Goal: Task Accomplishment & Management: Manage account settings

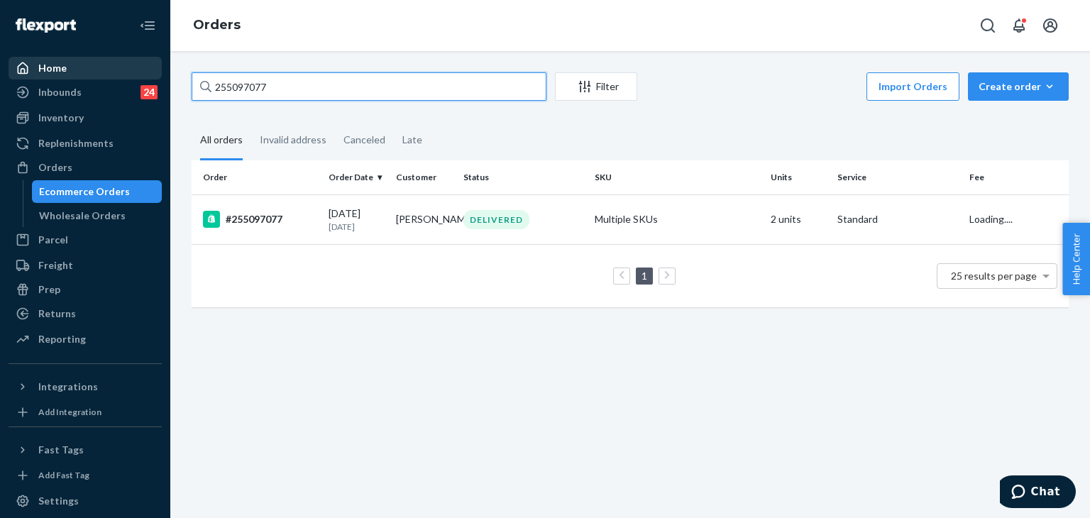
drag, startPoint x: 318, startPoint y: 90, endPoint x: 111, endPoint y: 66, distance: 208.6
click at [88, 61] on div "Home Inbounds 24 Shipping Plans Problems 24 Inventory Products Replenishments O…" at bounding box center [545, 259] width 1090 height 518
type input "255298175"
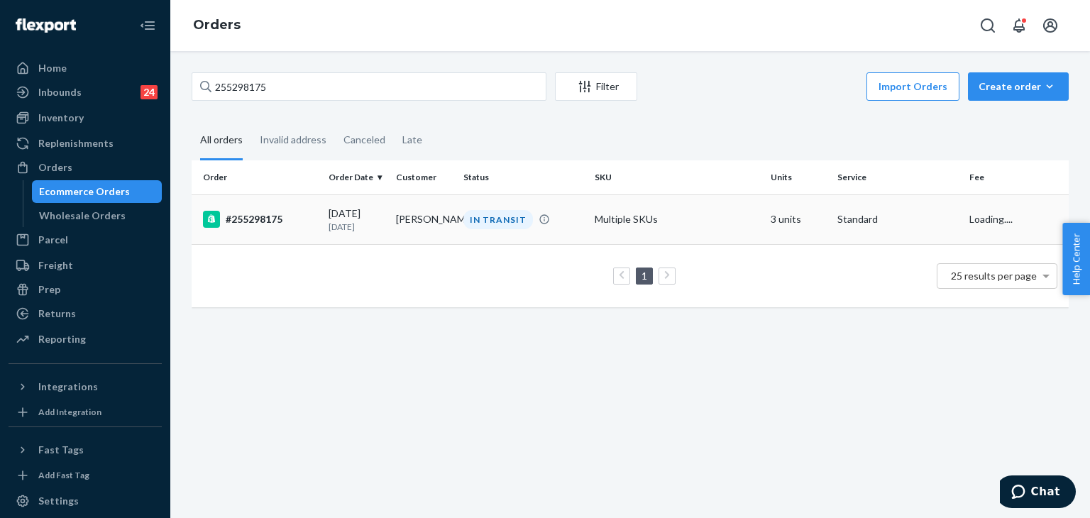
click at [268, 219] on div "#255298175" at bounding box center [260, 219] width 114 height 17
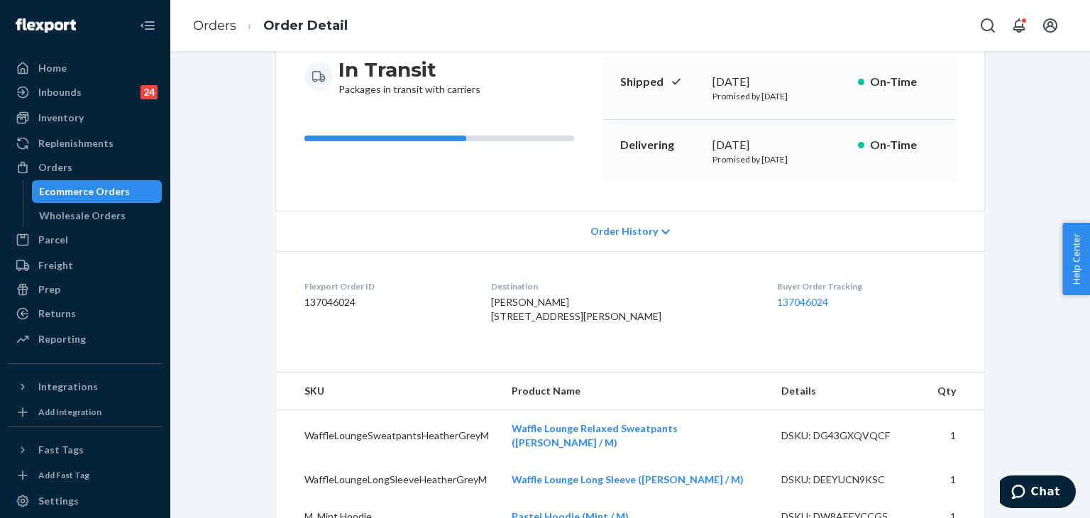
scroll to position [71, 0]
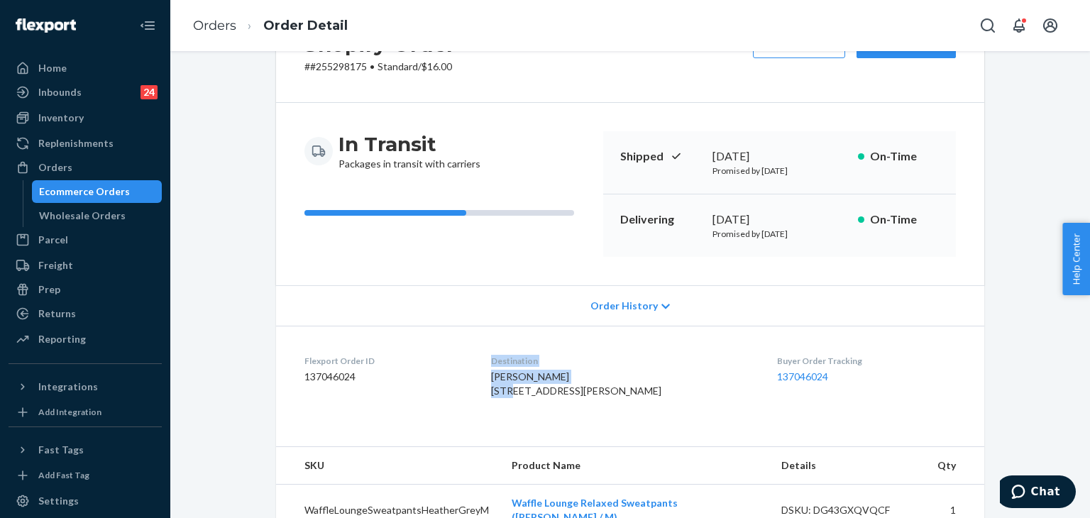
drag, startPoint x: 576, startPoint y: 374, endPoint x: 493, endPoint y: 374, distance: 83.0
click at [493, 374] on dl "Flexport Order ID 137046024 Destination [PERSON_NAME] [STREET_ADDRESS][PERSON_N…" at bounding box center [630, 379] width 708 height 106
click at [502, 373] on dl "Flexport Order ID 137046024 Destination [PERSON_NAME] [STREET_ADDRESS][PERSON_N…" at bounding box center [630, 379] width 708 height 106
drag, startPoint x: 508, startPoint y: 375, endPoint x: 477, endPoint y: 80, distance: 296.9
click at [604, 378] on div "[PERSON_NAME] [STREET_ADDRESS][PERSON_NAME]" at bounding box center [623, 384] width 264 height 28
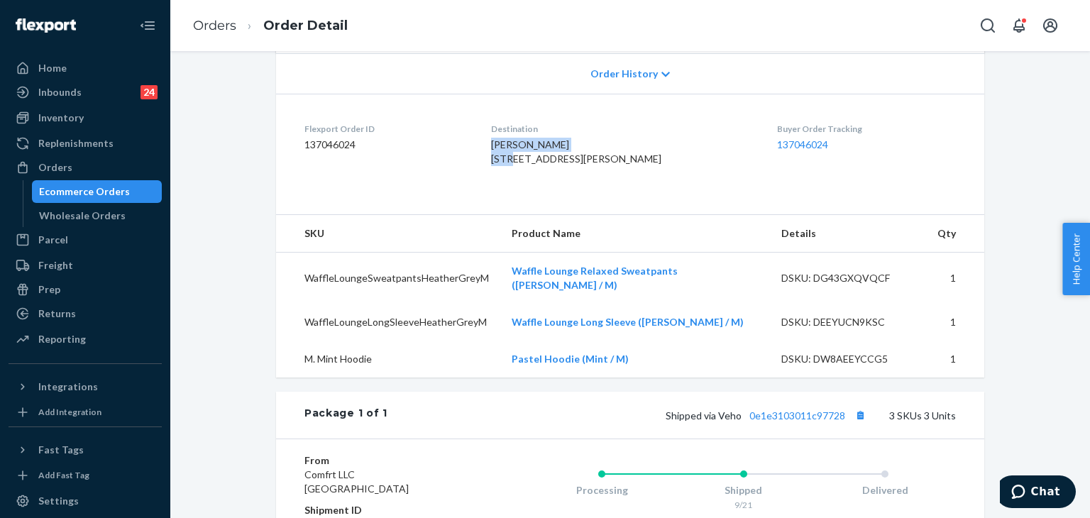
scroll to position [355, 0]
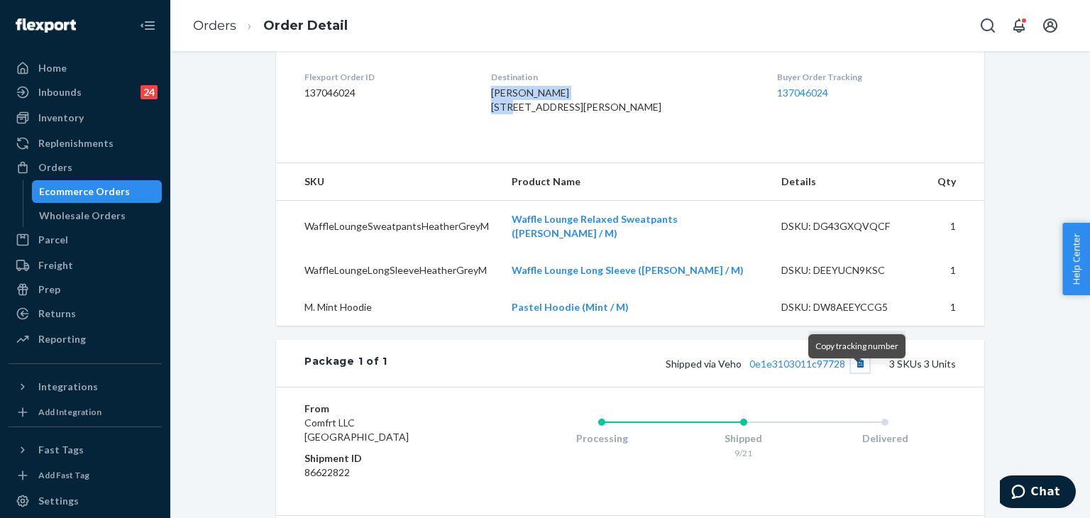
click at [857, 373] on button "Copy tracking number" at bounding box center [860, 363] width 18 height 18
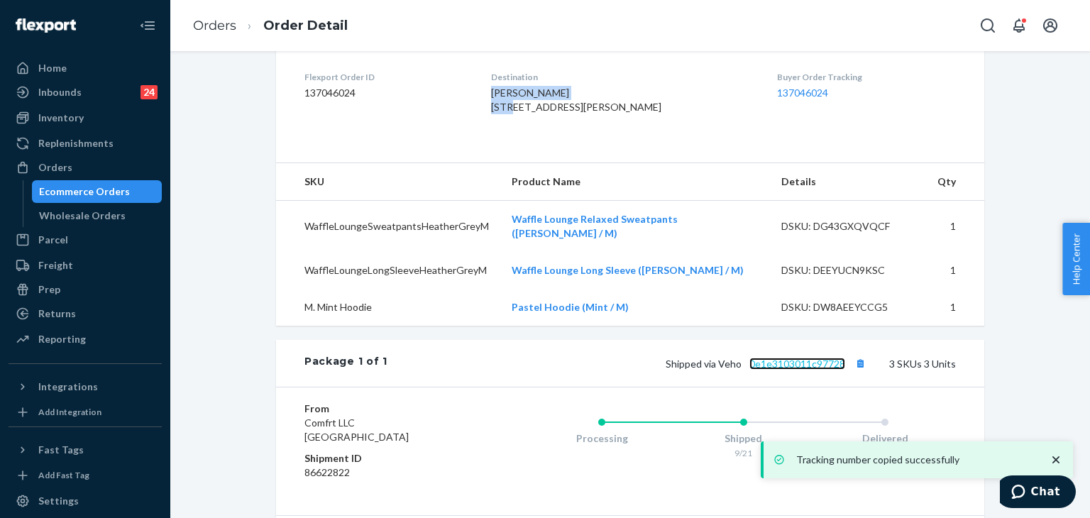
click at [794, 370] on link "0e1e3103011c97728" at bounding box center [797, 364] width 96 height 12
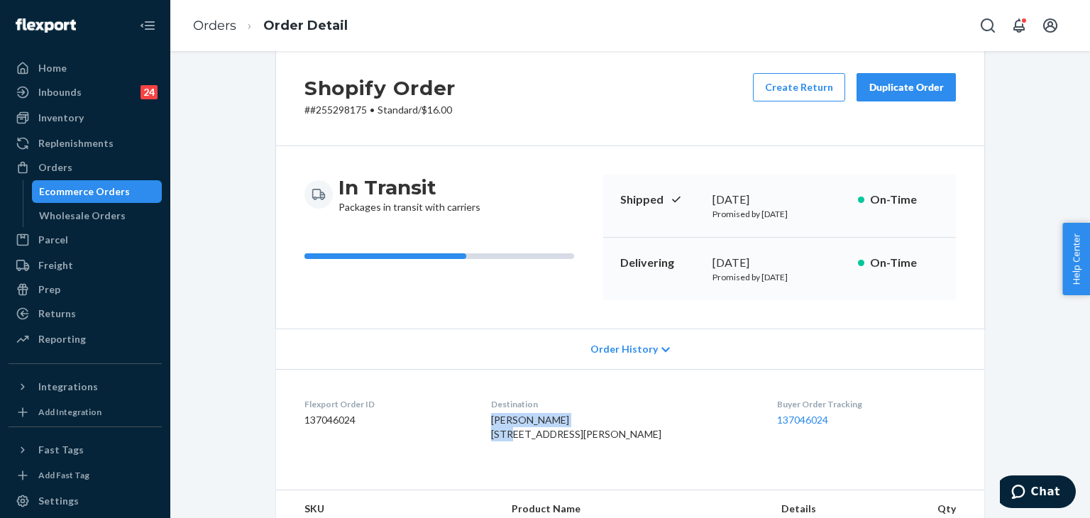
scroll to position [0, 0]
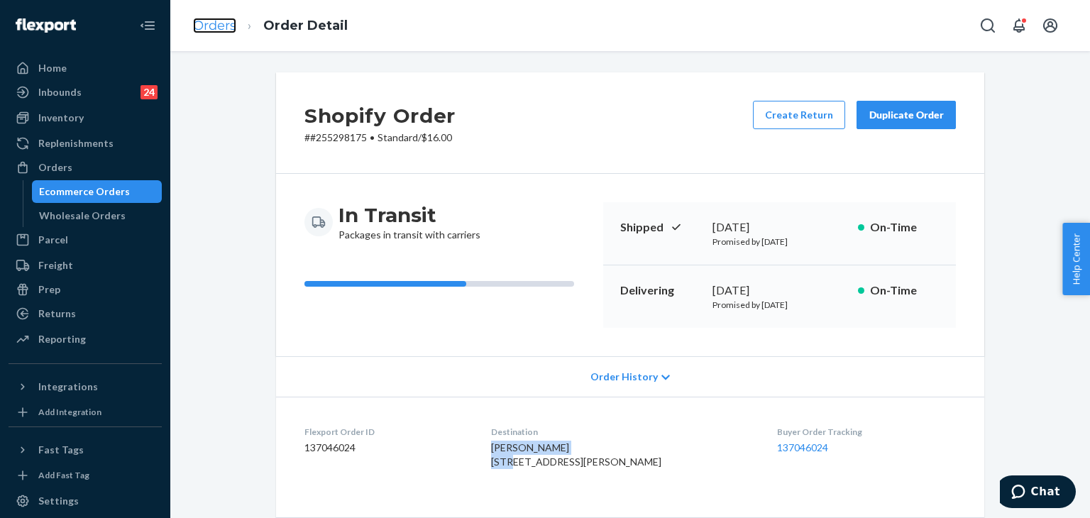
click at [214, 26] on link "Orders" at bounding box center [214, 26] width 43 height 16
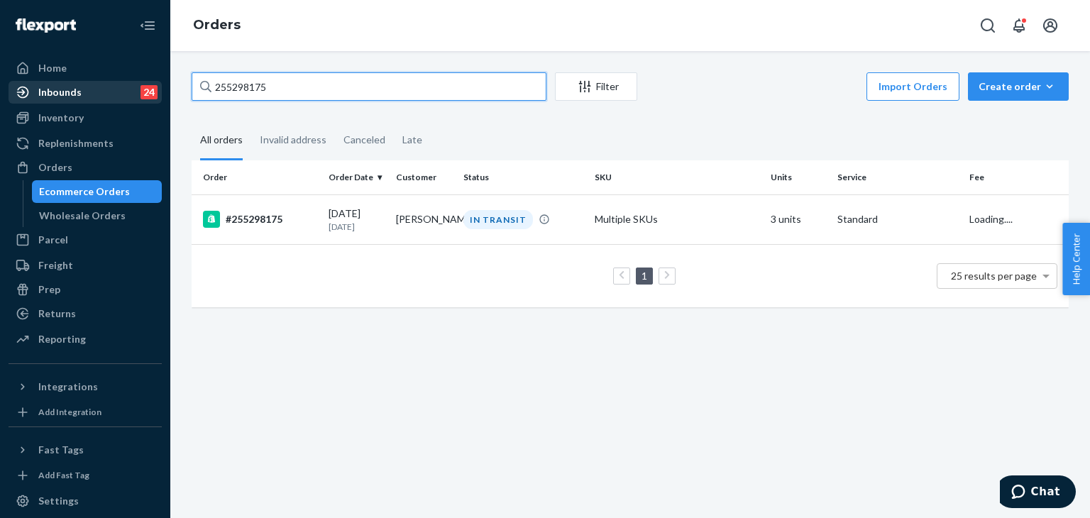
click at [75, 86] on div "Home Inbounds 24 Shipping Plans Problems 24 Inventory Products Replenishments O…" at bounding box center [545, 259] width 1090 height 518
paste input "88938"
type input "255288938"
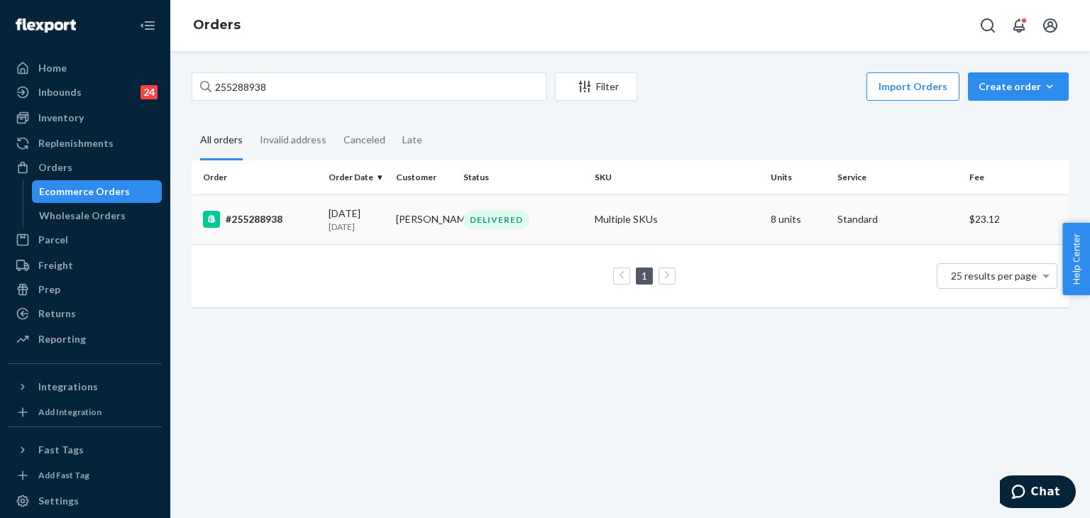
click at [271, 216] on div "#255288938" at bounding box center [260, 219] width 114 height 17
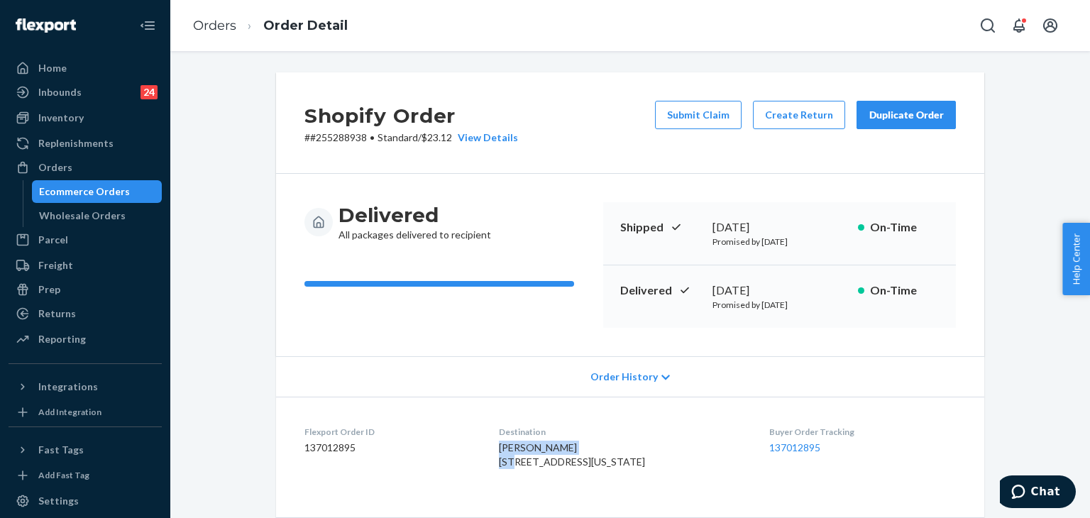
drag, startPoint x: 499, startPoint y: 444, endPoint x: 627, endPoint y: 444, distance: 128.4
click at [627, 444] on dl "Flexport Order ID 137012895 Destination [PERSON_NAME] [STREET_ADDRESS][US_STATE…" at bounding box center [630, 450] width 708 height 106
copy span "[PERSON_NAME]"
click at [797, 116] on button "Create Return" at bounding box center [799, 115] width 92 height 28
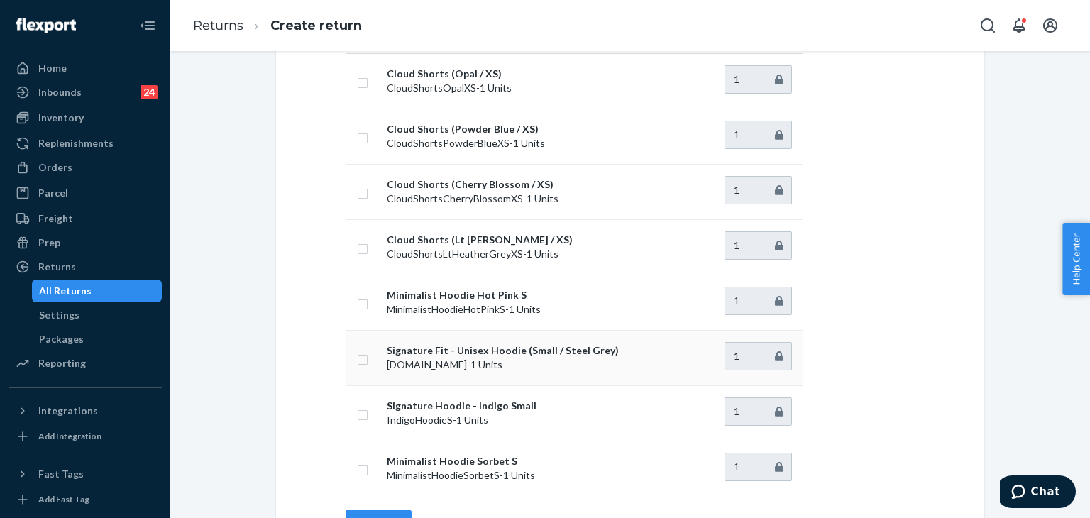
scroll to position [213, 0]
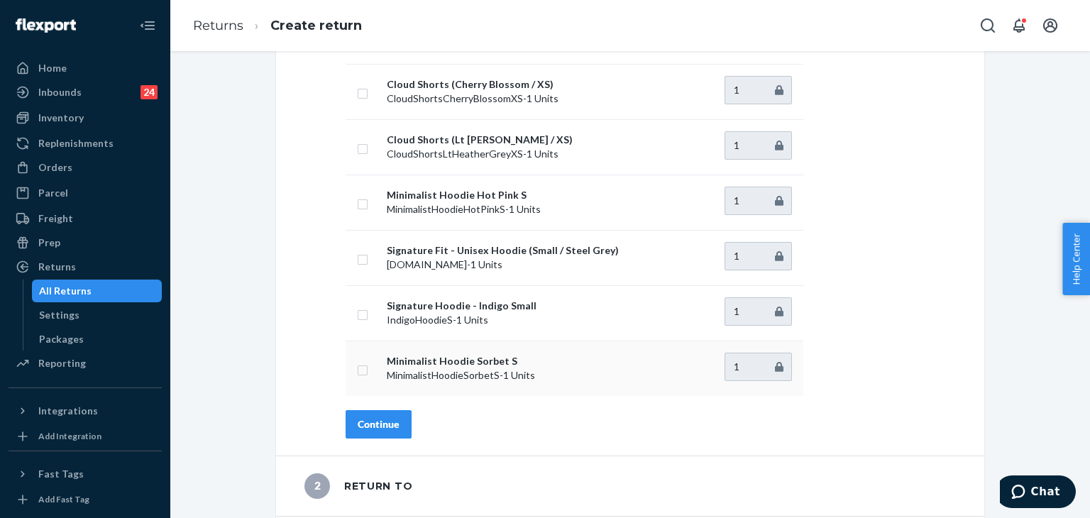
click at [358, 371] on input "checkbox" at bounding box center [362, 368] width 11 height 15
checkbox input "true"
click at [385, 425] on div "Continue" at bounding box center [379, 424] width 42 height 14
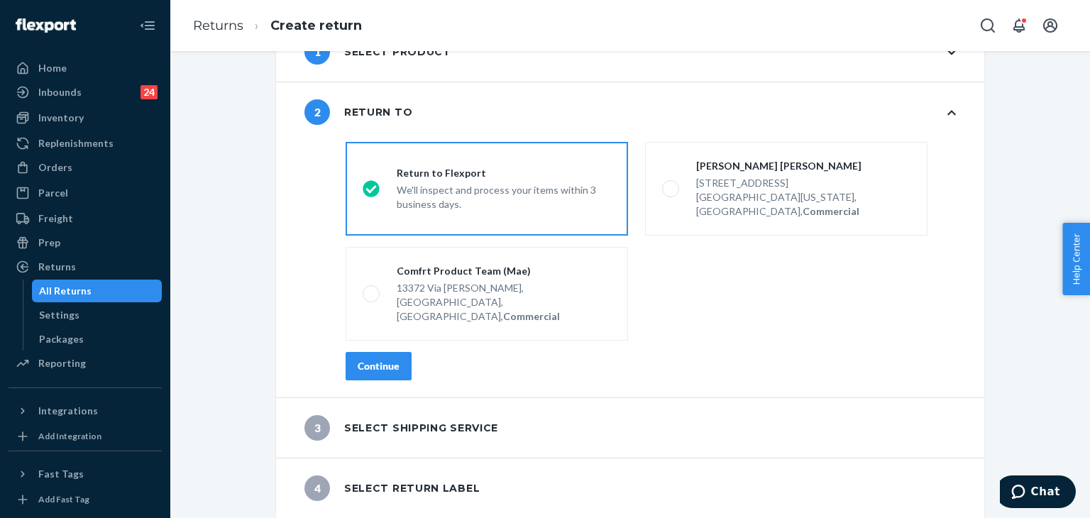
scroll to position [21, 0]
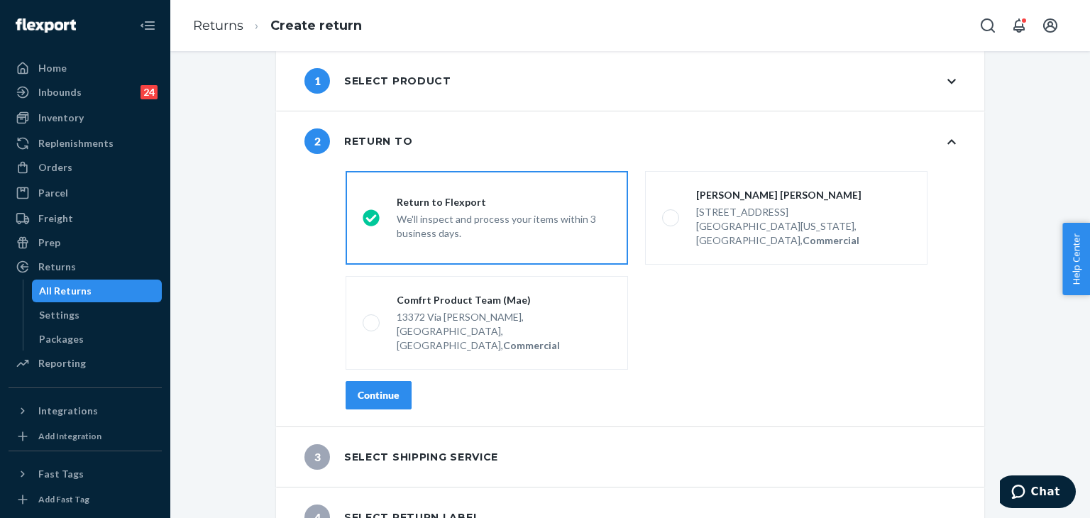
drag, startPoint x: 387, startPoint y: 367, endPoint x: 466, endPoint y: 355, distance: 79.7
click at [389, 388] on div "Continue" at bounding box center [379, 395] width 42 height 14
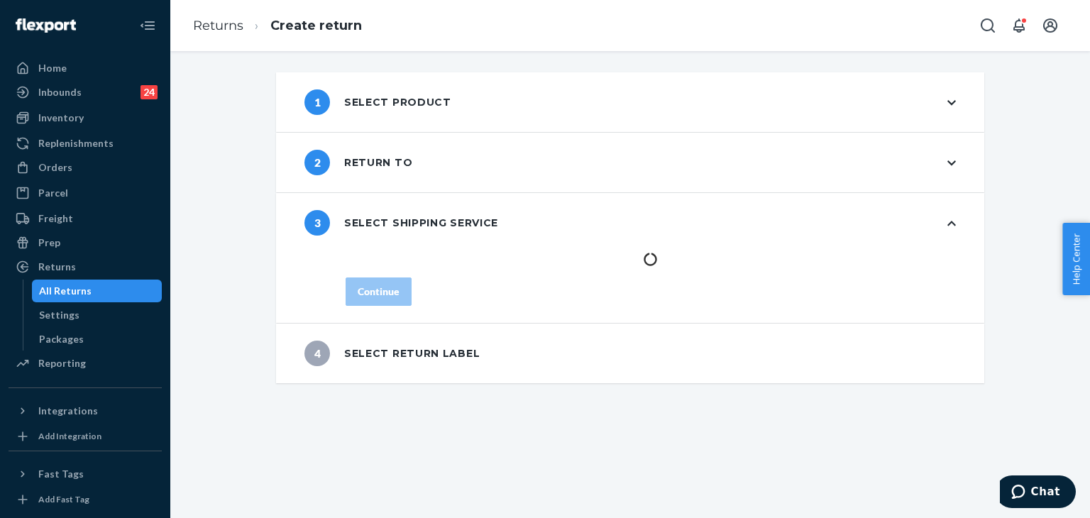
scroll to position [0, 0]
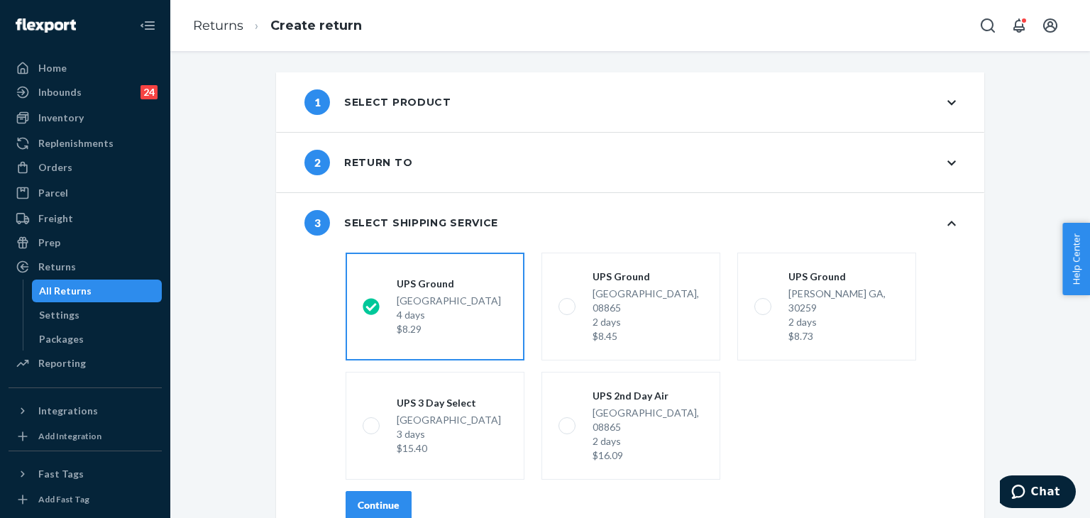
click at [387, 498] on div "Continue" at bounding box center [379, 505] width 42 height 14
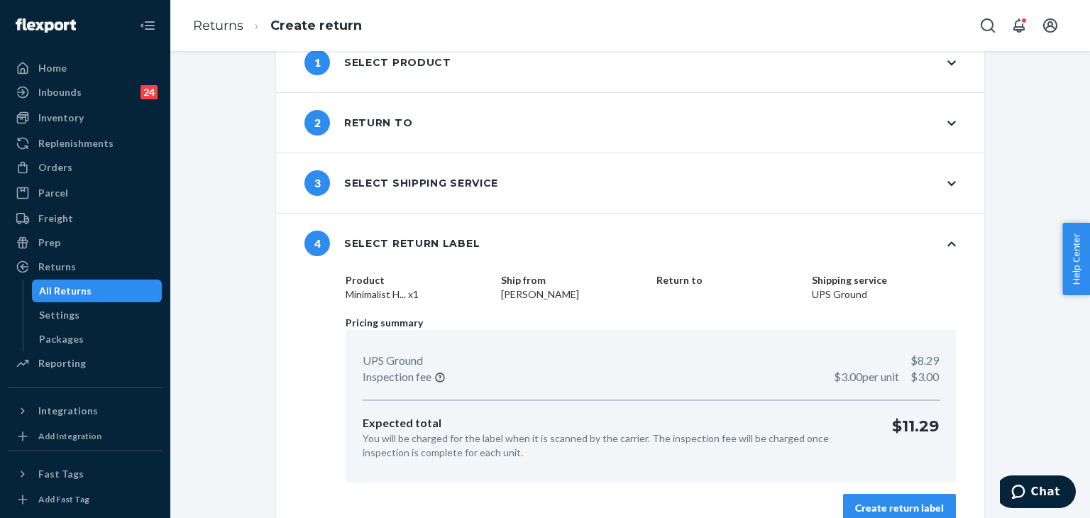
scroll to position [60, 0]
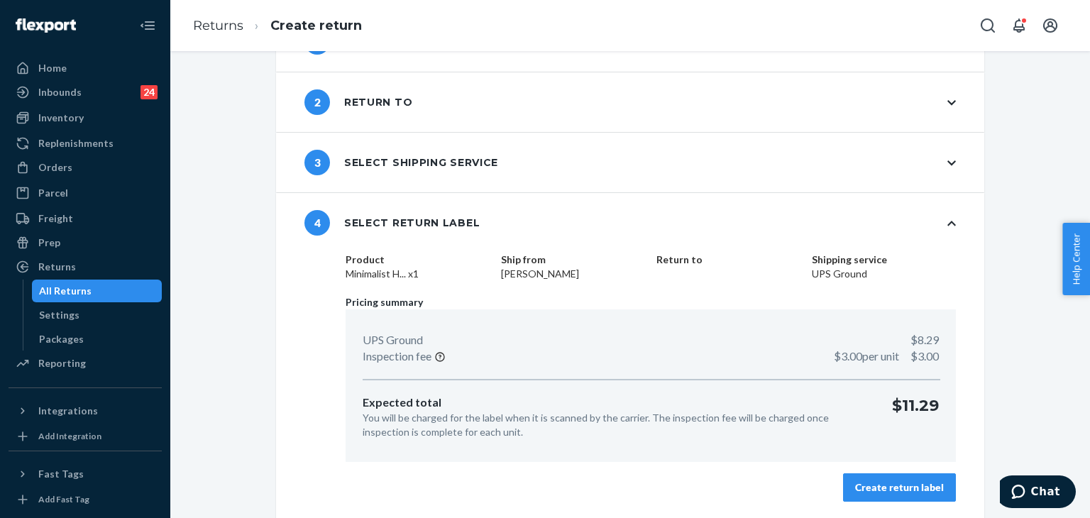
click at [914, 489] on div "Create return label" at bounding box center [899, 487] width 89 height 14
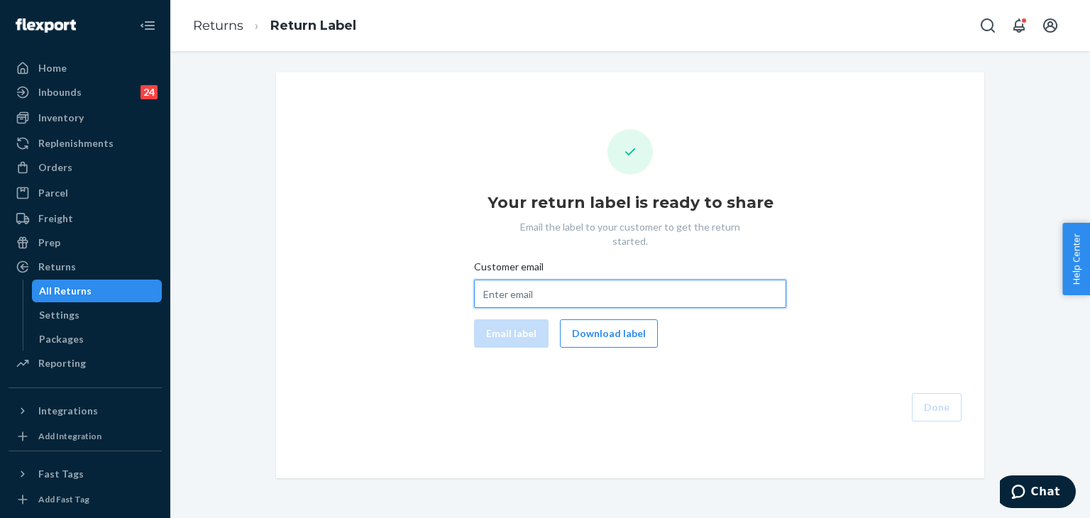
click at [622, 287] on input "Customer email" at bounding box center [630, 294] width 312 height 28
paste input "[EMAIL_ADDRESS][DOMAIN_NAME]"
type input "[EMAIL_ADDRESS][DOMAIN_NAME]"
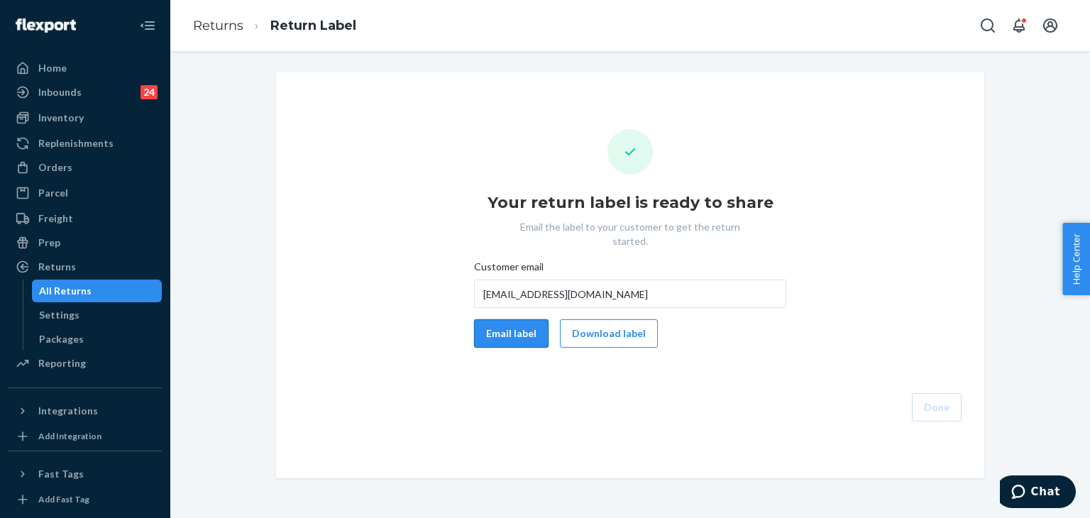
click at [504, 321] on button "Email label" at bounding box center [511, 333] width 75 height 28
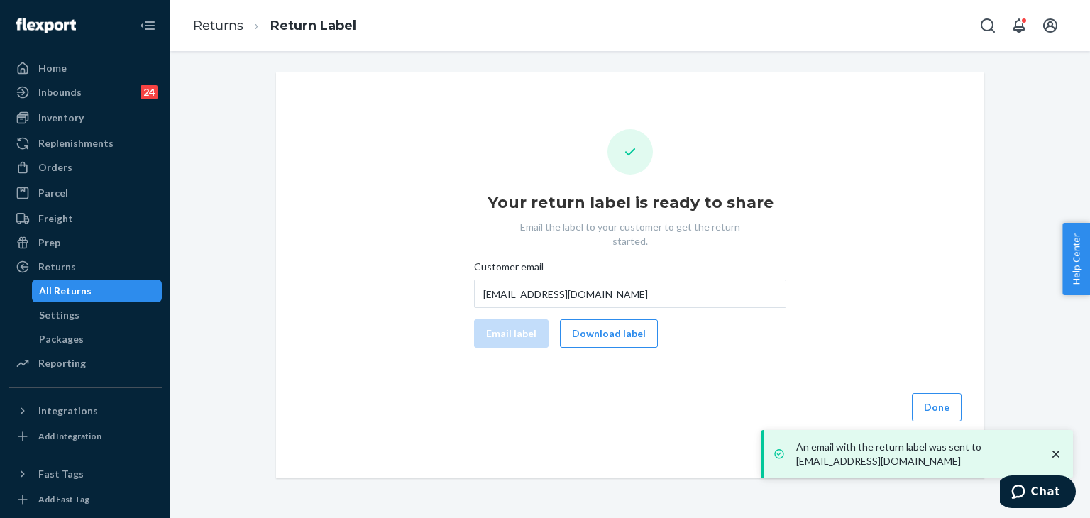
drag, startPoint x: 920, startPoint y: 226, endPoint x: 739, endPoint y: 87, distance: 228.2
click at [920, 225] on div "Your return label is ready to share Email the label to your customer to get the…" at bounding box center [630, 275] width 686 height 292
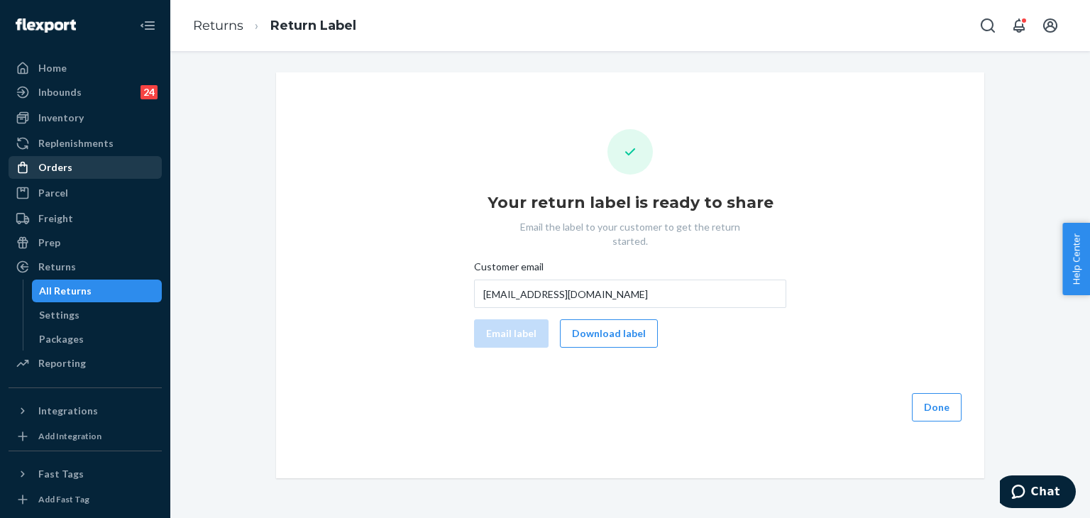
click at [60, 166] on div "Orders" at bounding box center [55, 167] width 34 height 14
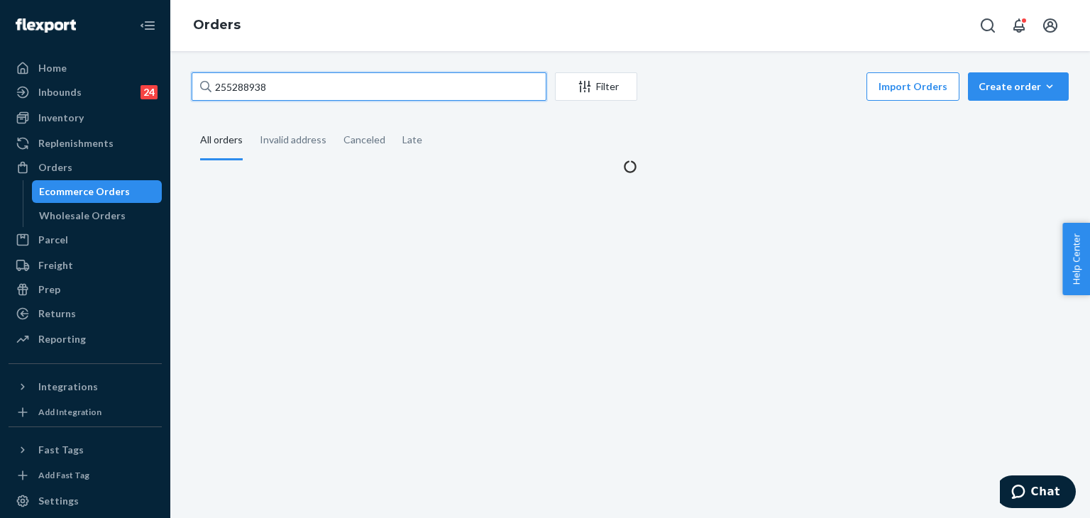
click at [167, 91] on div "Home Inbounds 24 Shipping Plans Problems 24 Inventory Products Replenishments O…" at bounding box center [545, 259] width 1090 height 518
paste input "67764"
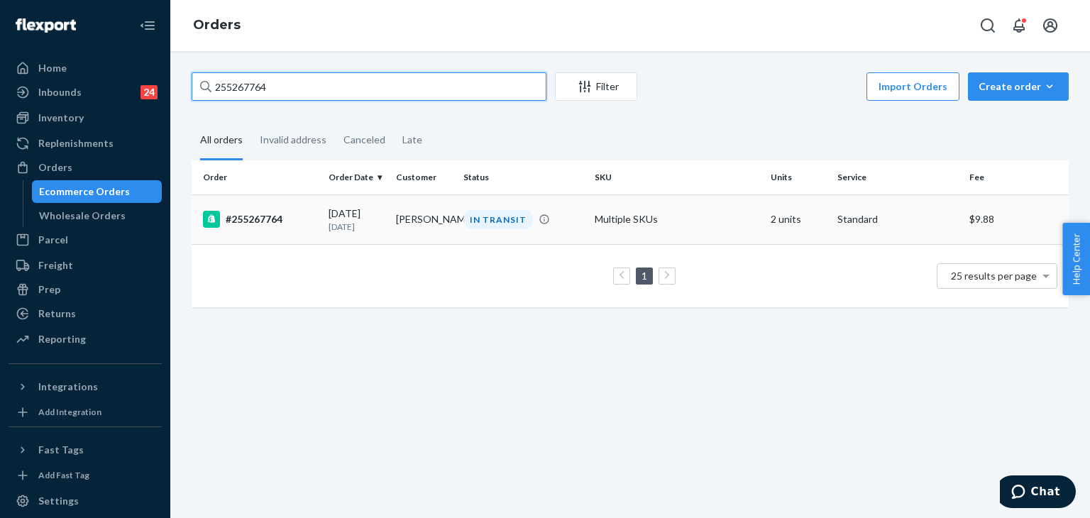
type input "255267764"
click at [257, 223] on div "#255267764" at bounding box center [260, 219] width 114 height 17
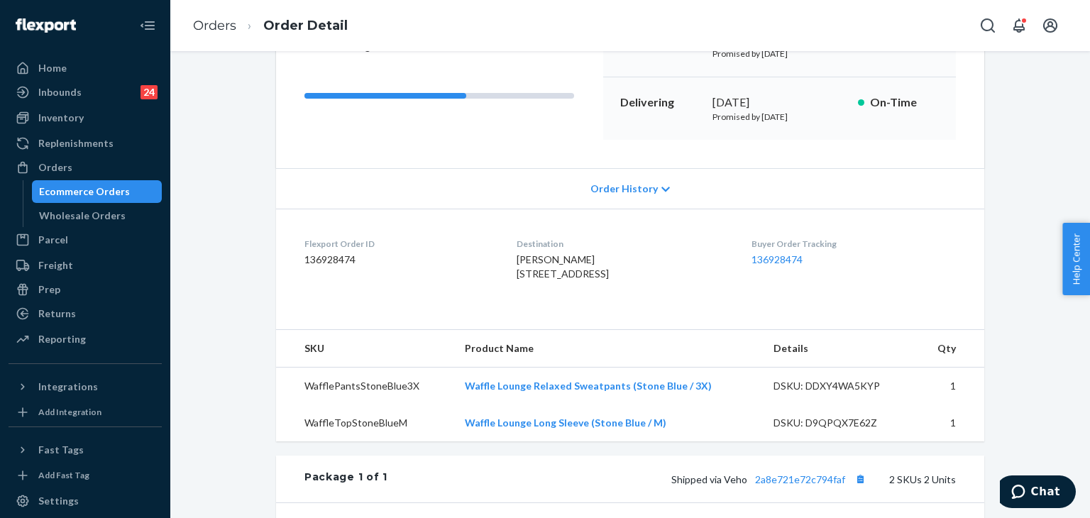
scroll to position [284, 0]
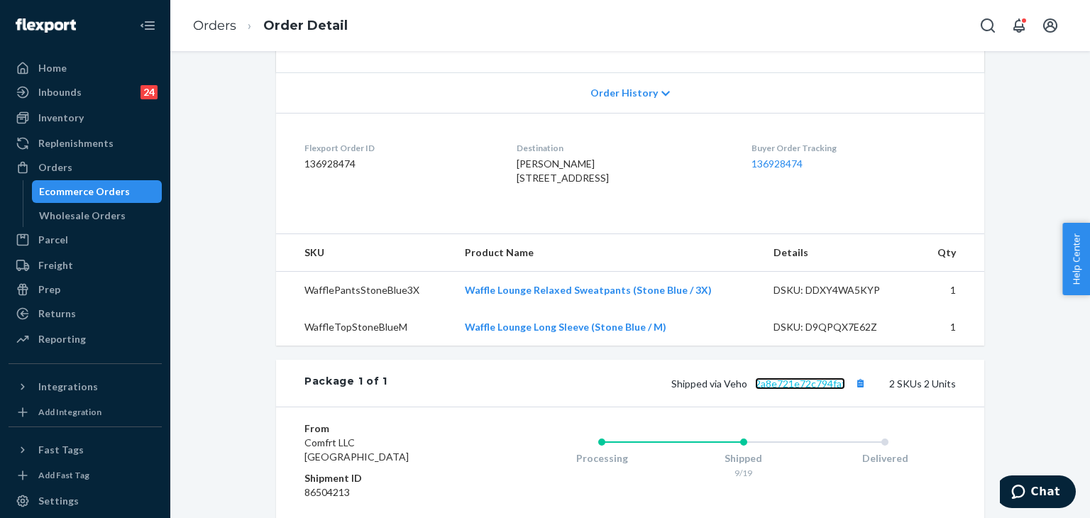
drag, startPoint x: 809, startPoint y: 411, endPoint x: 810, endPoint y: 402, distance: 8.5
click at [810, 390] on link "2a8e721e72c794faf" at bounding box center [800, 384] width 90 height 12
click at [213, 30] on link "Orders" at bounding box center [214, 26] width 43 height 16
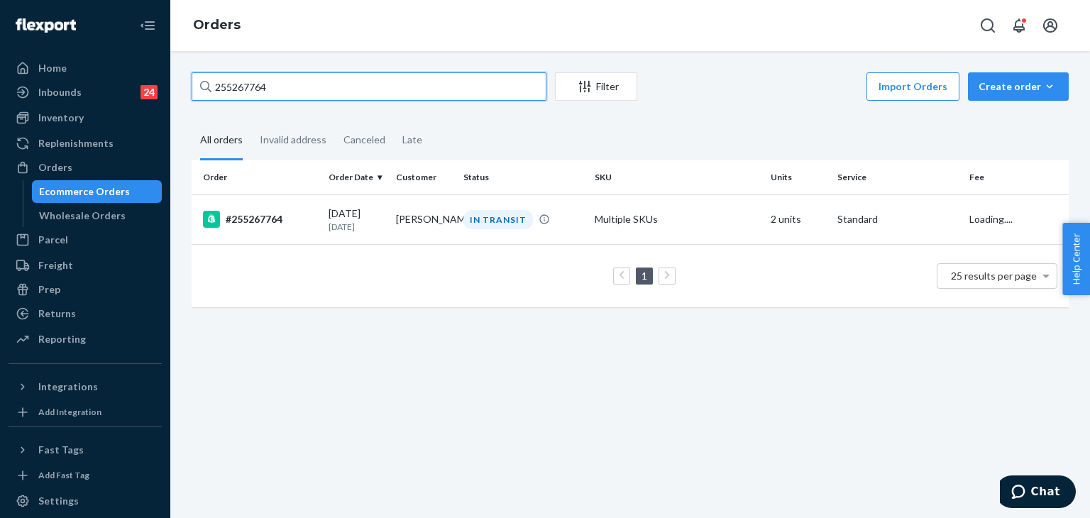
drag, startPoint x: 296, startPoint y: 91, endPoint x: 154, endPoint y: 61, distance: 145.0
click at [154, 61] on div "Home Inbounds 24 Shipping Plans Problems 24 Inventory Products Replenishments O…" at bounding box center [545, 259] width 1090 height 518
paste input "39500"
type input "255239500"
click at [269, 222] on div "#255239500" at bounding box center [260, 219] width 114 height 17
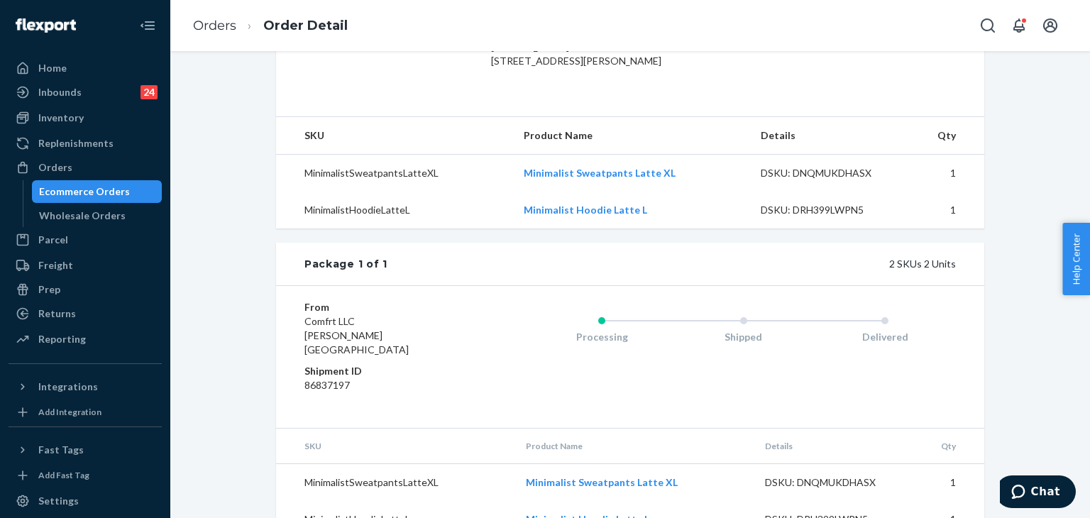
scroll to position [309, 0]
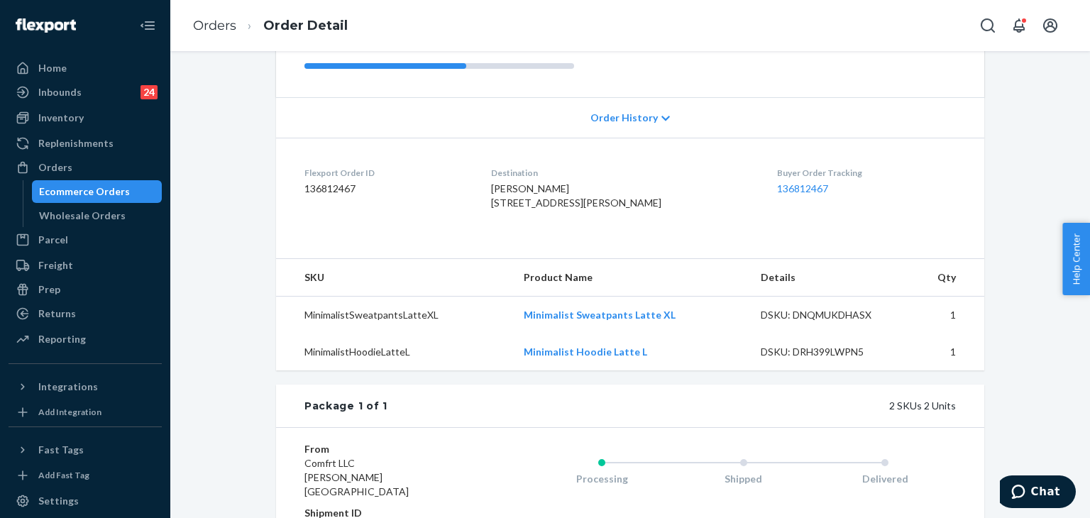
click at [661, 114] on icon at bounding box center [665, 119] width 9 height 10
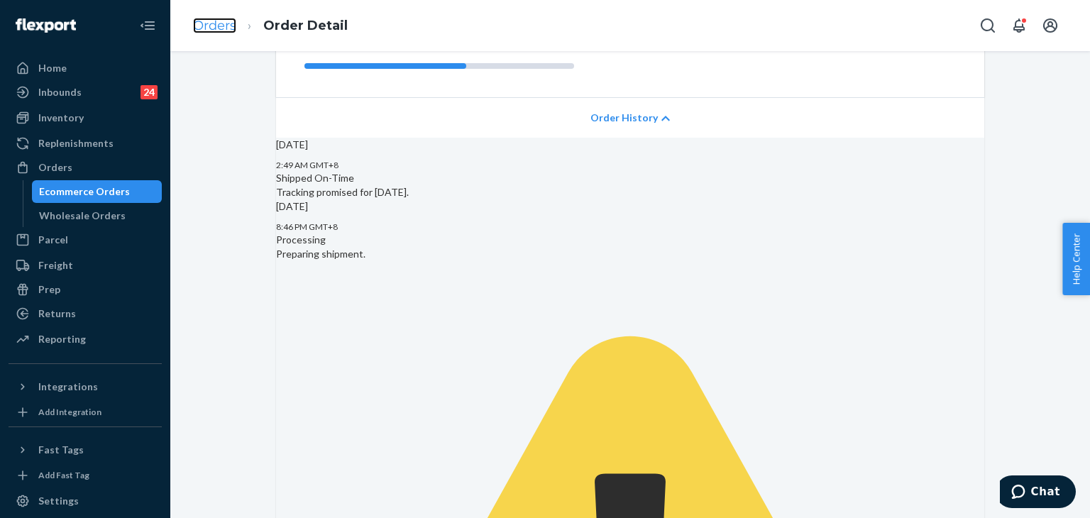
click at [222, 18] on link "Orders" at bounding box center [214, 26] width 43 height 16
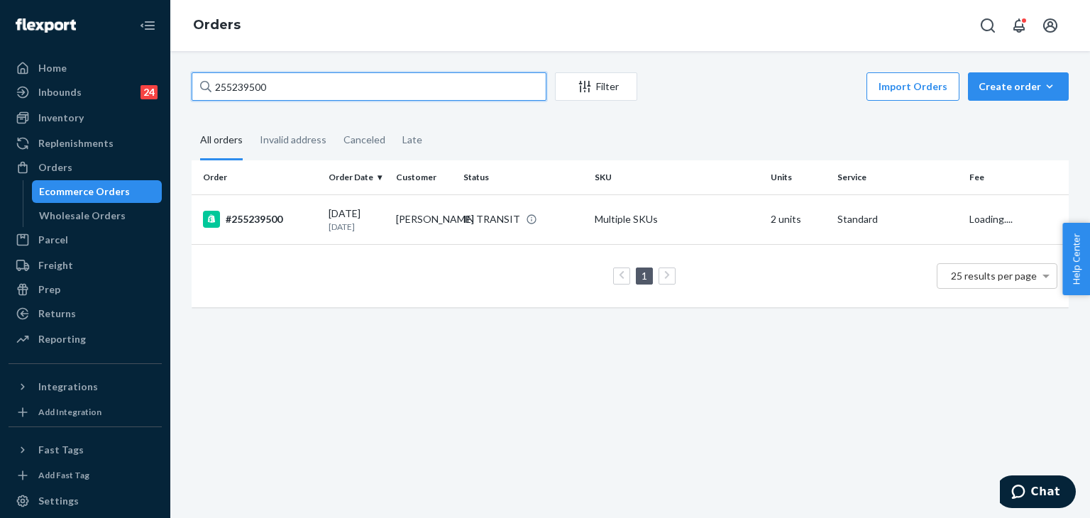
drag, startPoint x: 285, startPoint y: 79, endPoint x: 160, endPoint y: 60, distance: 126.4
click at [160, 60] on div "Home Inbounds 24 Shipping Plans Problems 24 Inventory Products Replenishments O…" at bounding box center [545, 259] width 1090 height 518
paste input "127429"
type input "255127429"
click at [259, 216] on div "#255127429" at bounding box center [260, 219] width 114 height 17
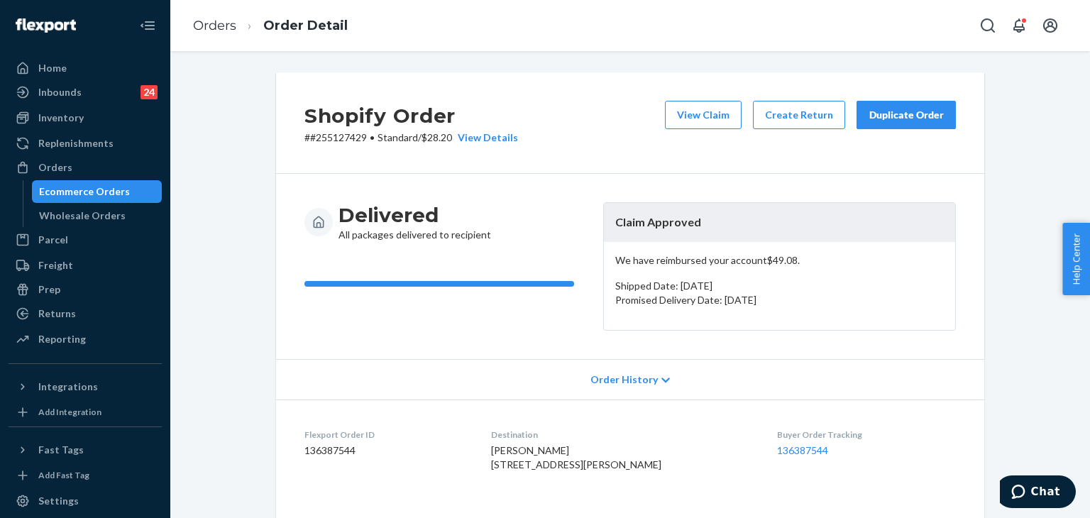
click at [908, 109] on div "Duplicate Order" at bounding box center [906, 115] width 75 height 14
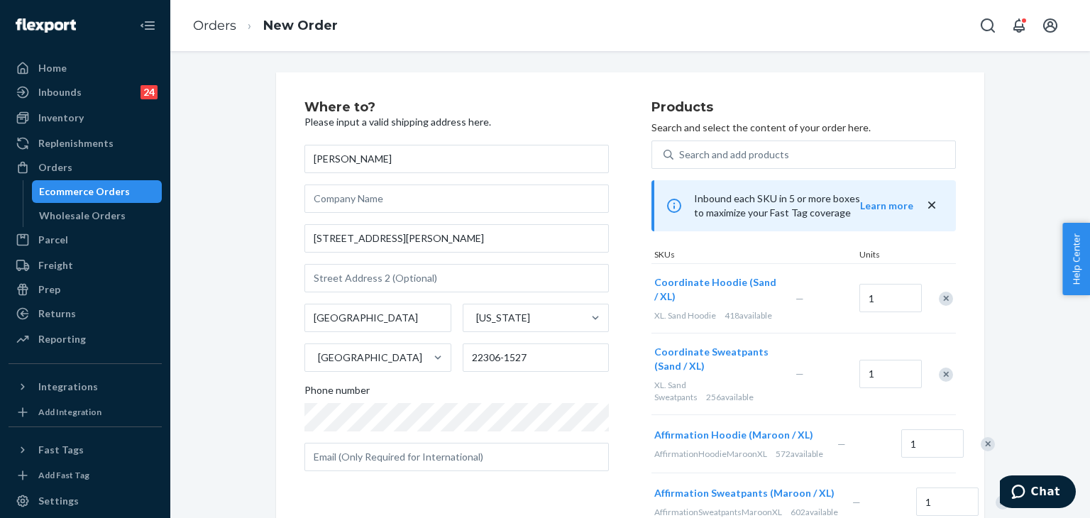
click at [942, 374] on div "Remove Item" at bounding box center [946, 375] width 14 height 14
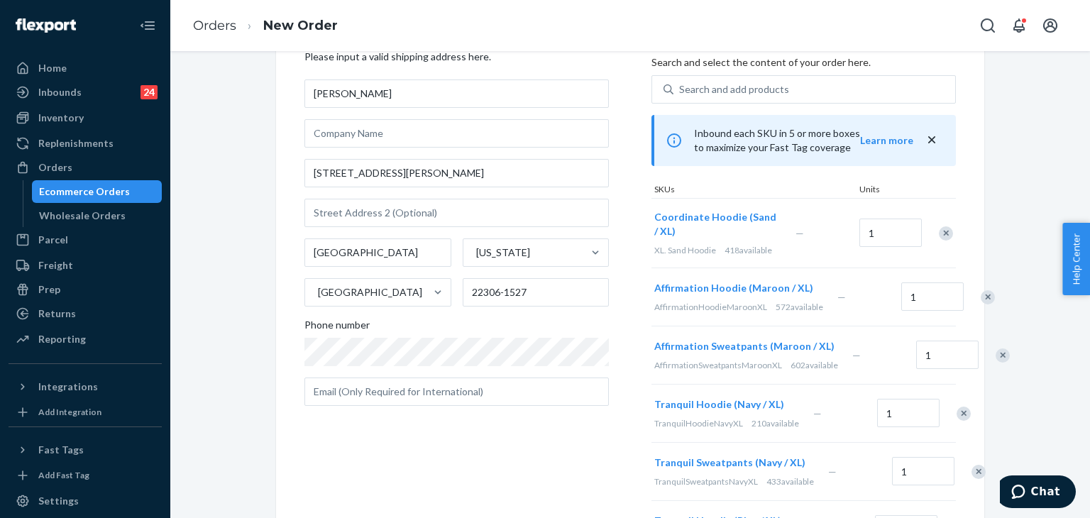
scroll to position [142, 0]
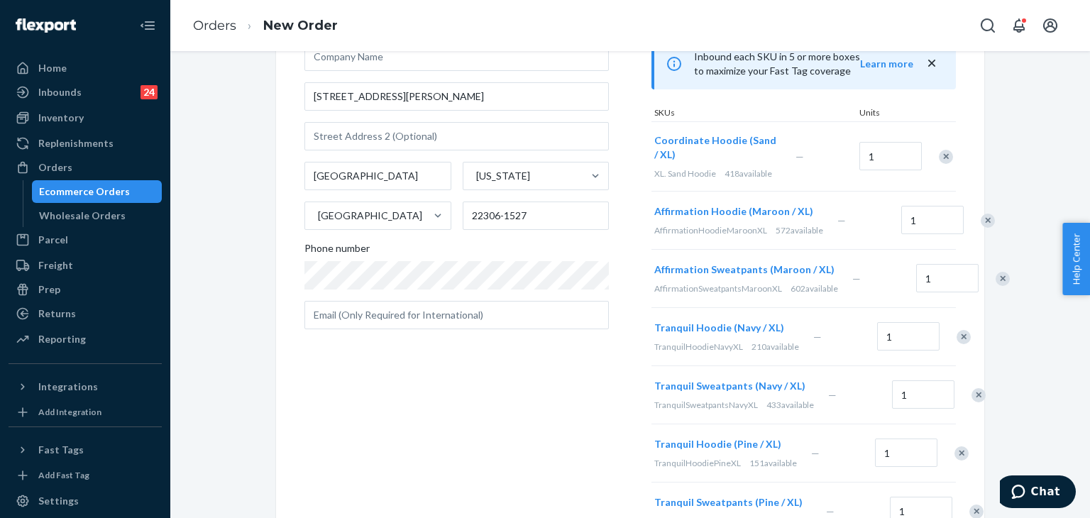
click at [996, 286] on div "Remove Item" at bounding box center [1003, 279] width 14 height 14
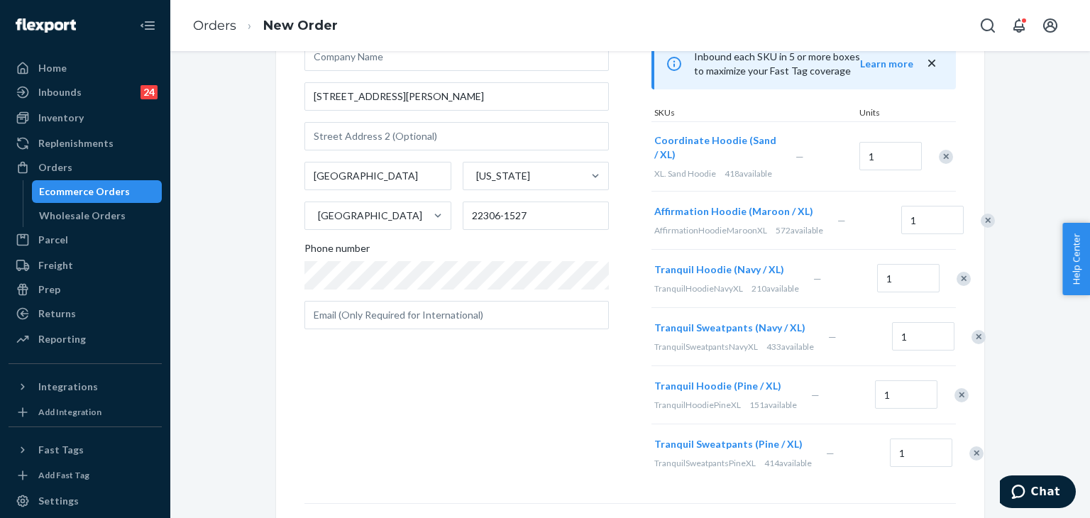
click at [981, 228] on div "Remove Item" at bounding box center [988, 221] width 14 height 14
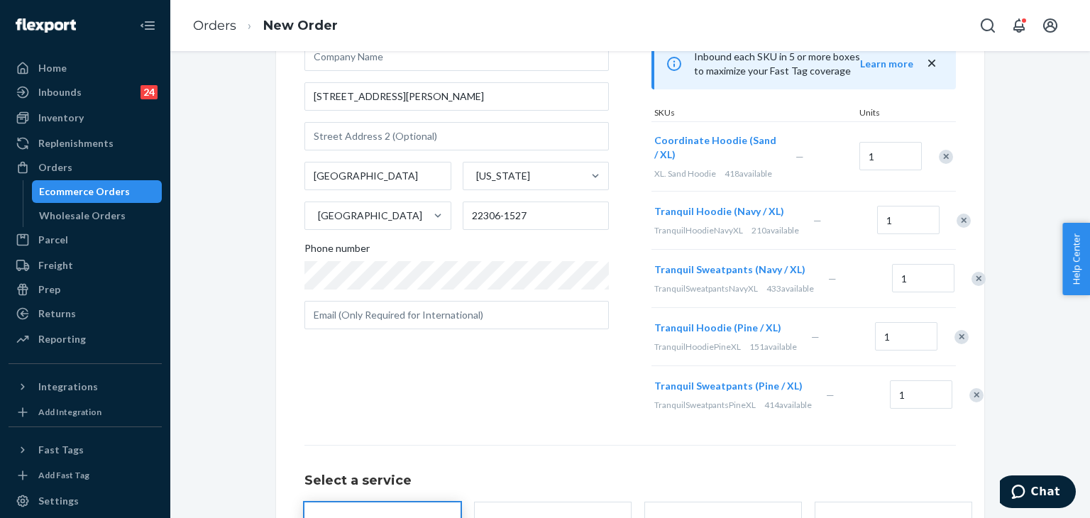
click at [972, 286] on div "Remove Item" at bounding box center [979, 279] width 14 height 14
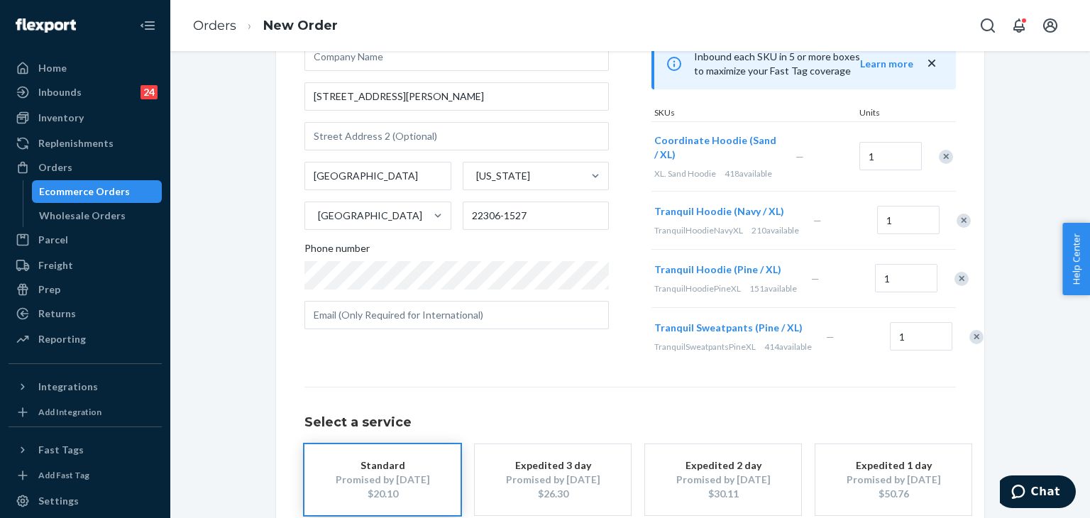
click at [954, 286] on div "Remove Item" at bounding box center [961, 279] width 14 height 14
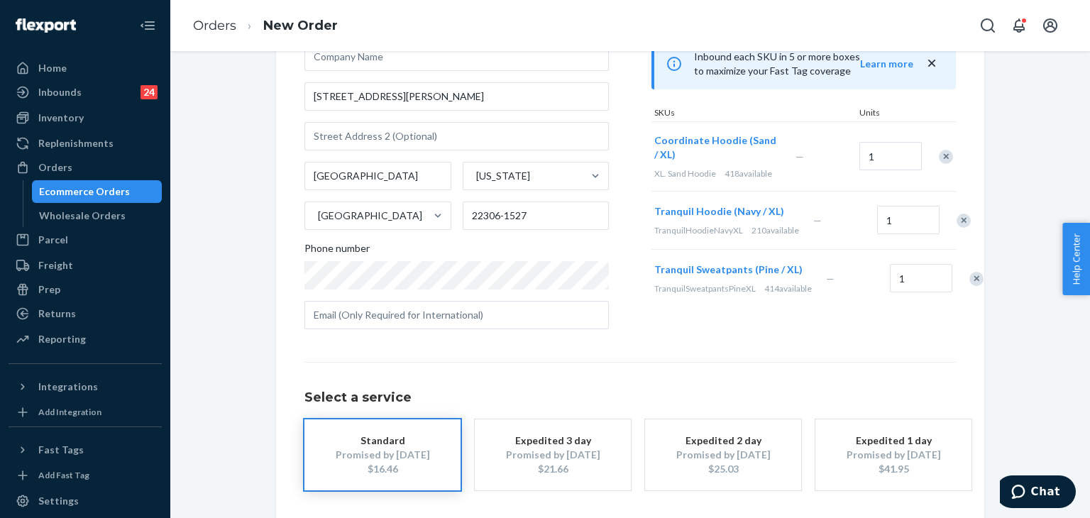
drag, startPoint x: 942, startPoint y: 299, endPoint x: 916, endPoint y: 343, distance: 50.6
click at [969, 286] on div "Remove Item" at bounding box center [976, 279] width 14 height 14
click at [695, 344] on div "Where to? Please input a valid shipping address here. [PERSON_NAME] [STREET_ADD…" at bounding box center [629, 253] width 651 height 588
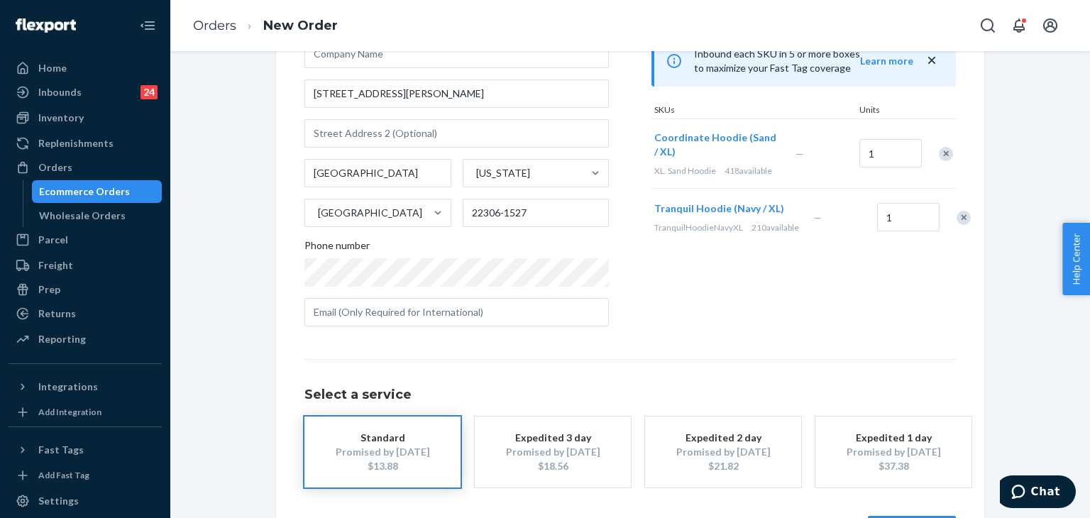
scroll to position [199, 0]
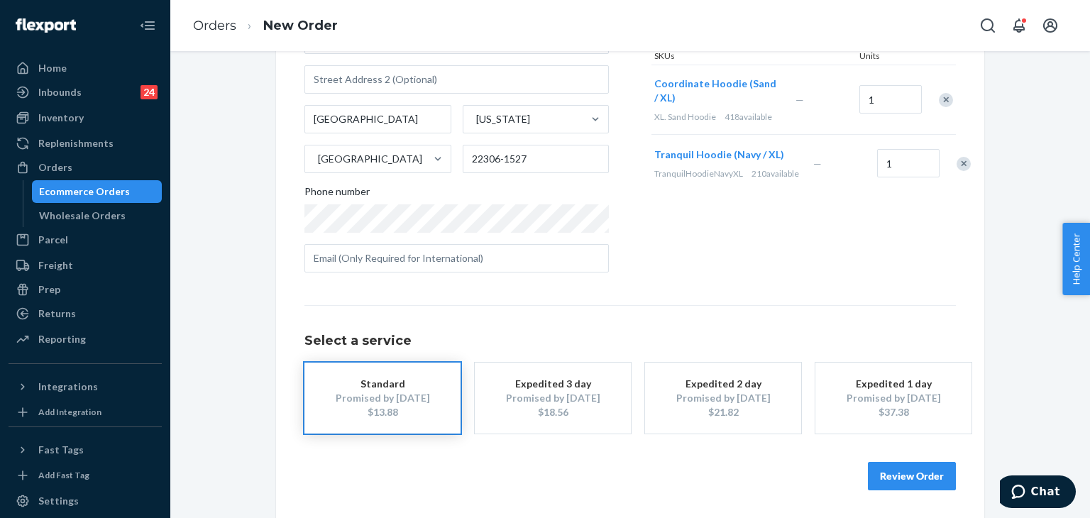
drag, startPoint x: 924, startPoint y: 474, endPoint x: 965, endPoint y: 453, distance: 46.0
click at [927, 474] on button "Review Order" at bounding box center [912, 476] width 88 height 28
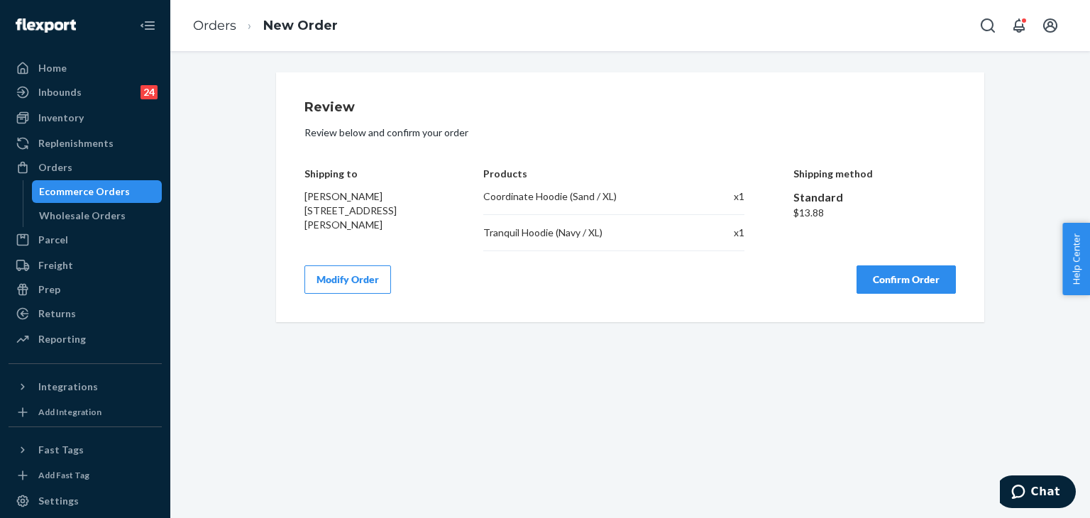
scroll to position [0, 0]
drag, startPoint x: 475, startPoint y: 196, endPoint x: 637, endPoint y: 204, distance: 162.0
click at [637, 204] on div "Shipping to [PERSON_NAME] [STREET_ADDRESS][PERSON_NAME] Products Coordinate Hoo…" at bounding box center [629, 199] width 651 height 104
copy div "Coordinate Hoodie (Sand / XL)"
drag, startPoint x: 480, startPoint y: 229, endPoint x: 659, endPoint y: 235, distance: 178.9
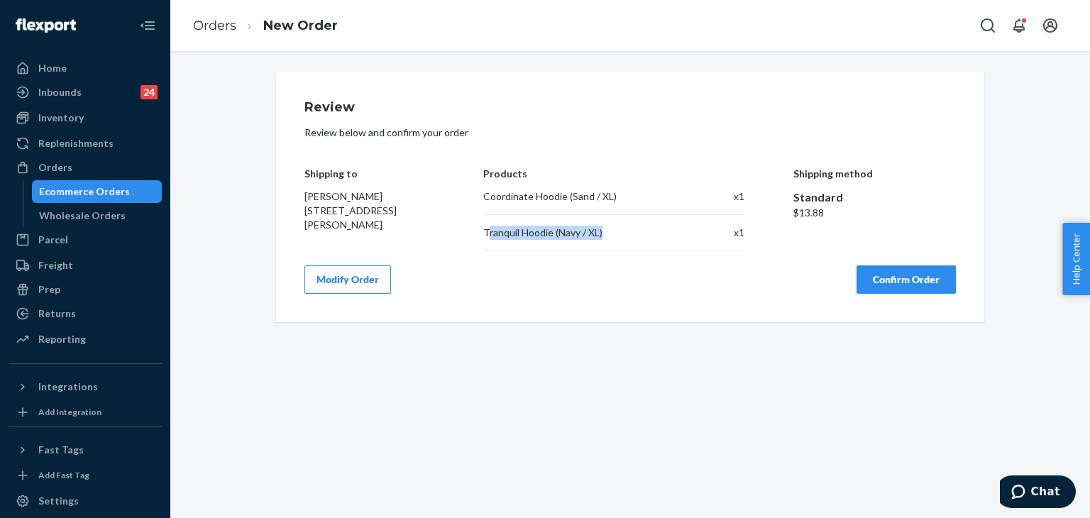
click at [659, 235] on div "Tranquil Hoodie (Navy / XL)" at bounding box center [585, 233] width 205 height 14
click at [534, 256] on div "Review Review below and confirm your order Shipping to [PERSON_NAME] [STREET_AD…" at bounding box center [629, 197] width 651 height 193
click at [528, 234] on div "Tranquil Hoodie (Navy / XL)" at bounding box center [585, 233] width 205 height 14
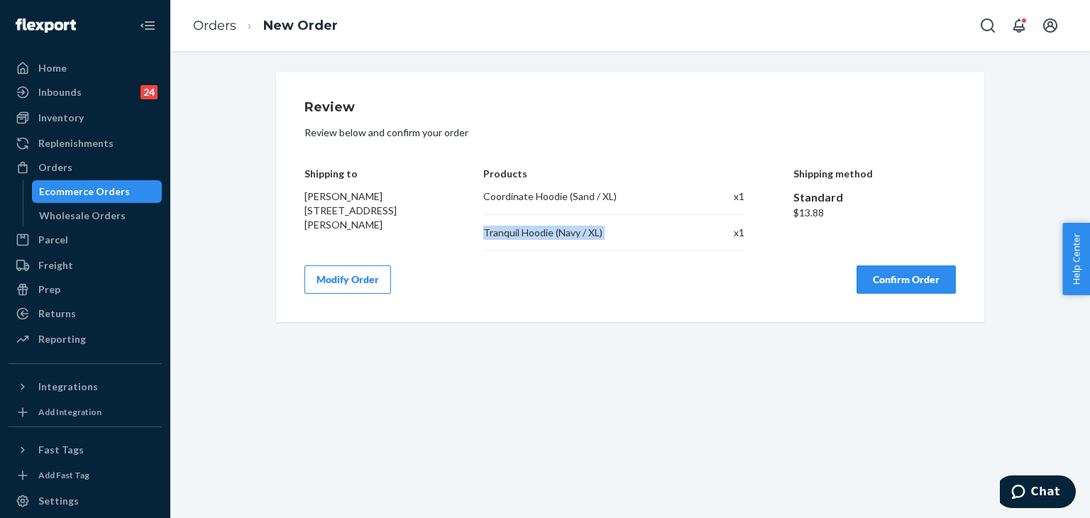
copy div "Tranquil Hoodie (Navy / XL)"
drag, startPoint x: 715, startPoint y: 313, endPoint x: 857, endPoint y: 309, distance: 142.7
click at [715, 313] on div "Review Review below and confirm your order Shipping to [PERSON_NAME] [STREET_AD…" at bounding box center [630, 197] width 708 height 250
drag, startPoint x: 928, startPoint y: 276, endPoint x: 520, endPoint y: 34, distance: 474.4
click at [928, 276] on button "Confirm Order" at bounding box center [906, 279] width 99 height 28
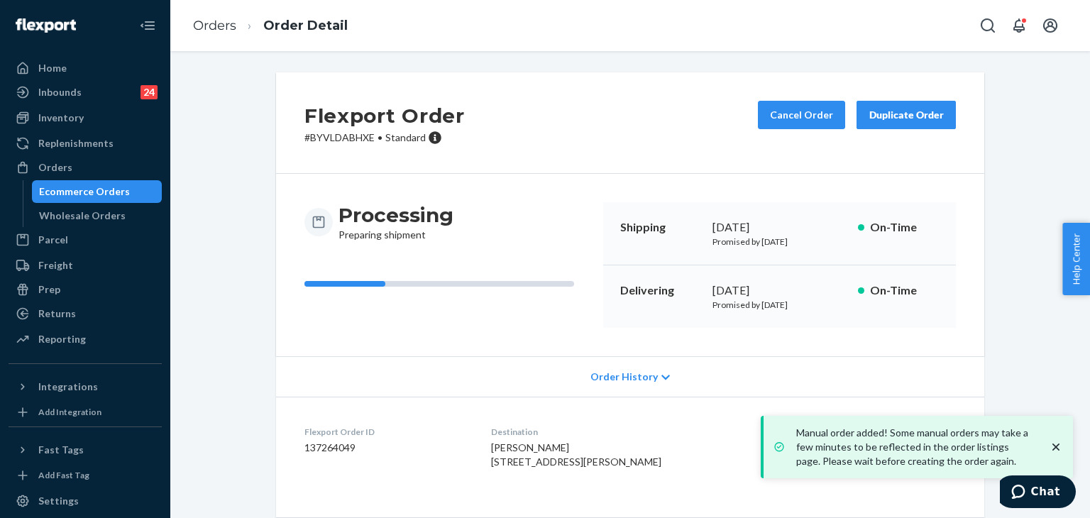
click at [338, 444] on dd "137264049" at bounding box center [386, 448] width 164 height 14
copy dd "137264049"
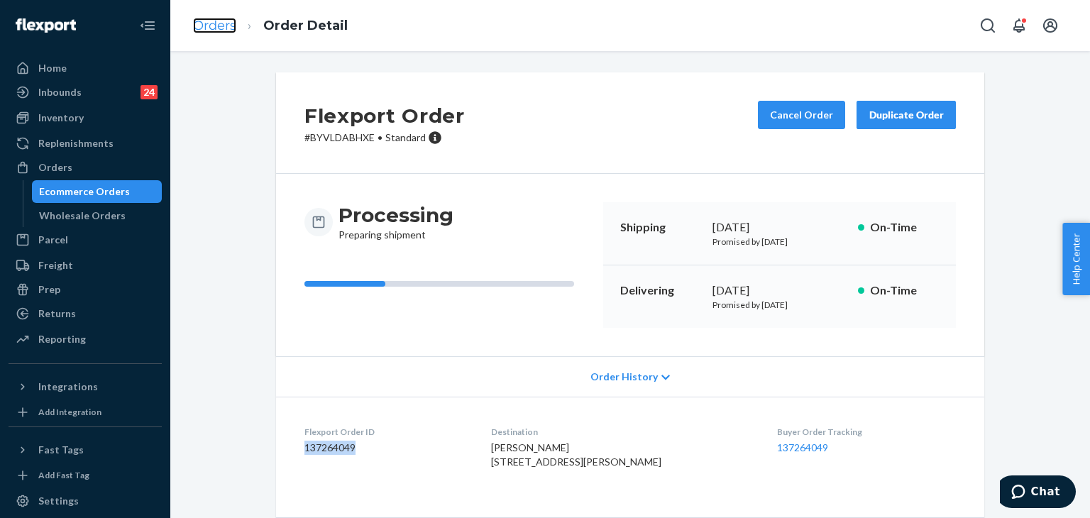
click at [210, 24] on link "Orders" at bounding box center [214, 26] width 43 height 16
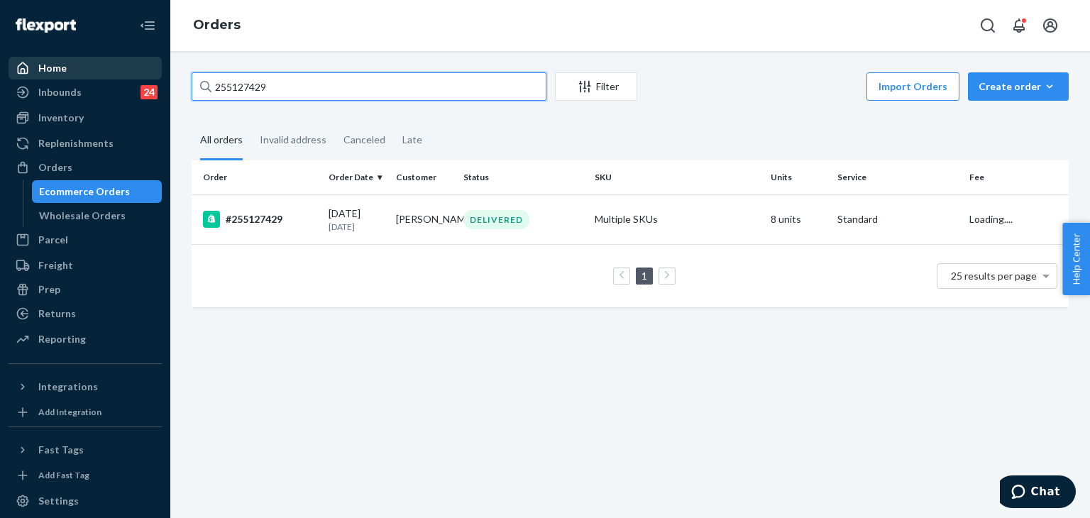
drag, startPoint x: 283, startPoint y: 89, endPoint x: 132, endPoint y: 75, distance: 151.8
click at [132, 75] on div "Home Inbounds 24 Shipping Plans Problems 24 Inventory Products Replenishments O…" at bounding box center [545, 259] width 1090 height 518
paste input "54614"
type input "255154614"
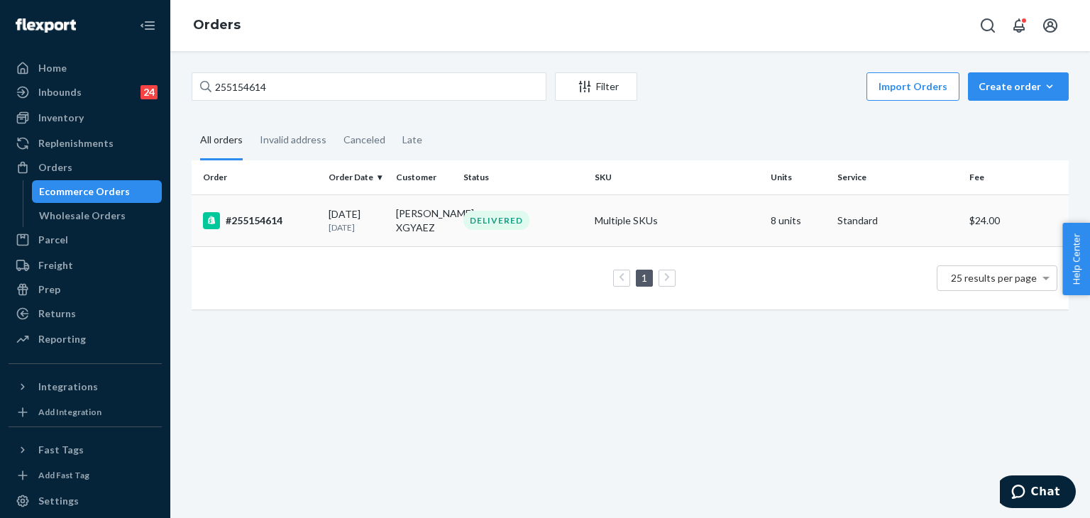
click at [260, 212] on div "#255154614" at bounding box center [260, 220] width 114 height 17
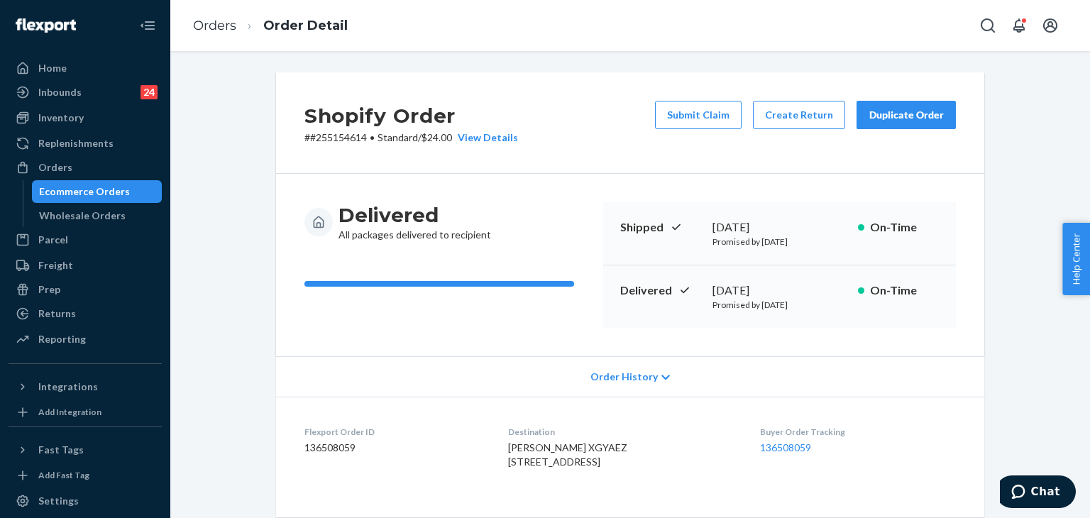
click at [906, 112] on div "Duplicate Order" at bounding box center [906, 115] width 75 height 14
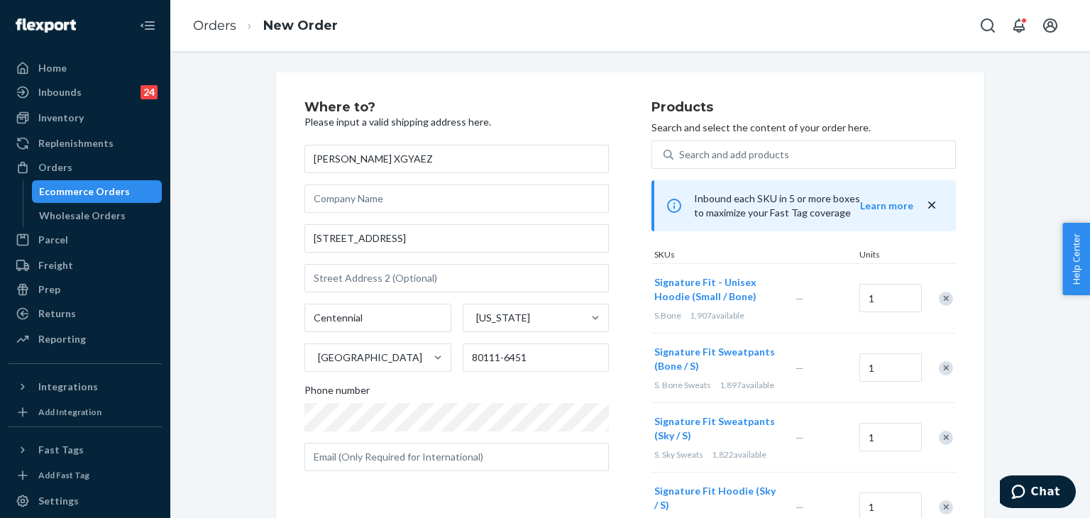
click at [941, 294] on div "Remove Item" at bounding box center [946, 299] width 14 height 14
click at [940, 290] on div at bounding box center [937, 299] width 35 height 38
click at [942, 296] on div "Remove Item" at bounding box center [946, 299] width 14 height 14
click at [942, 295] on div "Remove Item" at bounding box center [946, 299] width 14 height 14
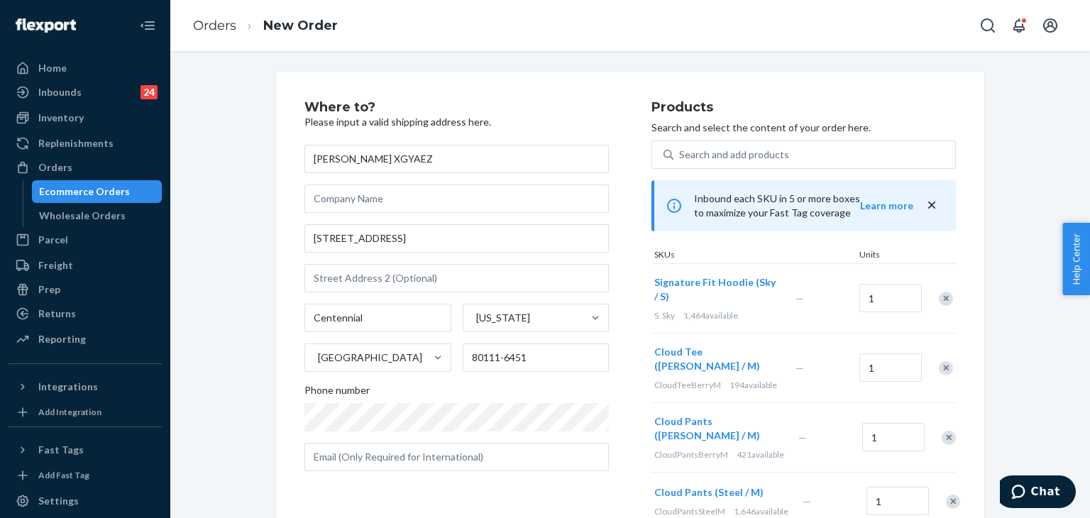
click at [941, 295] on div "Remove Item" at bounding box center [946, 299] width 14 height 14
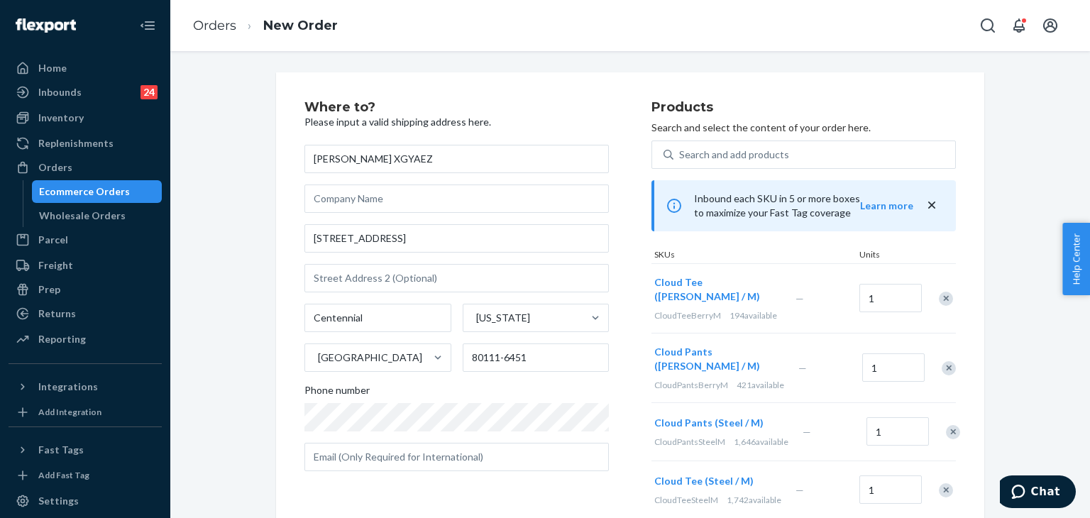
click at [941, 295] on div "Remove Item" at bounding box center [946, 299] width 14 height 14
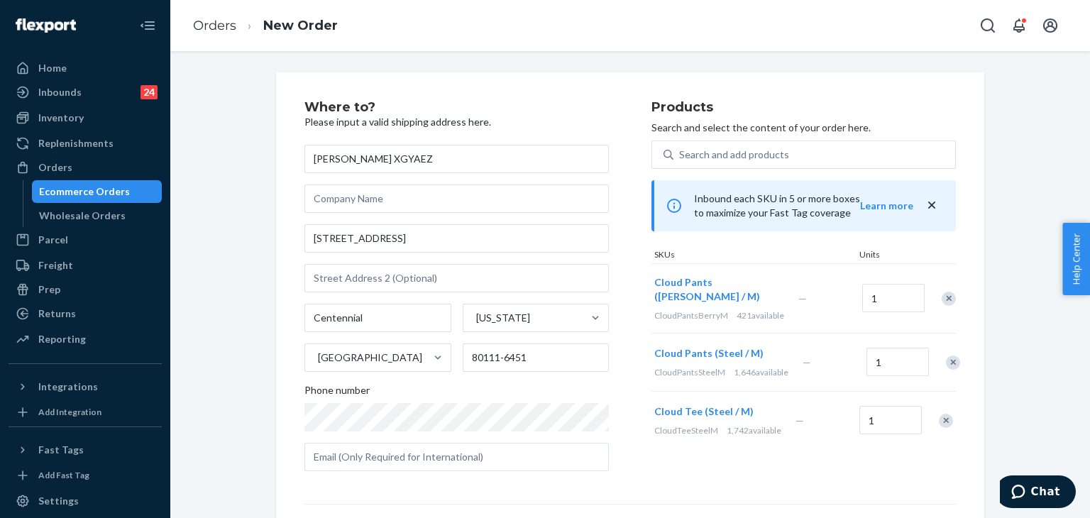
click at [942, 295] on div "Remove Item" at bounding box center [949, 299] width 14 height 14
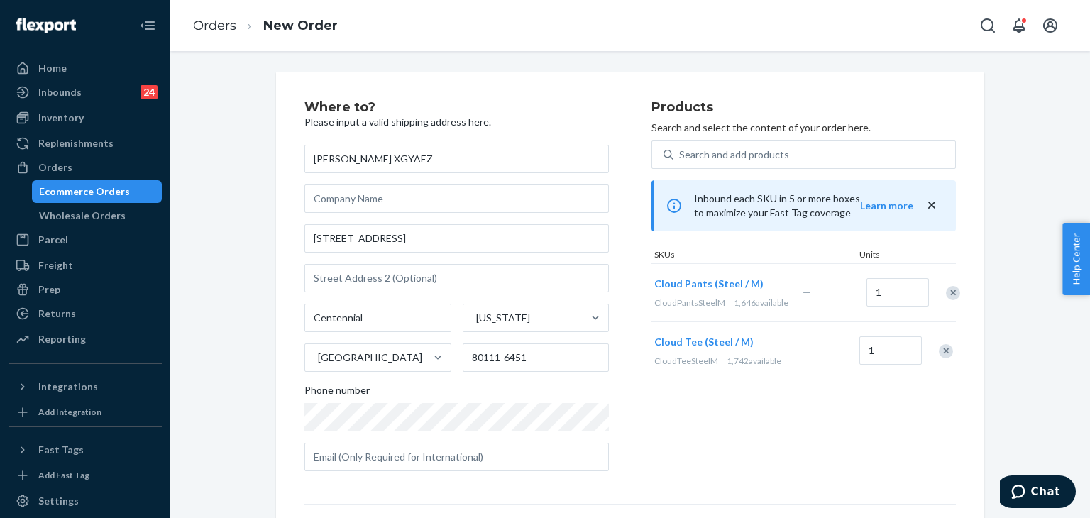
click at [942, 358] on div "Remove Item" at bounding box center [946, 351] width 14 height 14
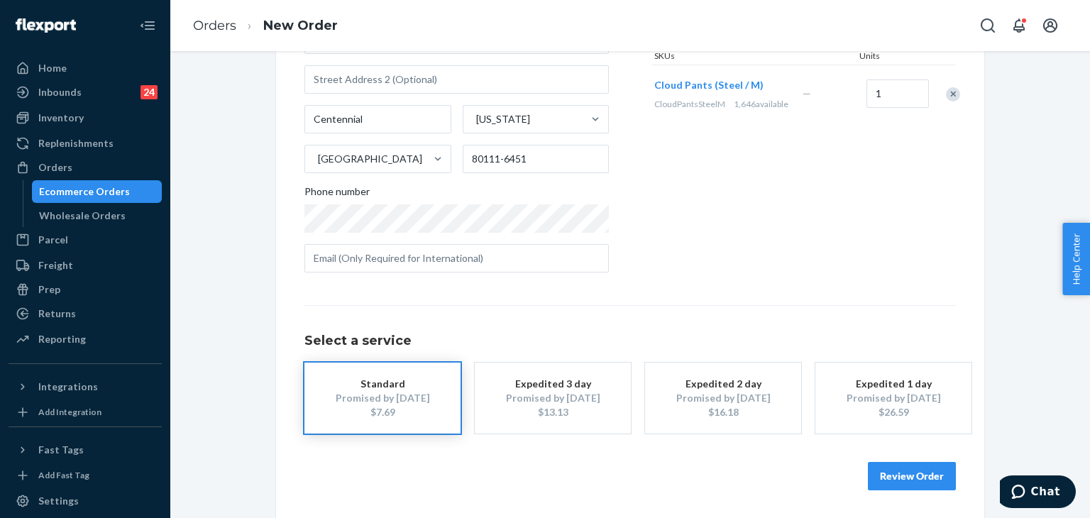
click at [914, 474] on button "Review Order" at bounding box center [912, 476] width 88 height 28
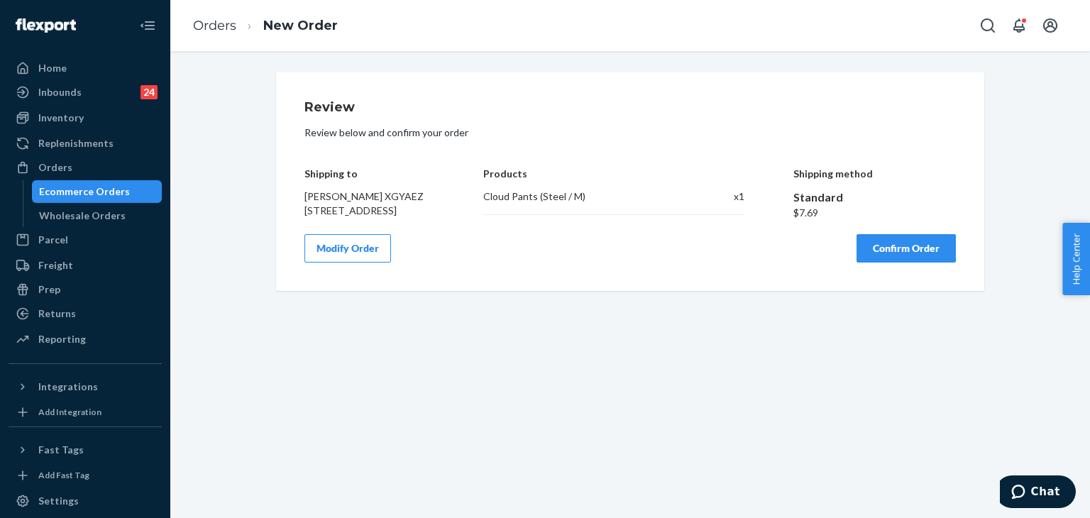
click at [905, 256] on button "Confirm Order" at bounding box center [906, 248] width 99 height 28
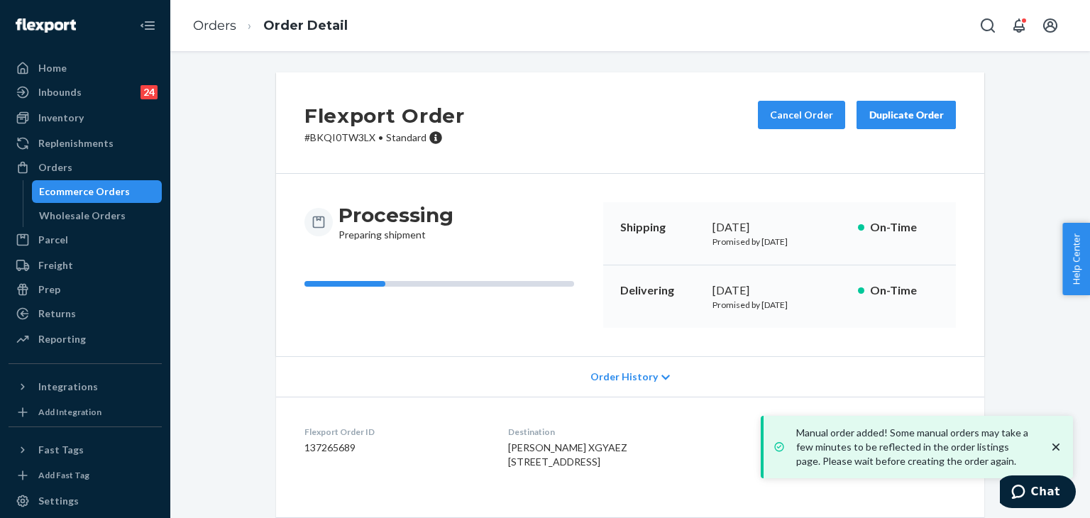
click at [331, 448] on dd "137265689" at bounding box center [394, 448] width 181 height 14
copy dd "137265689"
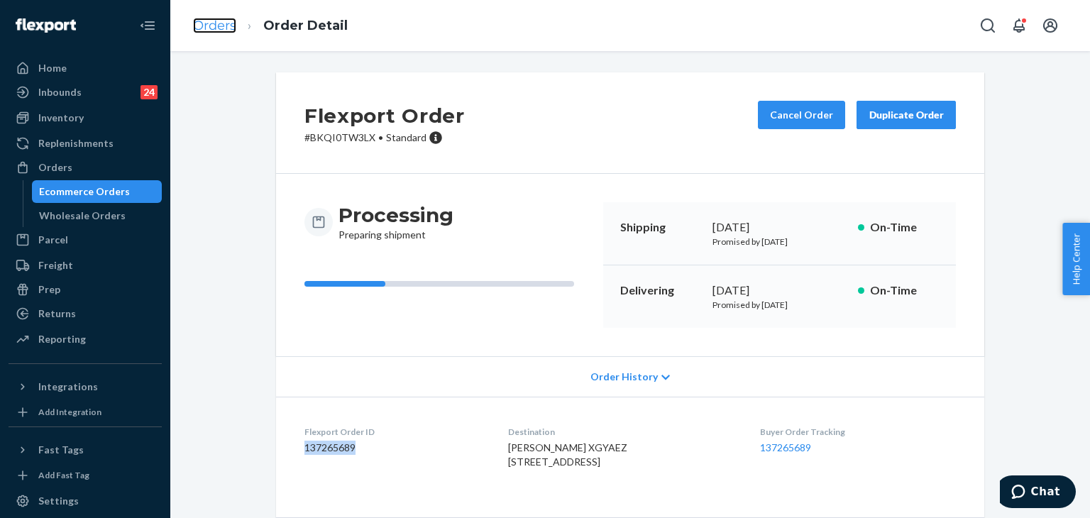
click at [228, 28] on link "Orders" at bounding box center [214, 26] width 43 height 16
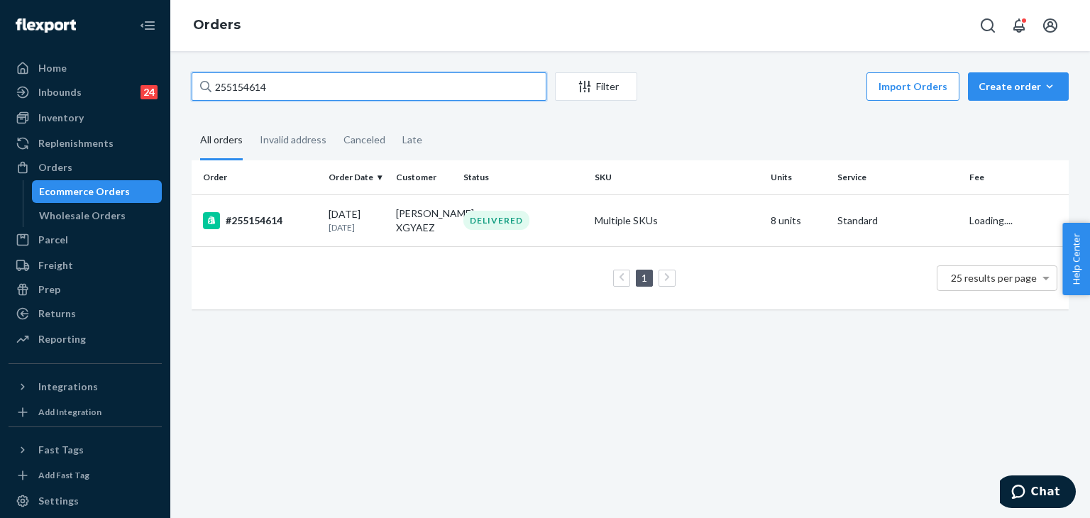
click at [136, 55] on div "Home Inbounds 24 Shipping Plans Problems 24 Inventory Products Replenishments O…" at bounding box center [545, 259] width 1090 height 518
paste input "[PERSON_NAME]"
type input "[PERSON_NAME]"
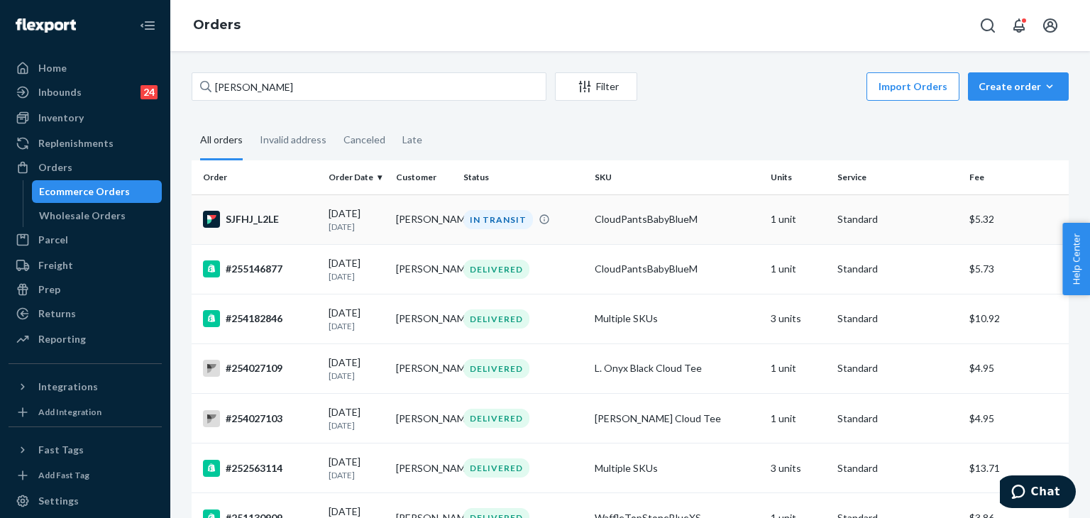
click at [253, 221] on div "SJFHJ_L2LE" at bounding box center [260, 219] width 114 height 17
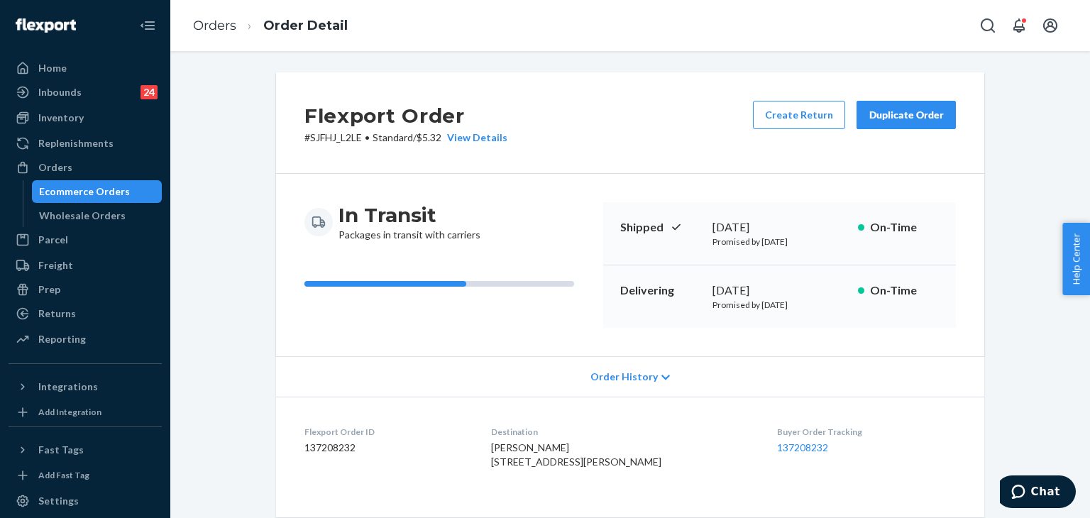
scroll to position [284, 0]
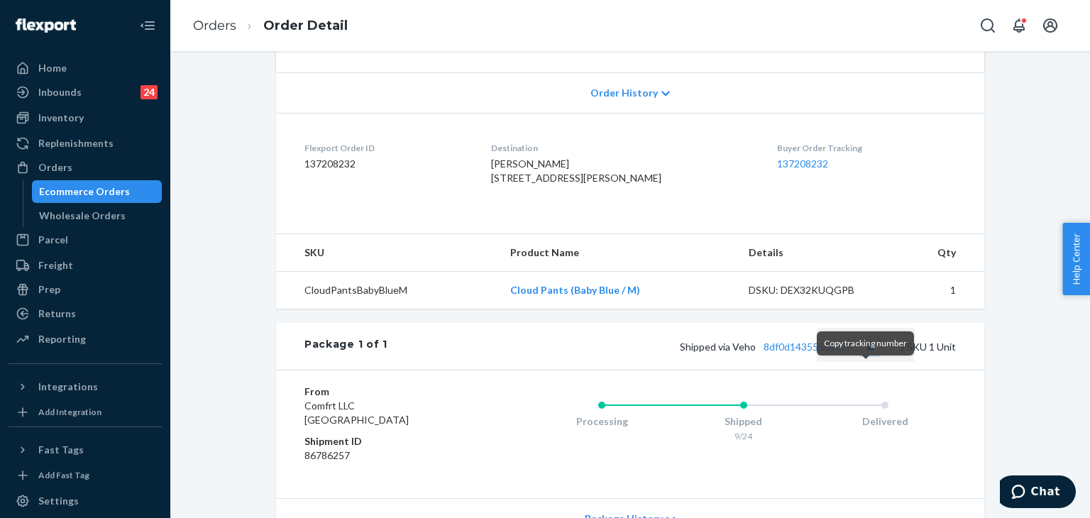
click at [867, 356] on button "Copy tracking number" at bounding box center [870, 346] width 18 height 18
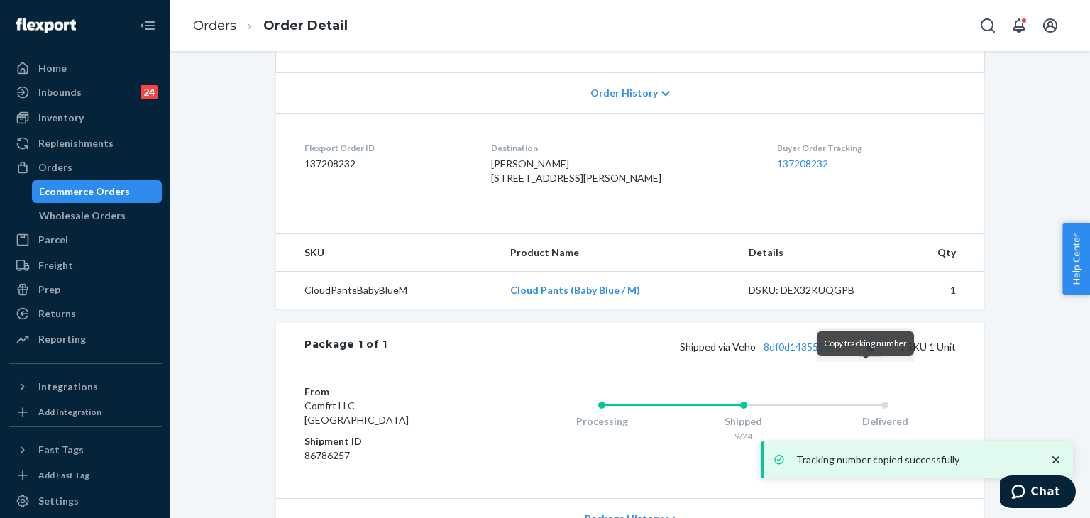
click at [868, 356] on button "Copy tracking number" at bounding box center [870, 346] width 18 height 18
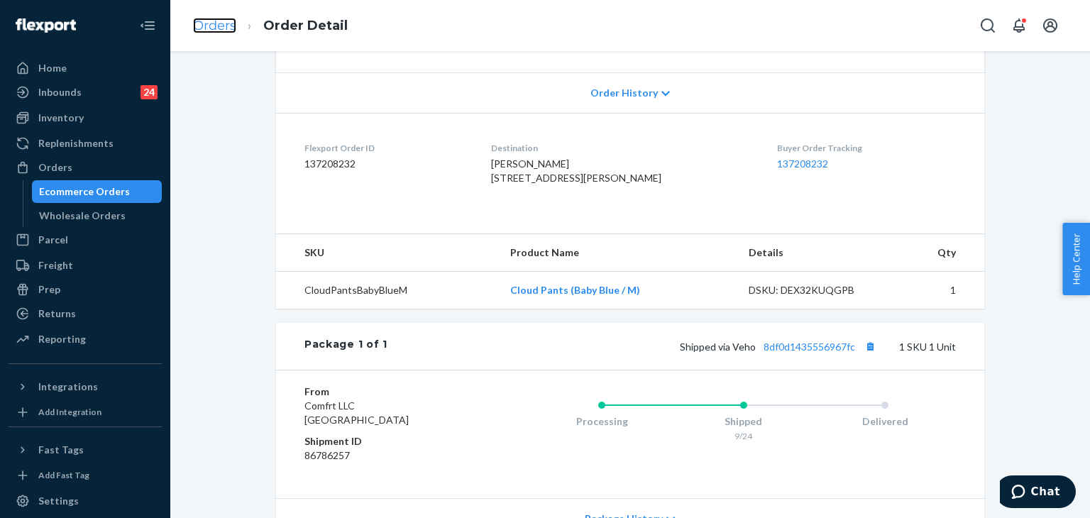
click at [221, 23] on link "Orders" at bounding box center [214, 26] width 43 height 16
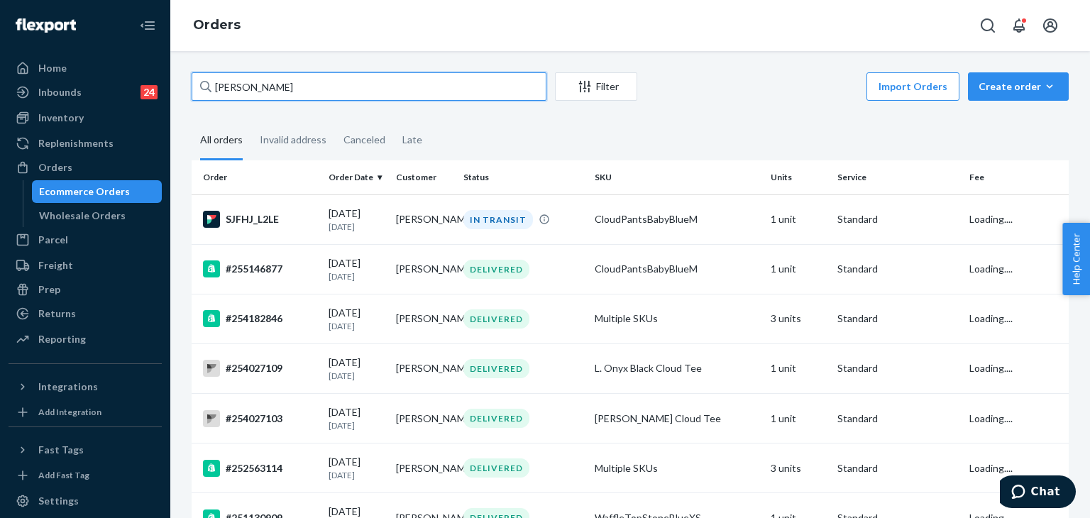
drag, startPoint x: 311, startPoint y: 82, endPoint x: 153, endPoint y: 80, distance: 158.3
click at [113, 82] on div "Home Inbounds 24 Shipping Plans Problems 24 Inventory Products Replenishments O…" at bounding box center [545, 259] width 1090 height 518
paste input "255293439"
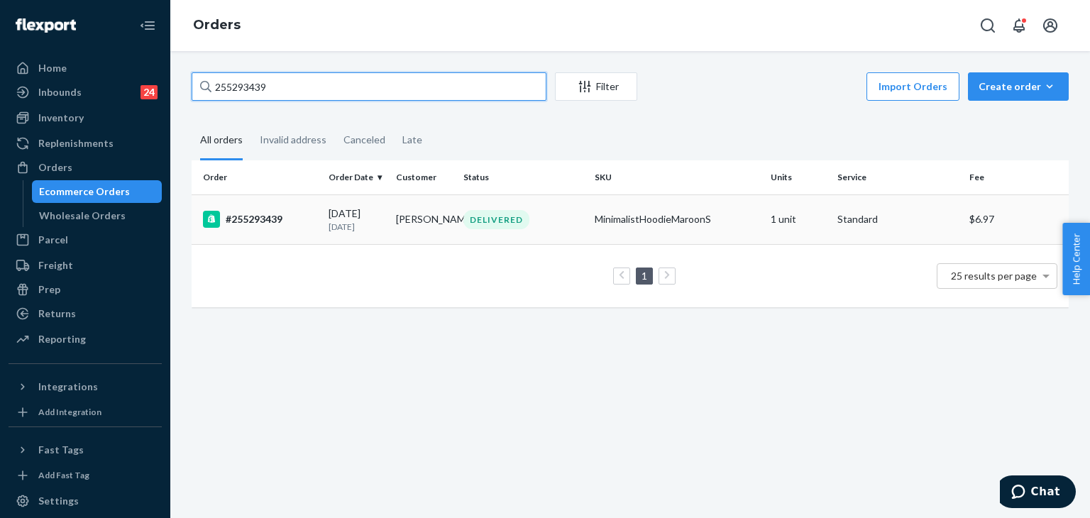
type input "255293439"
click at [278, 214] on div "#255293439" at bounding box center [260, 219] width 114 height 17
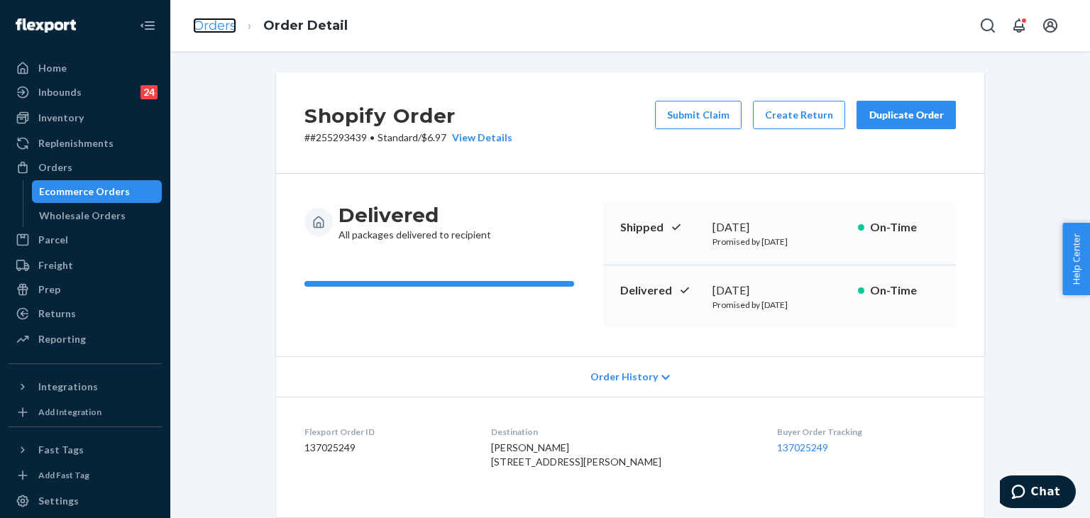
click at [222, 21] on link "Orders" at bounding box center [214, 26] width 43 height 16
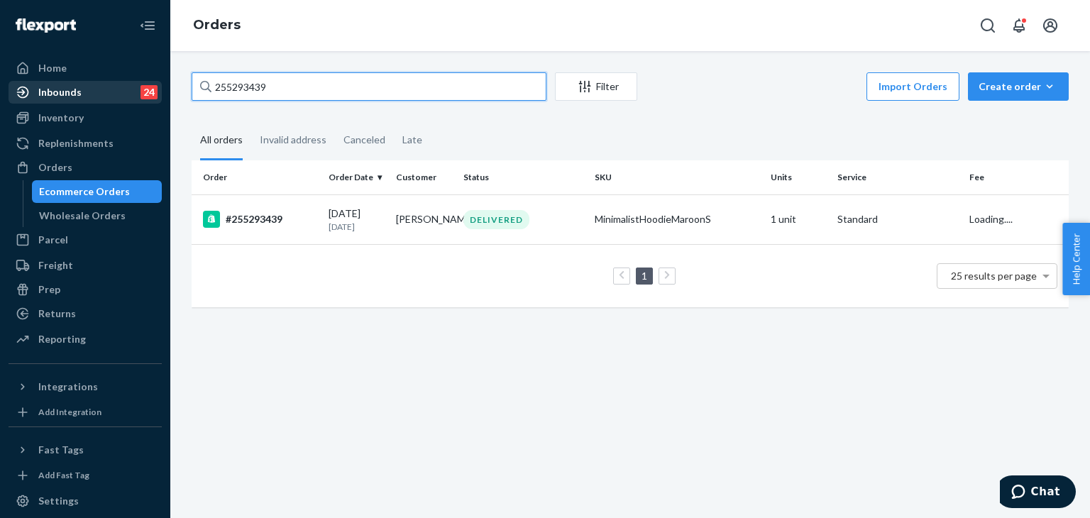
drag, startPoint x: 315, startPoint y: 86, endPoint x: 143, endPoint y: 88, distance: 172.5
click at [126, 83] on div "Home Inbounds 24 Shipping Plans Problems 24 Inventory Products Replenishments O…" at bounding box center [545, 259] width 1090 height 518
paste input "53064"
type input "255253064"
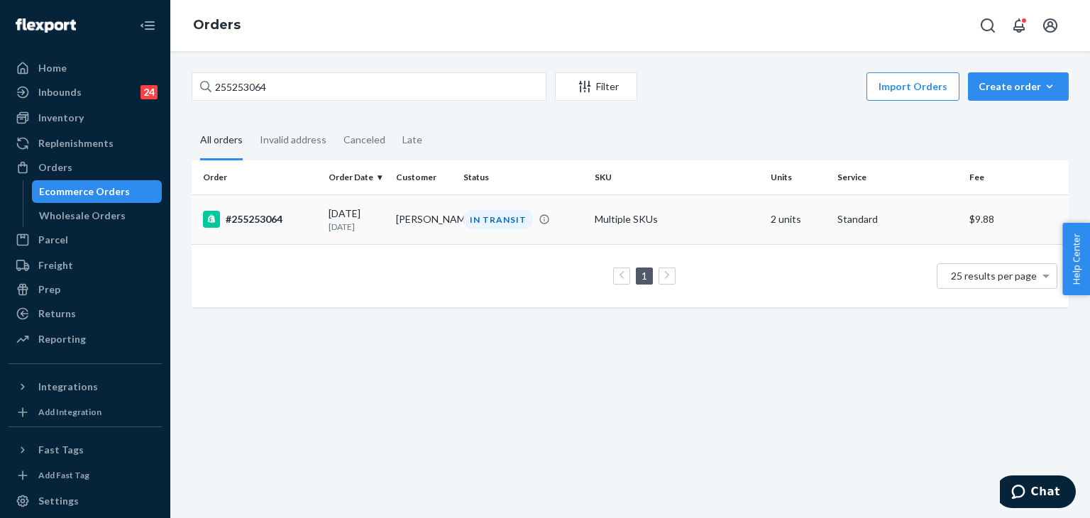
click at [272, 216] on div "#255253064" at bounding box center [260, 219] width 114 height 17
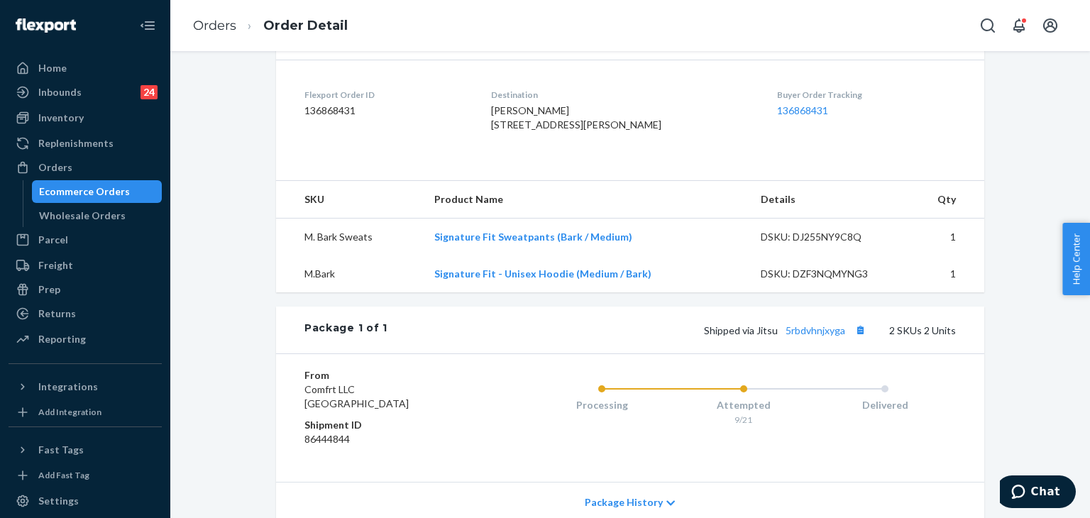
scroll to position [426, 0]
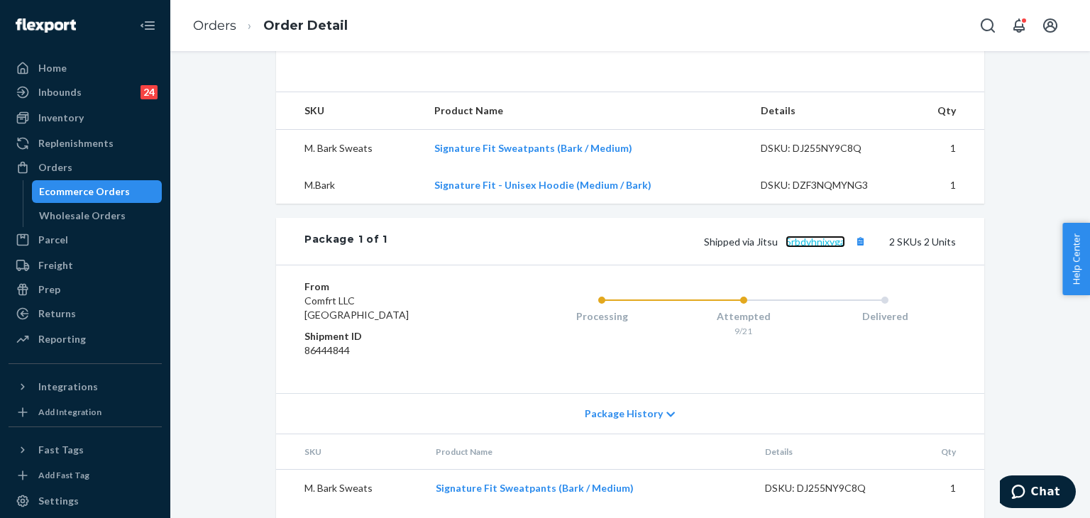
click at [814, 248] on link "5rbdvhnjxyga" at bounding box center [816, 242] width 60 height 12
click at [220, 35] on ol "Orders Order Detail" at bounding box center [270, 26] width 177 height 42
click at [232, 28] on link "Orders" at bounding box center [214, 26] width 43 height 16
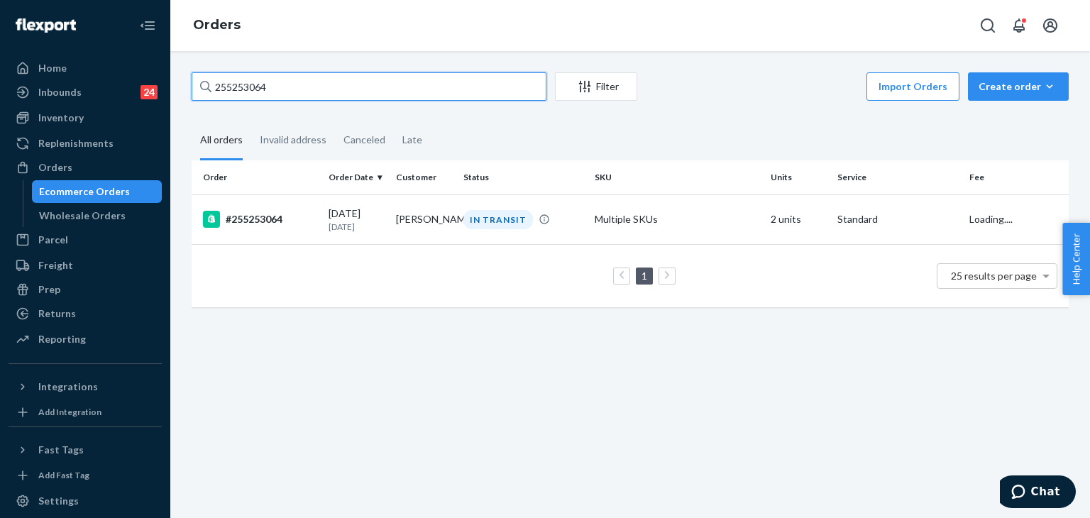
drag, startPoint x: 324, startPoint y: 94, endPoint x: 160, endPoint y: 91, distance: 164.0
click at [116, 92] on div "Home Inbounds 24 Shipping Plans Problems 24 Inventory Products Replenishments O…" at bounding box center [545, 259] width 1090 height 518
paste input "318950"
type input "255318950"
click at [292, 219] on div "#255318950" at bounding box center [260, 219] width 114 height 17
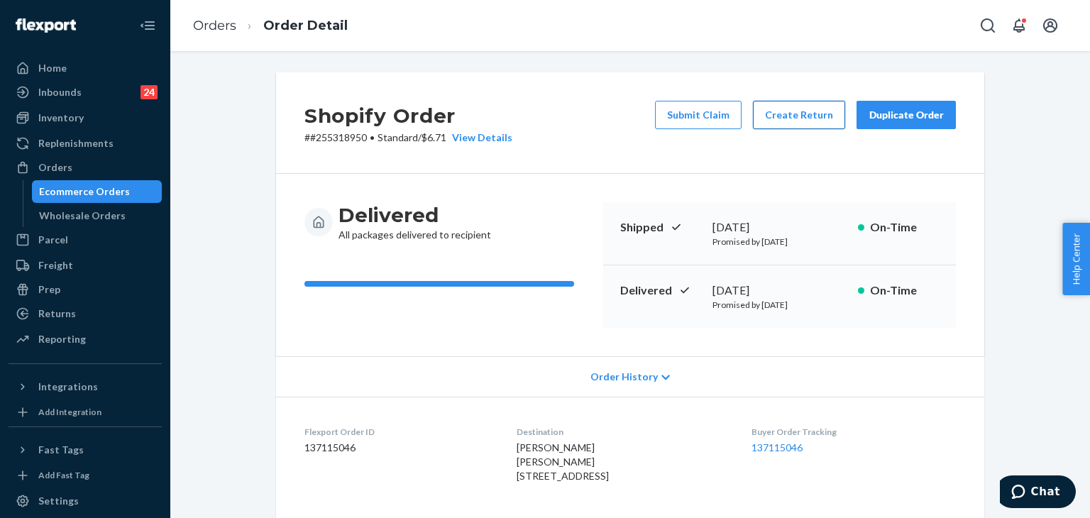
click at [803, 117] on button "Create Return" at bounding box center [799, 115] width 92 height 28
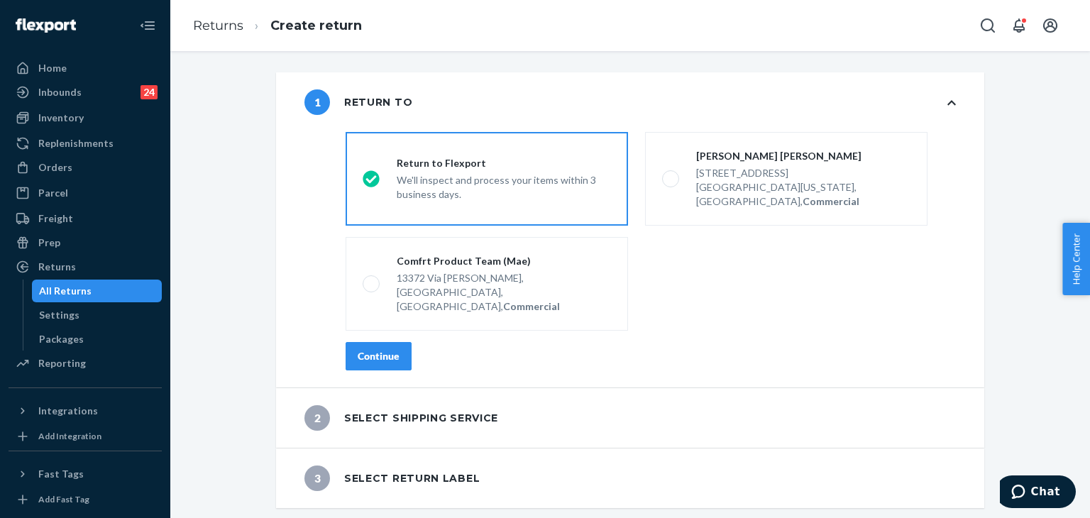
click at [392, 342] on button "Continue" at bounding box center [379, 356] width 66 height 28
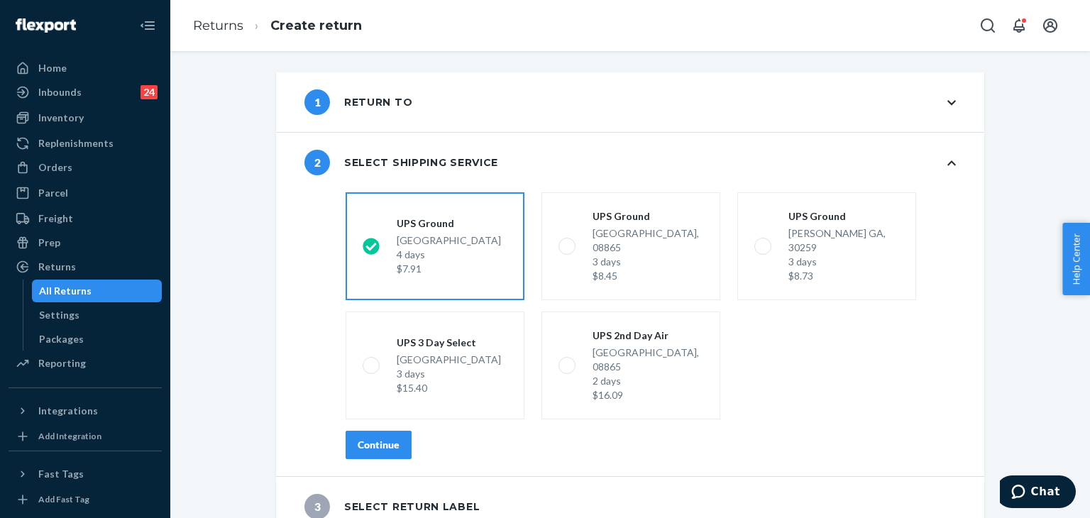
click at [382, 438] on div "Continue" at bounding box center [379, 445] width 42 height 14
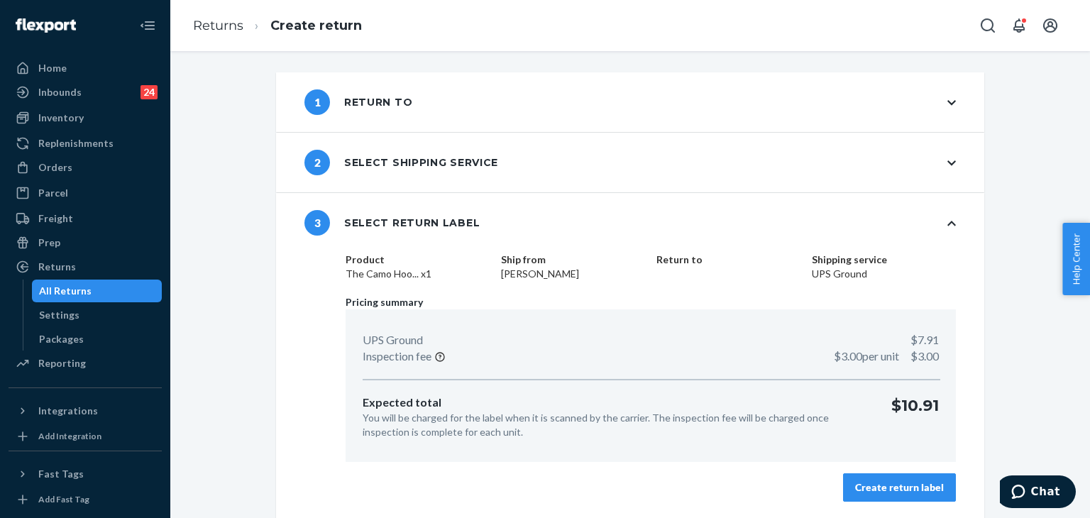
click at [925, 483] on div "Create return label" at bounding box center [899, 487] width 89 height 14
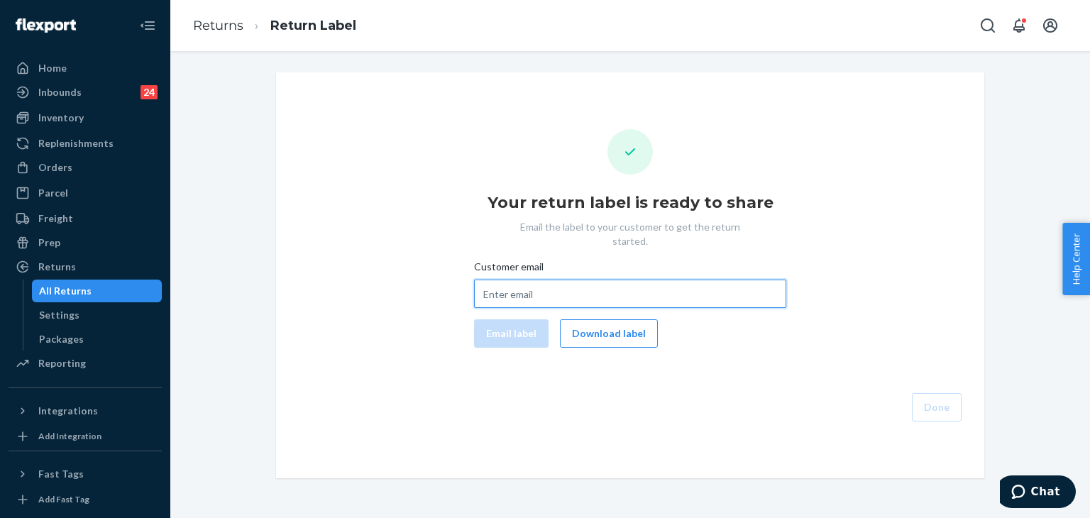
drag, startPoint x: 566, startPoint y: 290, endPoint x: 569, endPoint y: 280, distance: 10.3
click at [566, 290] on input "Customer email" at bounding box center [630, 294] width 312 height 28
paste input "[EMAIL_ADDRESS][DOMAIN_NAME]"
type input "[EMAIL_ADDRESS][DOMAIN_NAME]"
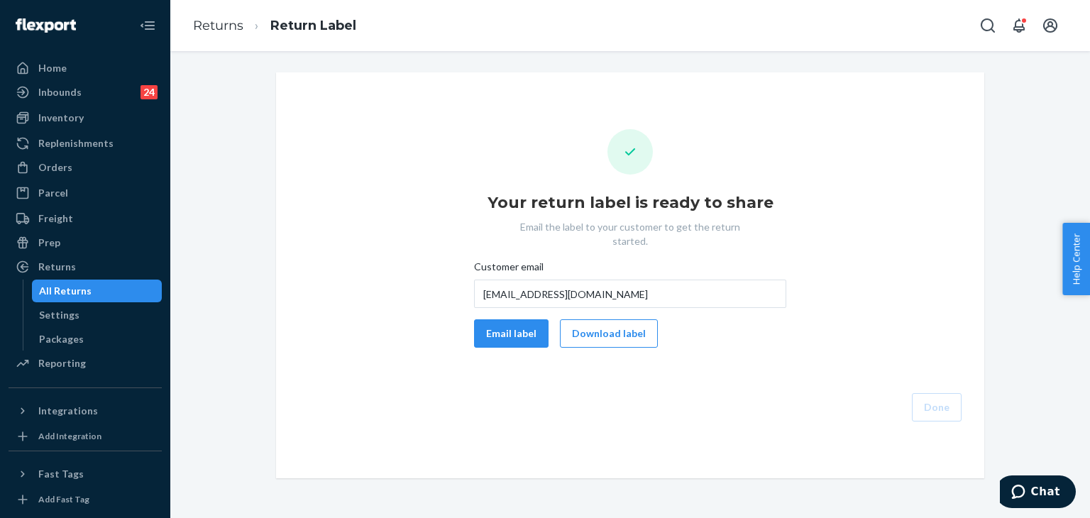
drag, startPoint x: 508, startPoint y: 314, endPoint x: 691, endPoint y: 516, distance: 272.3
click at [510, 319] on button "Email label" at bounding box center [511, 333] width 75 height 28
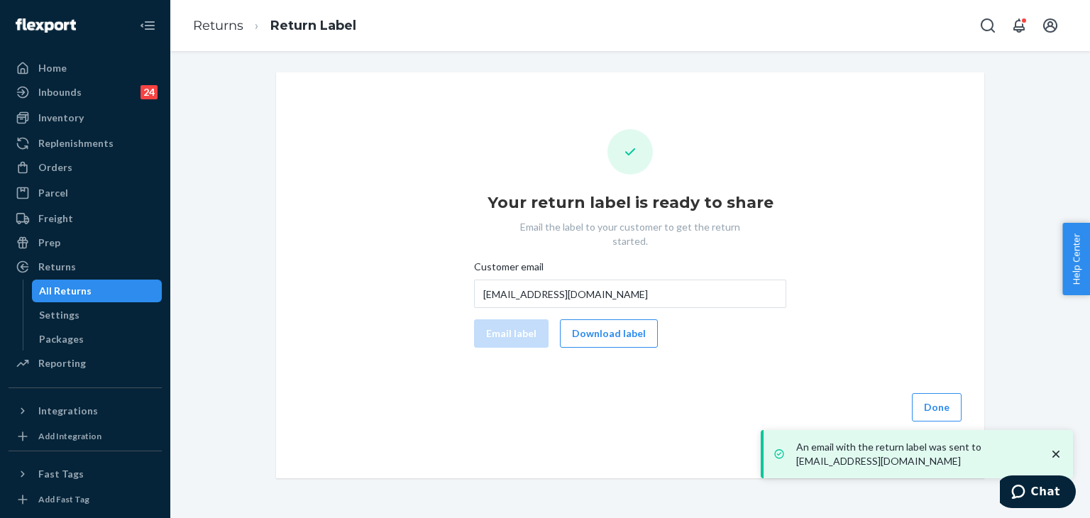
drag, startPoint x: 863, startPoint y: 180, endPoint x: 635, endPoint y: 9, distance: 284.9
click at [863, 180] on div "Your return label is ready to share Email the label to your customer to get the…" at bounding box center [630, 275] width 686 height 292
click at [62, 171] on div "Orders" at bounding box center [55, 167] width 34 height 14
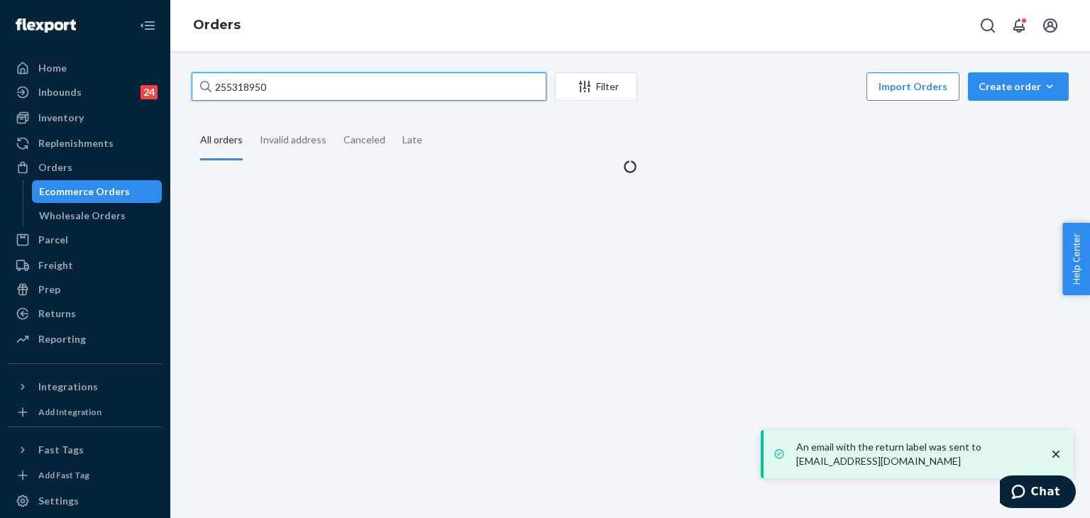
drag, startPoint x: 172, startPoint y: 51, endPoint x: 118, endPoint y: 42, distance: 54.7
click at [117, 40] on div "Home Inbounds 24 Shipping Plans Problems 24 Inventory Products Replenishments O…" at bounding box center [545, 259] width 1090 height 518
paste input "230247"
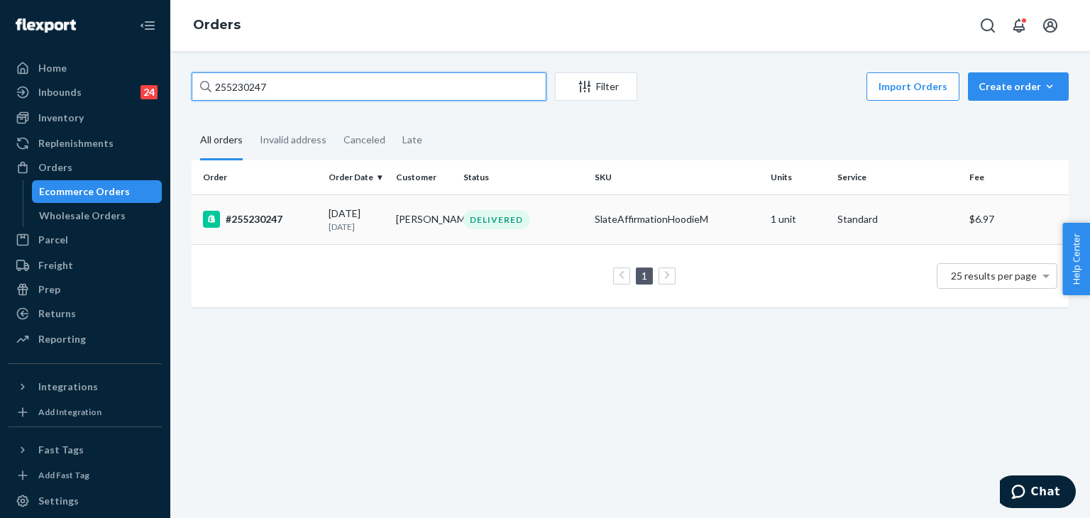
type input "255230247"
click at [246, 216] on div "#255230247" at bounding box center [260, 219] width 114 height 17
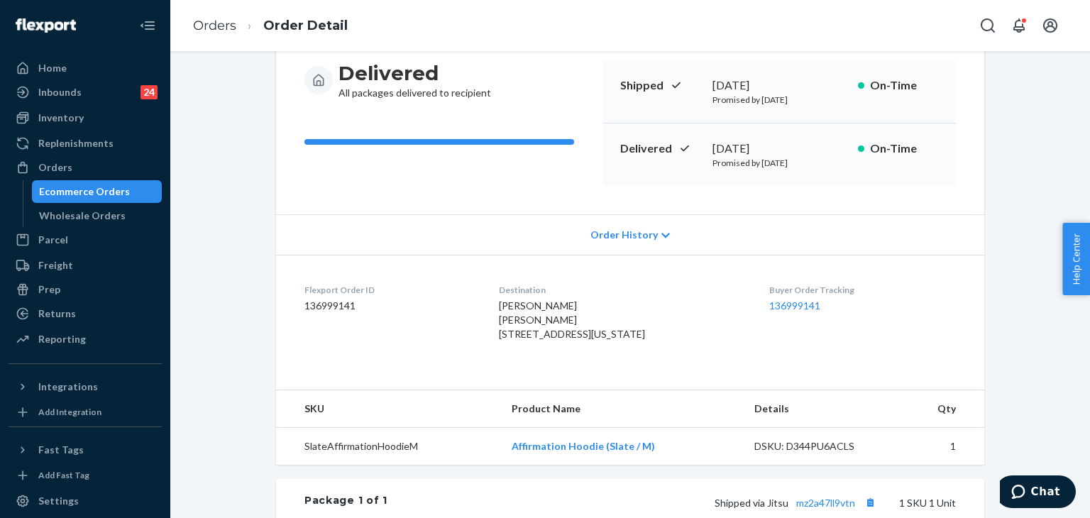
scroll to position [284, 0]
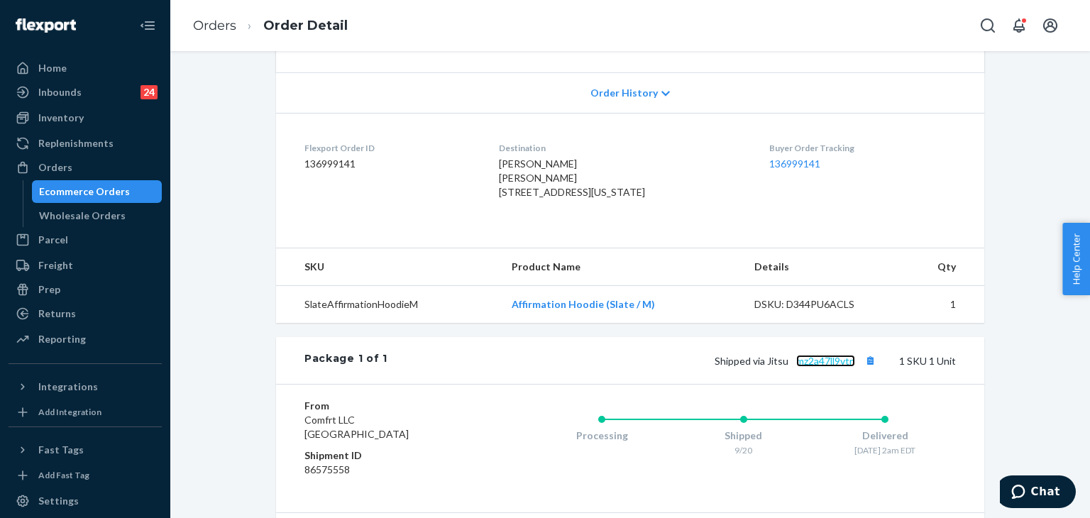
click at [835, 367] on link "mz2a47ll9vtn" at bounding box center [825, 361] width 59 height 12
drag, startPoint x: 486, startPoint y: 190, endPoint x: 589, endPoint y: 220, distance: 107.1
click at [589, 220] on dl "Flexport Order ID 136999141 Destination [PERSON_NAME] [PERSON_NAME] [STREET_ADD…" at bounding box center [630, 173] width 708 height 121
copy span "[STREET_ADDRESS][US_STATE]"
click at [225, 27] on link "Orders" at bounding box center [214, 26] width 43 height 16
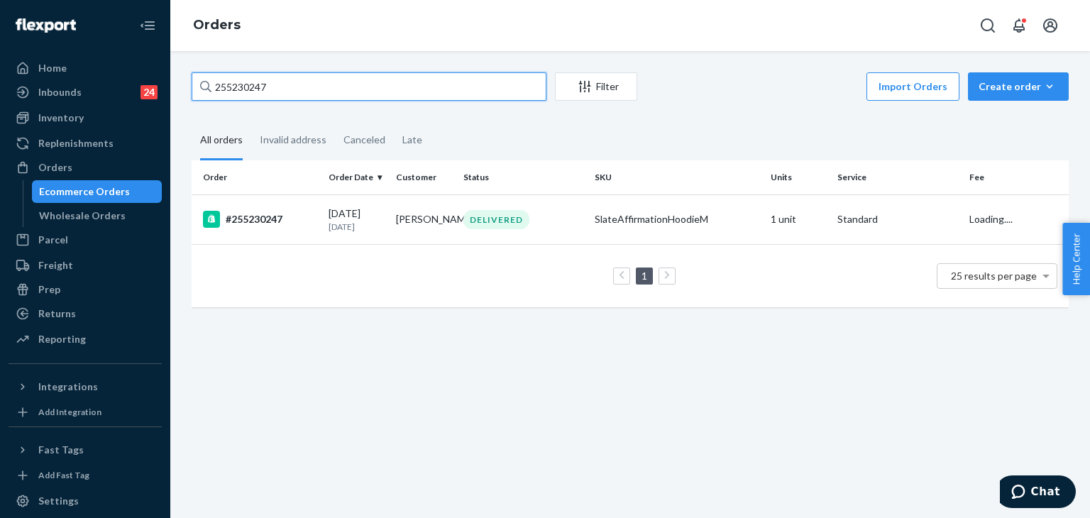
drag, startPoint x: 247, startPoint y: 93, endPoint x: 185, endPoint y: 86, distance: 62.9
click at [149, 93] on div "Home Inbounds 24 Shipping Plans Problems 24 Inventory Products Replenishments O…" at bounding box center [545, 259] width 1090 height 518
paste input "354149"
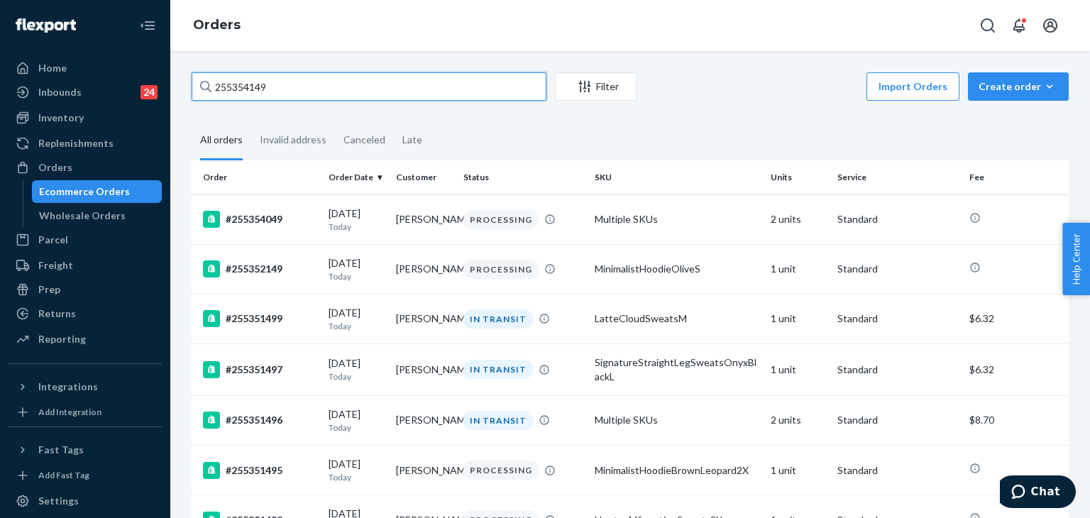
click at [369, 84] on input "255354149" at bounding box center [369, 86] width 355 height 28
paste input "?"
drag, startPoint x: 290, startPoint y: 88, endPoint x: 191, endPoint y: 72, distance: 100.0
click at [191, 72] on div "255354149 Filter Import Orders Create order Ecommerce order Removal order All o…" at bounding box center [630, 284] width 920 height 467
click at [435, 84] on input "255354149" at bounding box center [369, 86] width 355 height 28
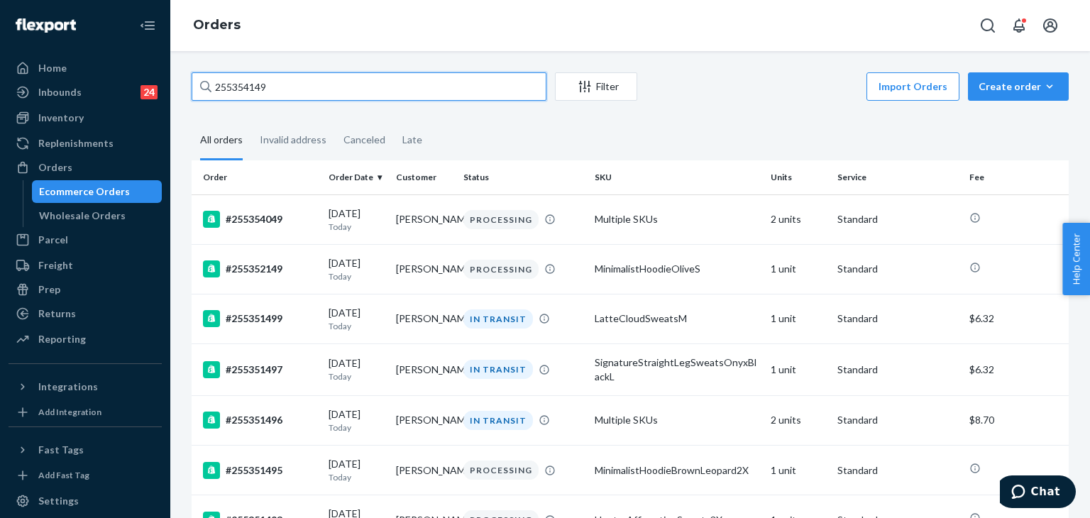
drag, startPoint x: 309, startPoint y: 79, endPoint x: 180, endPoint y: 61, distance: 130.5
click at [180, 60] on div "255354149 Filter Import Orders Create order Ecommerce order Removal order All o…" at bounding box center [630, 284] width 920 height 467
paste input "274927"
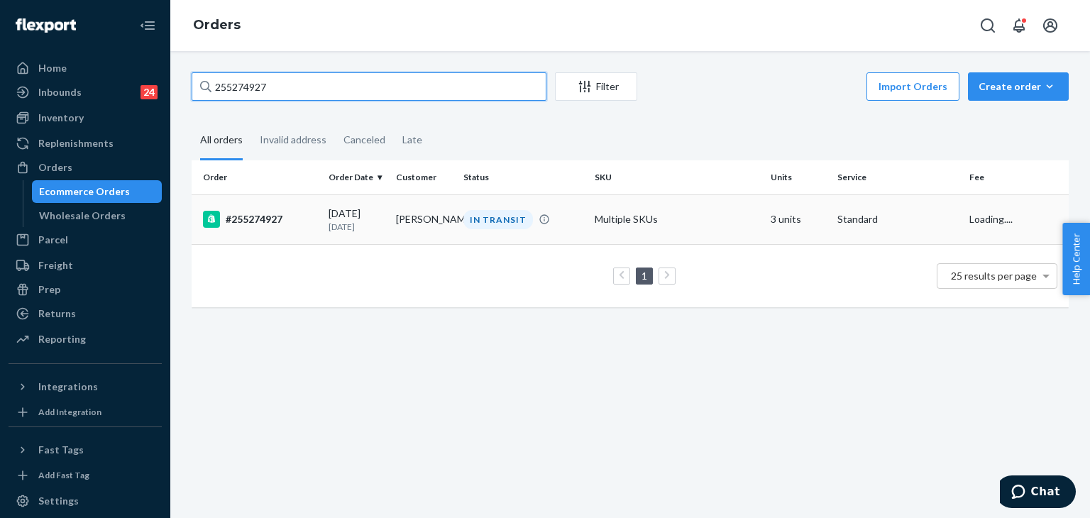
type input "255274927"
click at [264, 223] on div "#255274927" at bounding box center [260, 219] width 114 height 17
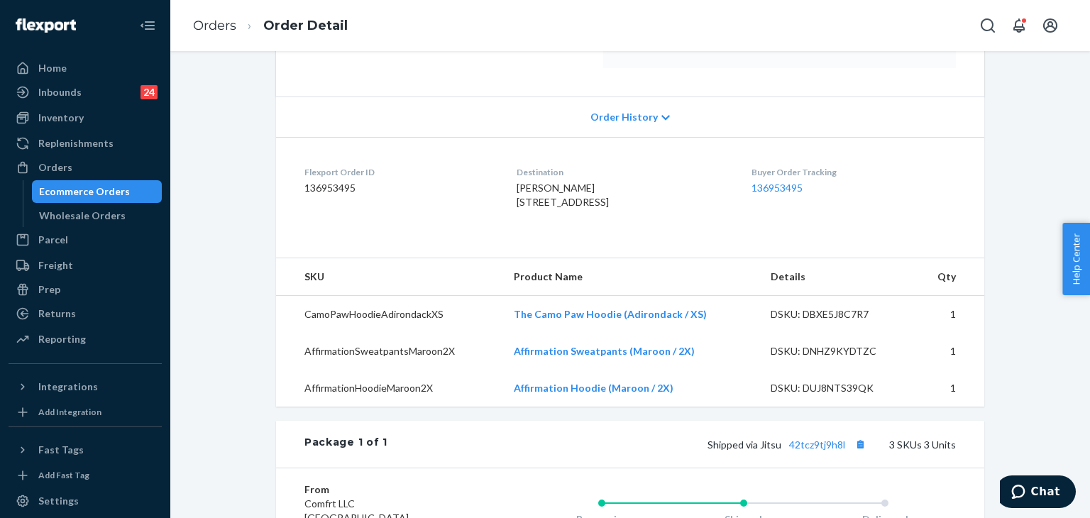
scroll to position [284, 0]
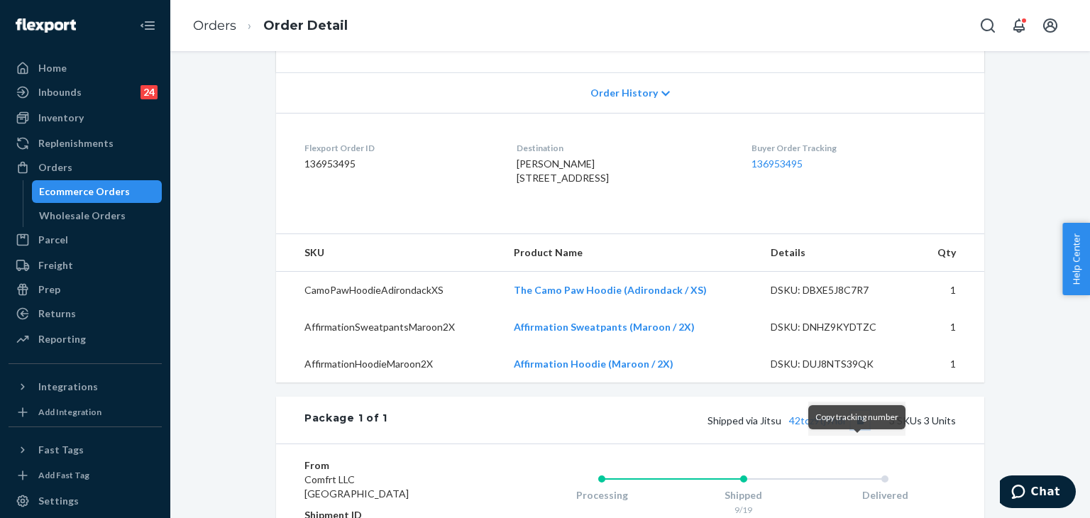
click at [858, 429] on button "Copy tracking number" at bounding box center [860, 420] width 18 height 18
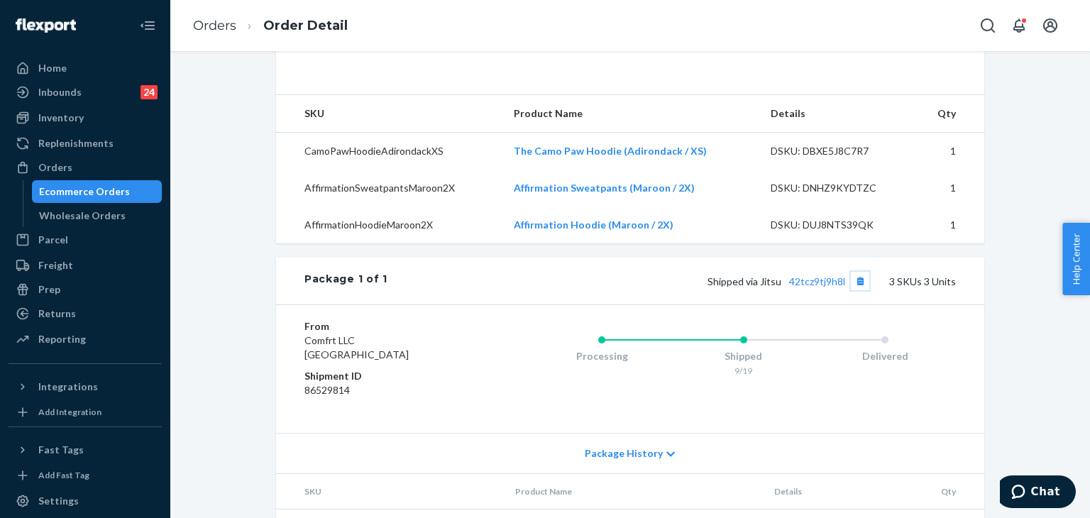
scroll to position [426, 0]
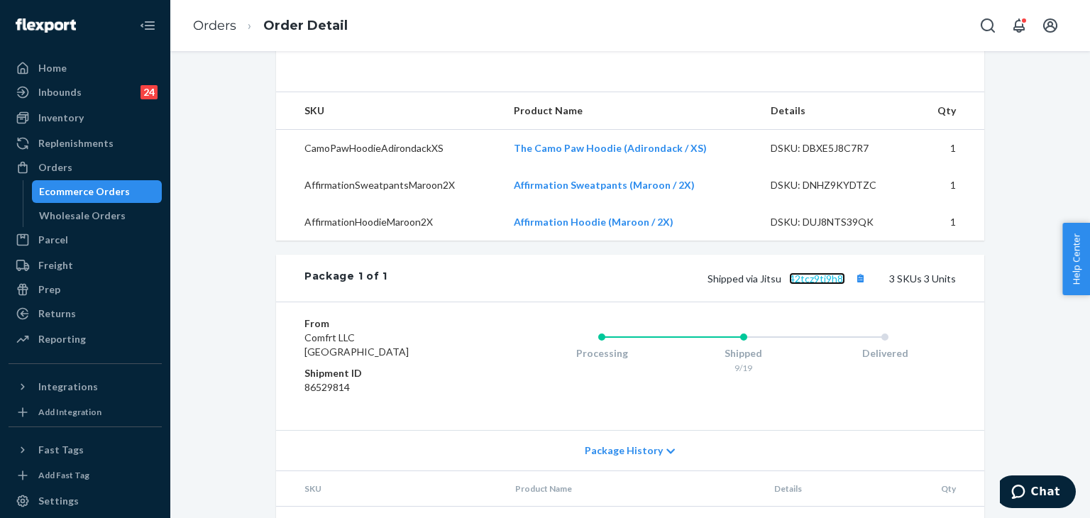
click at [825, 285] on link "42tcz9tj9h8l" at bounding box center [817, 279] width 56 height 12
click at [223, 21] on link "Orders" at bounding box center [214, 26] width 43 height 16
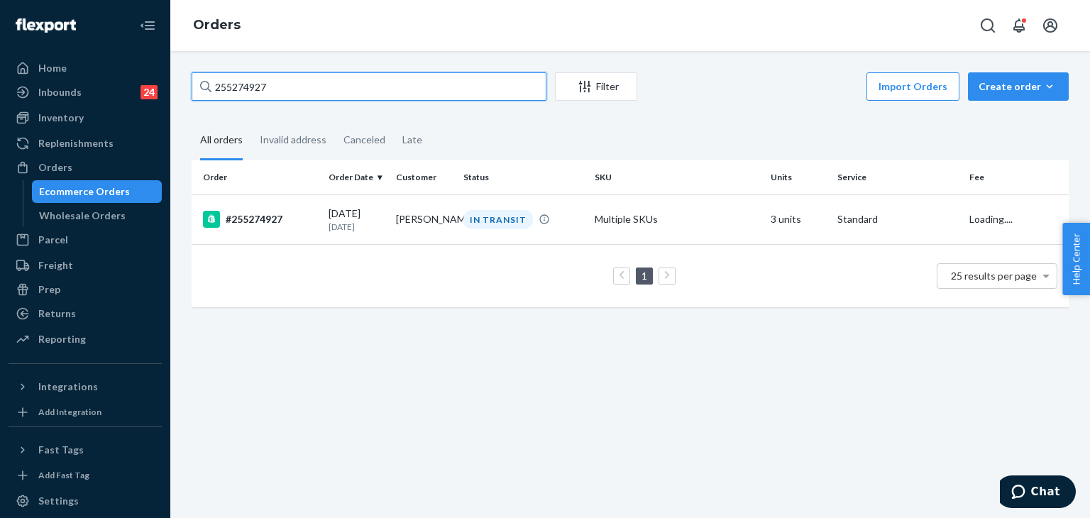
click at [126, 51] on div "Home Inbounds 24 Shipping Plans Problems 24 Inventory Products Replenishments O…" at bounding box center [545, 259] width 1090 height 518
paste input "4969646"
type input "254969646"
click at [258, 216] on div "#254969646" at bounding box center [260, 219] width 114 height 17
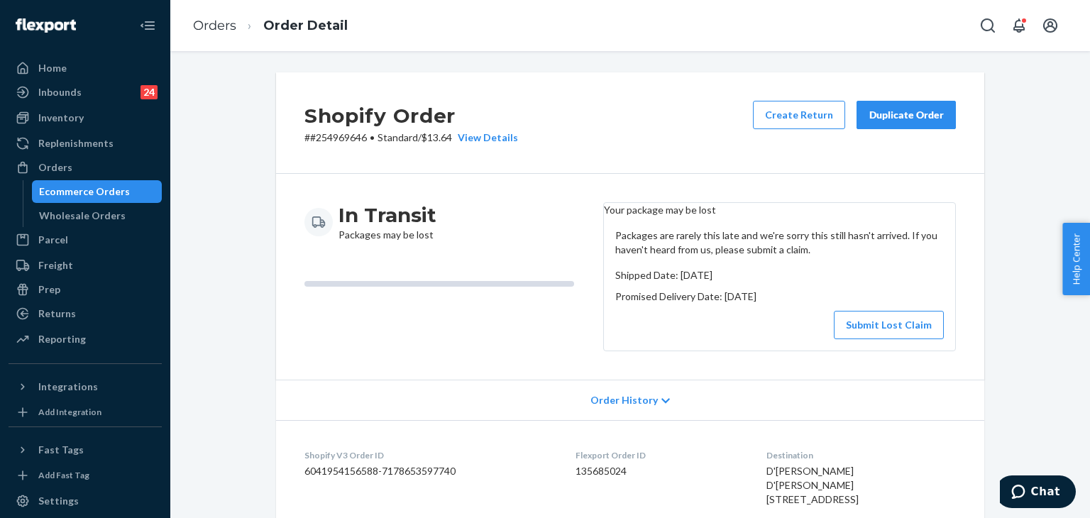
click at [727, 135] on div "Shopify Order # #254969646 • Standard / $13.64 View Details Create Return Dupli…" at bounding box center [630, 122] width 708 height 101
click at [891, 330] on button "Submit Lost Claim" at bounding box center [889, 325] width 110 height 28
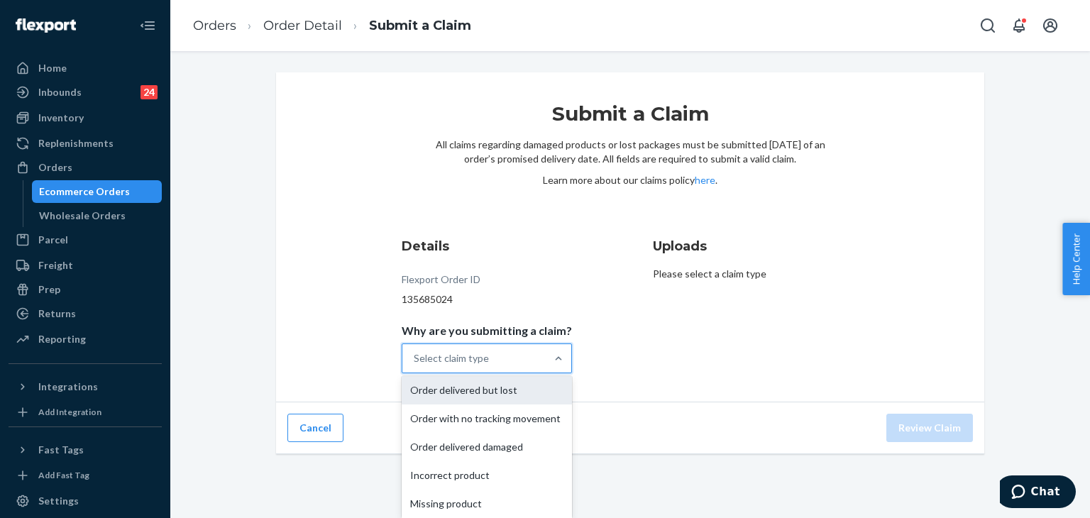
click at [525, 395] on div "Order delivered but lost" at bounding box center [487, 390] width 170 height 28
click at [415, 365] on input "Why are you submitting a claim? option Order delivered but lost focused, 0 of 5…" at bounding box center [414, 358] width 1 height 14
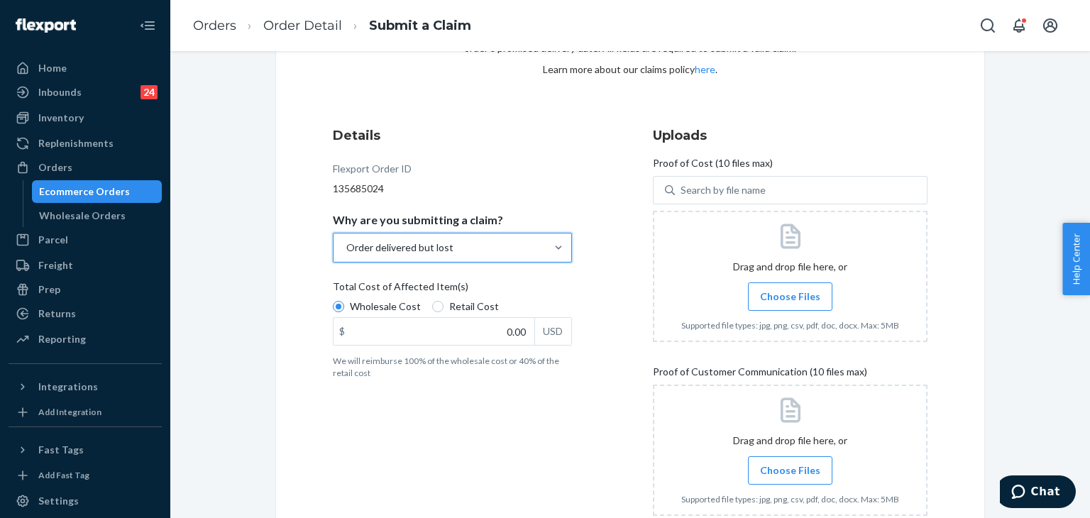
scroll to position [201, 0]
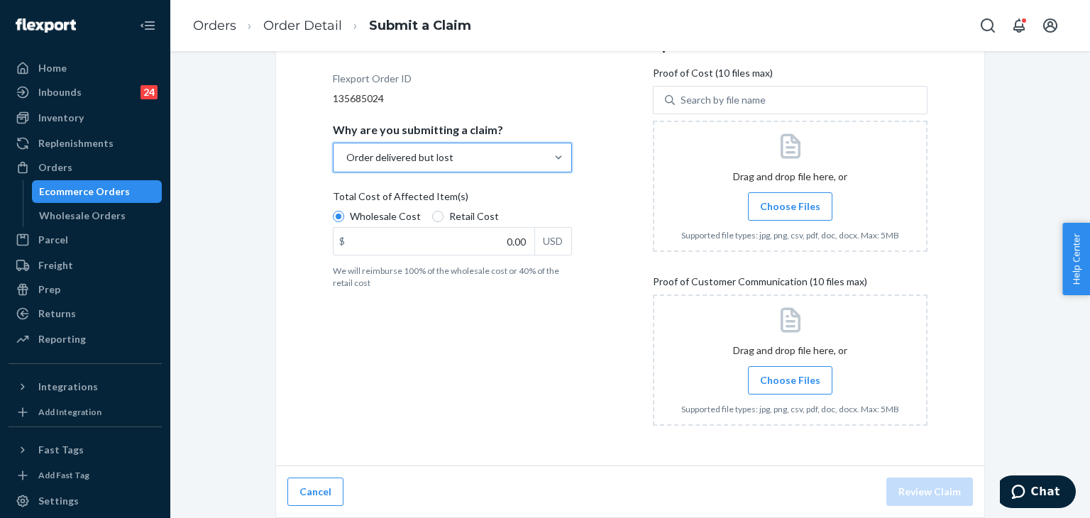
click at [807, 381] on span "Choose Files" at bounding box center [790, 380] width 60 height 14
click at [791, 381] on input "Choose Files" at bounding box center [790, 381] width 1 height 16
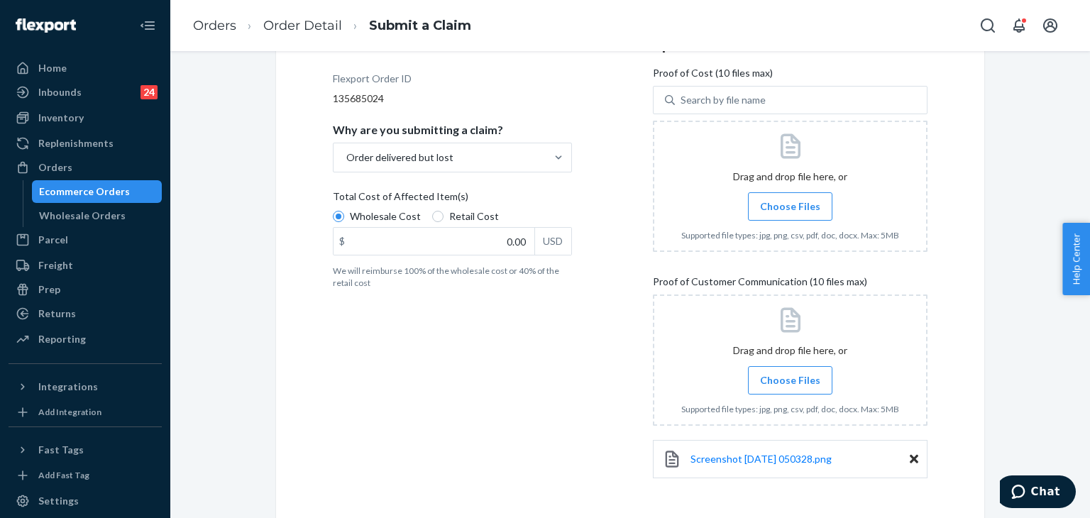
click at [795, 387] on label "Choose Files" at bounding box center [790, 380] width 84 height 28
click at [791, 387] on input "Choose Files" at bounding box center [790, 381] width 1 height 16
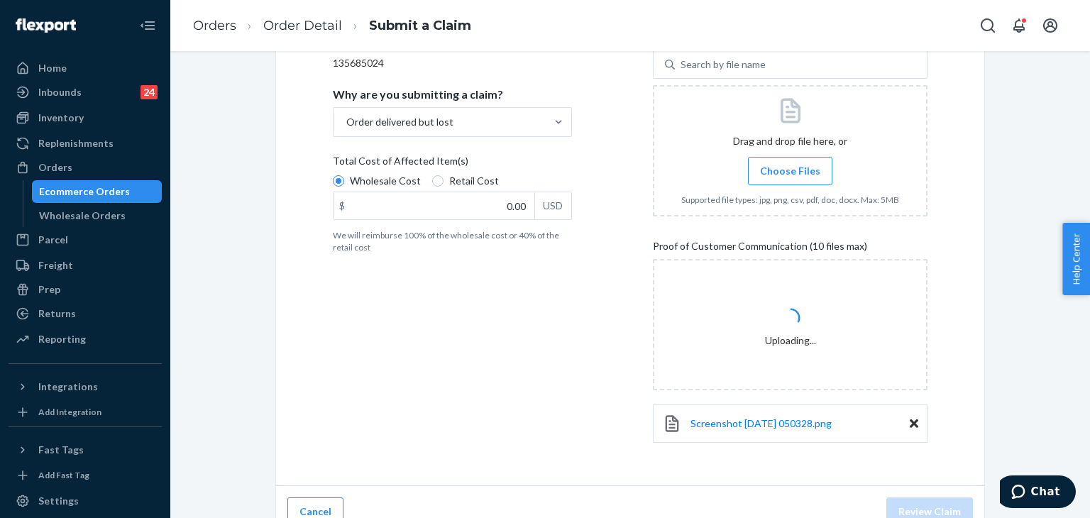
scroll to position [255, 0]
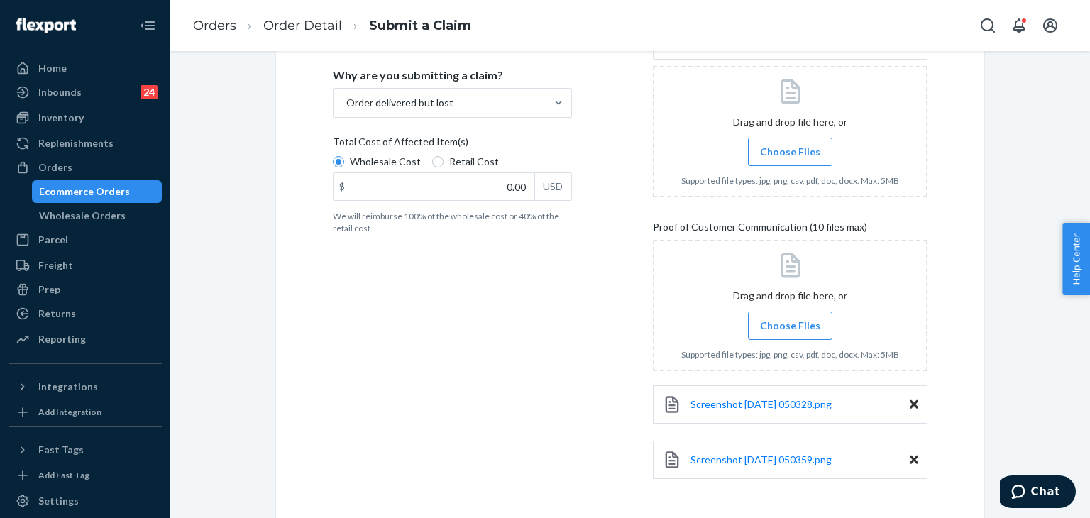
click at [776, 331] on span "Choose Files" at bounding box center [790, 326] width 60 height 14
click at [790, 331] on input "Choose Files" at bounding box center [790, 326] width 1 height 16
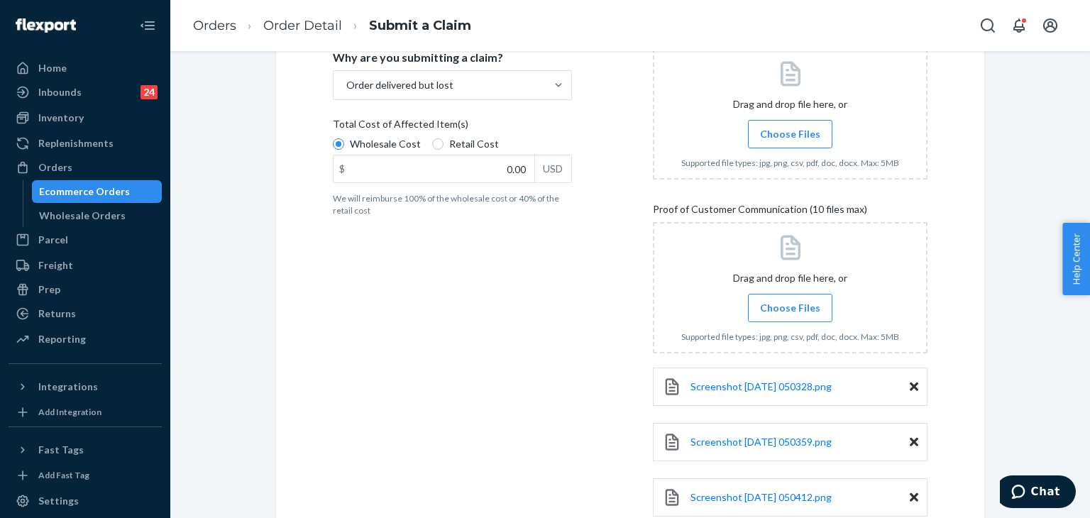
scroll to position [82, 0]
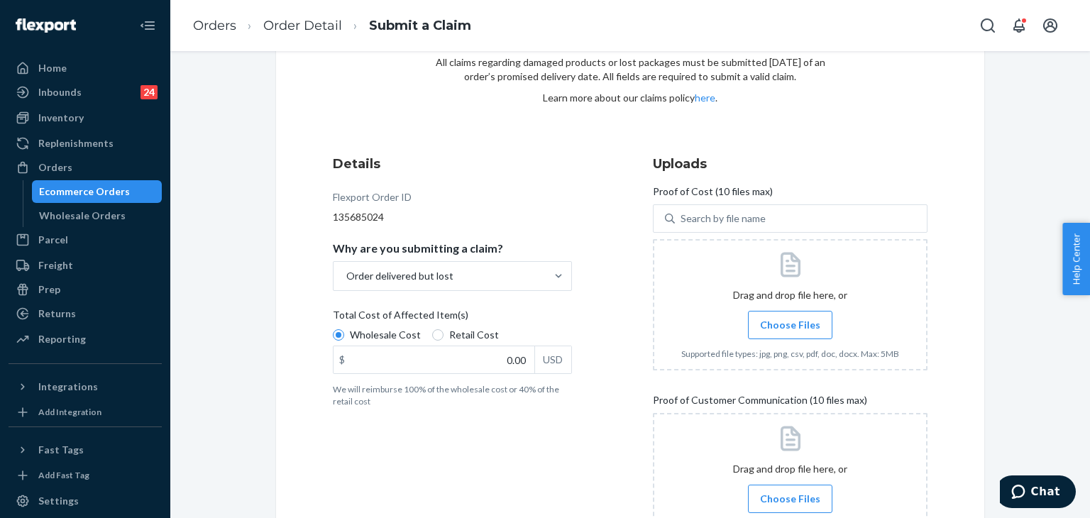
click at [798, 313] on label "Choose Files" at bounding box center [790, 325] width 84 height 28
click at [791, 317] on input "Choose Files" at bounding box center [790, 325] width 1 height 16
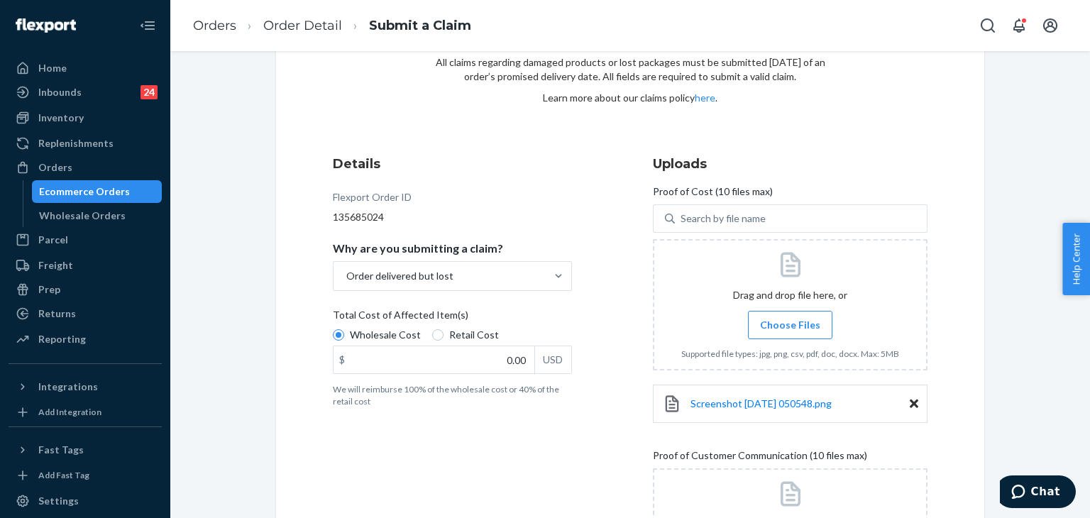
click at [796, 324] on span "Choose Files" at bounding box center [790, 325] width 60 height 14
click at [791, 324] on input "Choose Files" at bounding box center [790, 325] width 1 height 16
click at [218, 21] on link "Orders" at bounding box center [214, 26] width 43 height 16
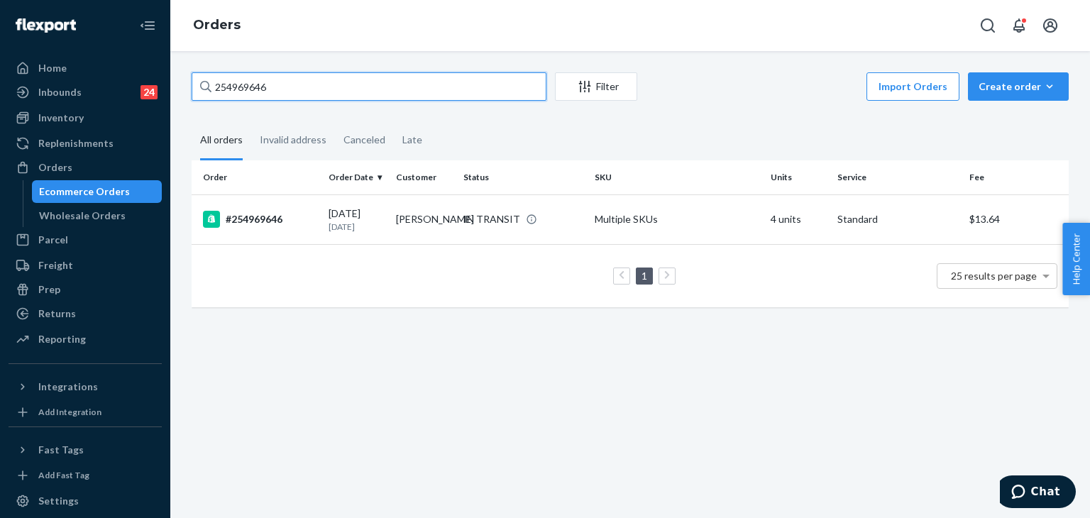
drag, startPoint x: 317, startPoint y: 80, endPoint x: 194, endPoint y: 79, distance: 122.8
click at [194, 79] on input "254969646" at bounding box center [369, 86] width 355 height 28
paste input "5203348"
type input "255203348"
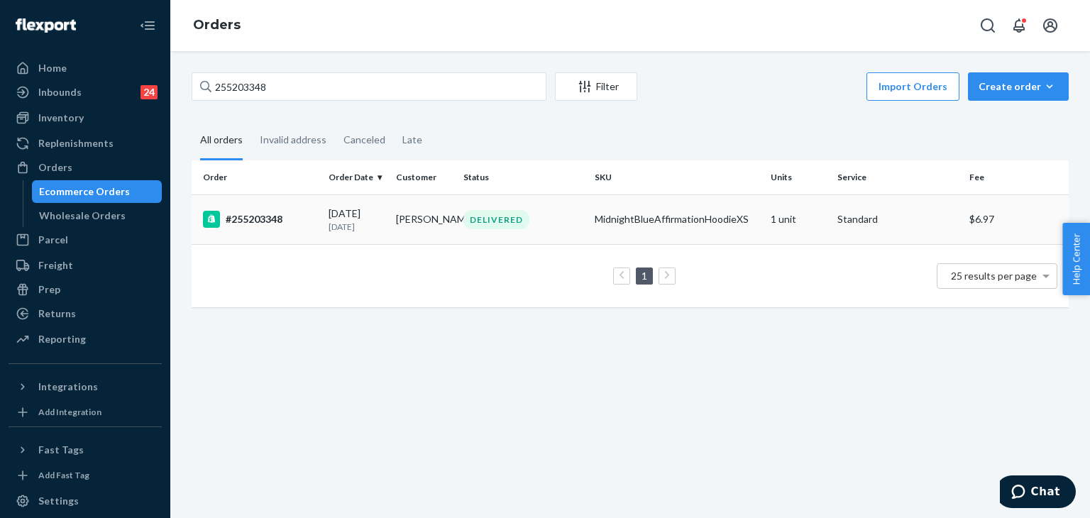
click at [263, 214] on div "#255203348" at bounding box center [260, 219] width 114 height 17
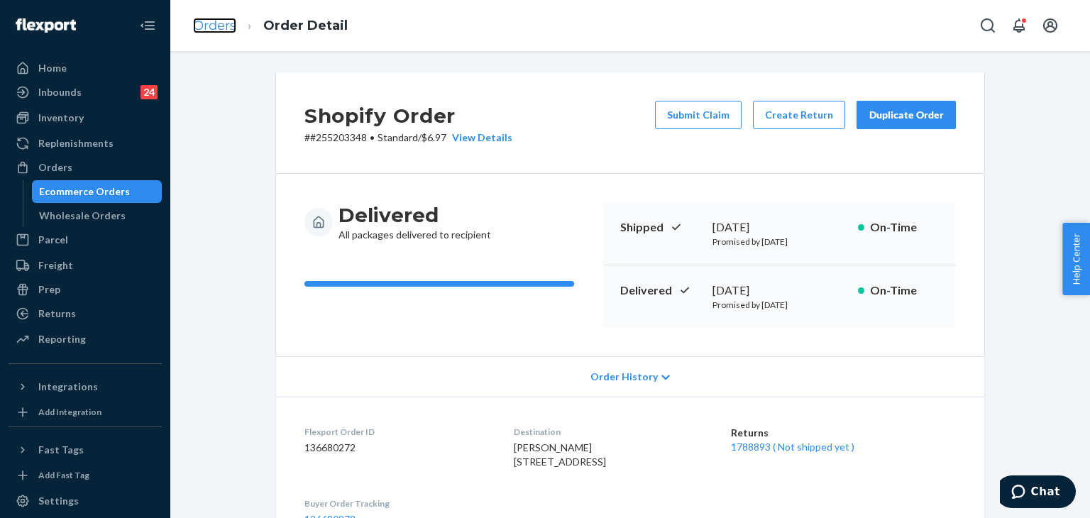
click at [216, 23] on link "Orders" at bounding box center [214, 26] width 43 height 16
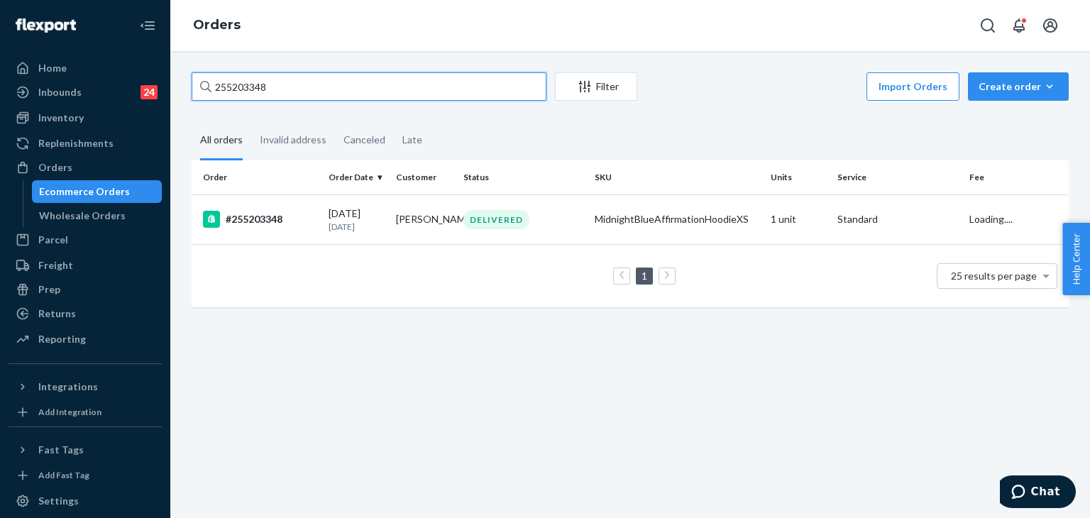
drag, startPoint x: 295, startPoint y: 88, endPoint x: 114, endPoint y: 18, distance: 194.8
click at [65, 33] on div "Home Inbounds 24 Shipping Plans Problems 24 Inventory Products Replenishments O…" at bounding box center [545, 259] width 1090 height 518
click at [264, 220] on div "#255203348" at bounding box center [260, 219] width 114 height 17
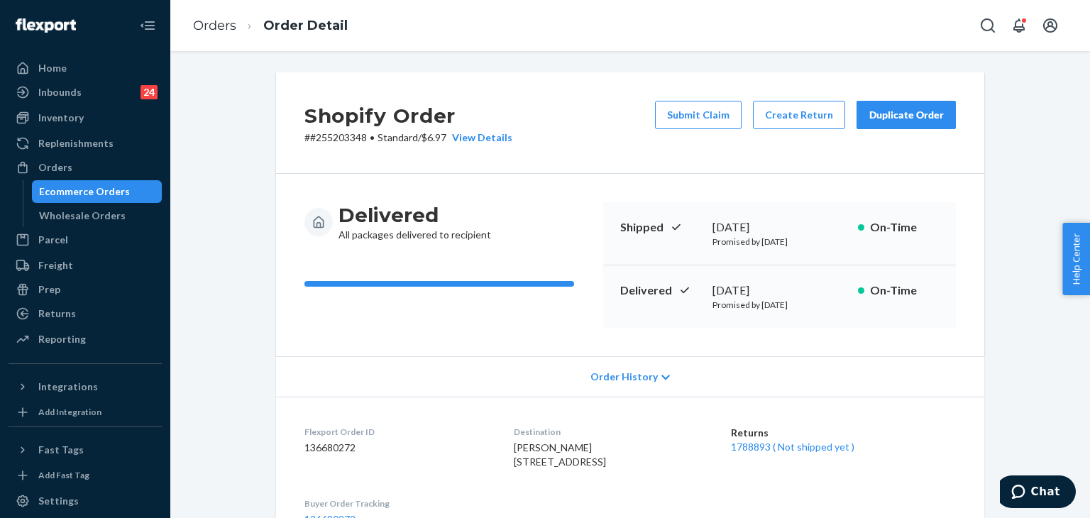
click at [906, 110] on div "Duplicate Order" at bounding box center [906, 115] width 75 height 14
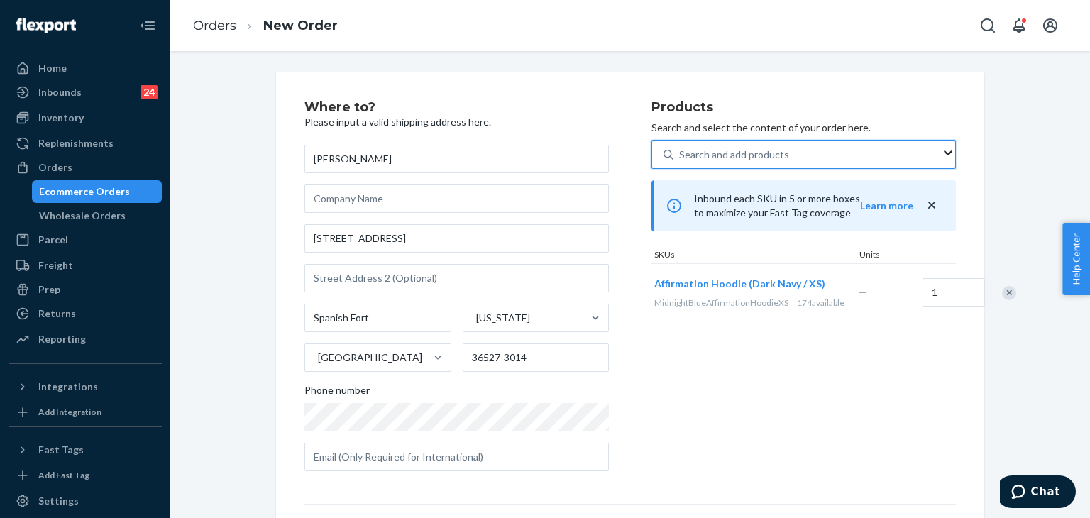
click at [798, 158] on div "Search and add products" at bounding box center [807, 155] width 268 height 26
click at [681, 158] on input "0 results available. Use Up and Down to choose options, press Enter to select t…" at bounding box center [679, 155] width 1 height 14
paste input "MidnightBlueAffirmationHoodieXS"
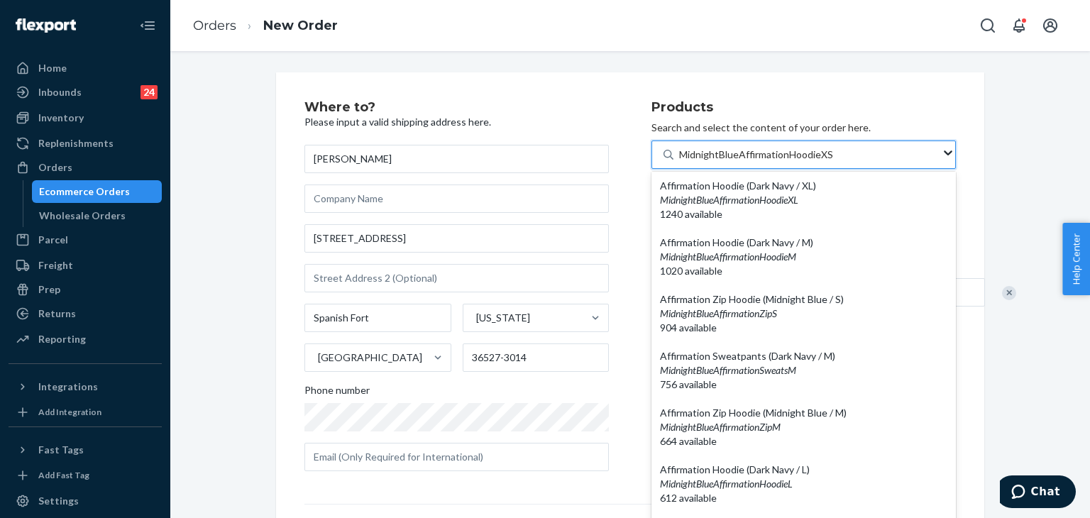
type input "MidnightBlueAffirmationHoodieXS"
click at [943, 443] on div "Products Search and select the content of your order here. option undefined foc…" at bounding box center [803, 292] width 304 height 382
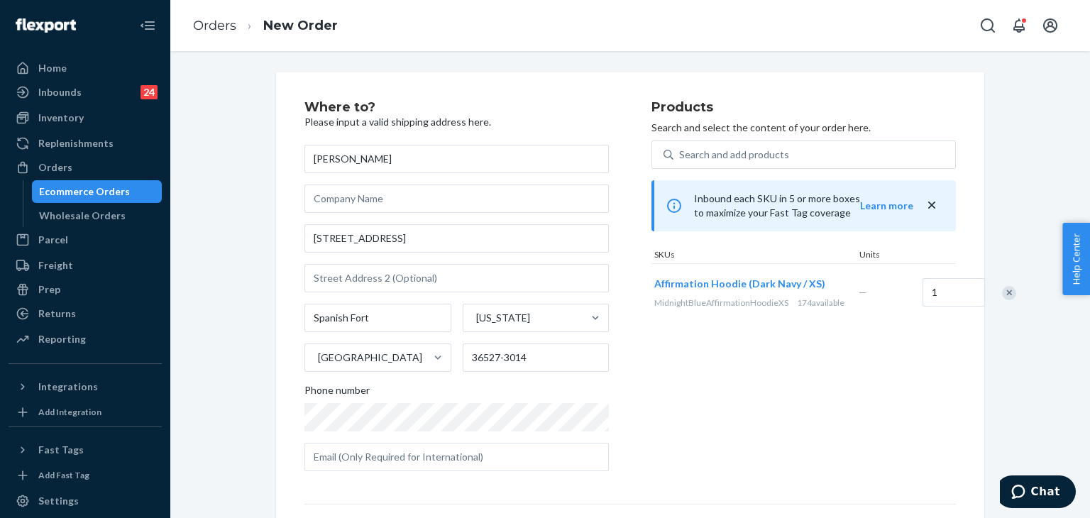
scroll to position [199, 0]
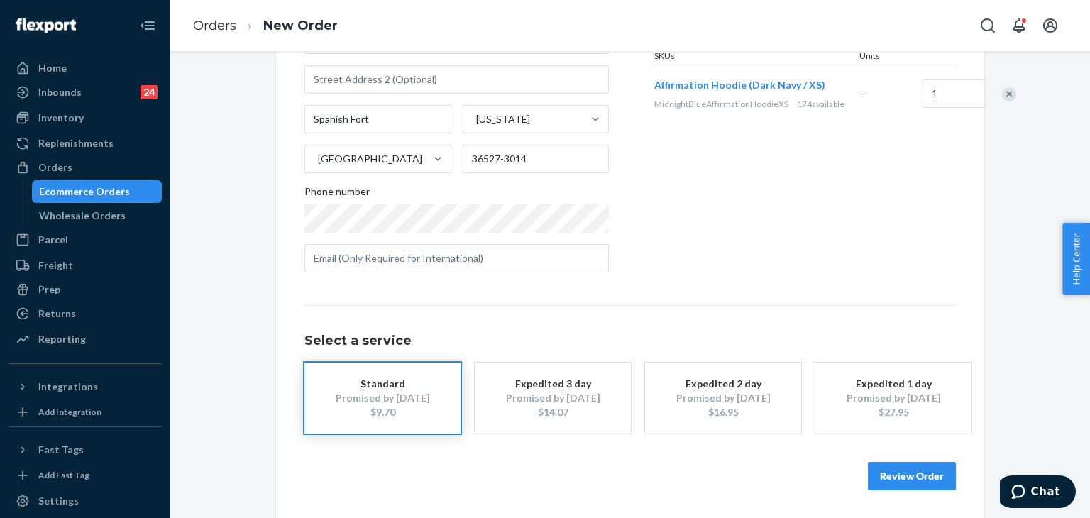
click at [921, 468] on button "Review Order" at bounding box center [912, 476] width 88 height 28
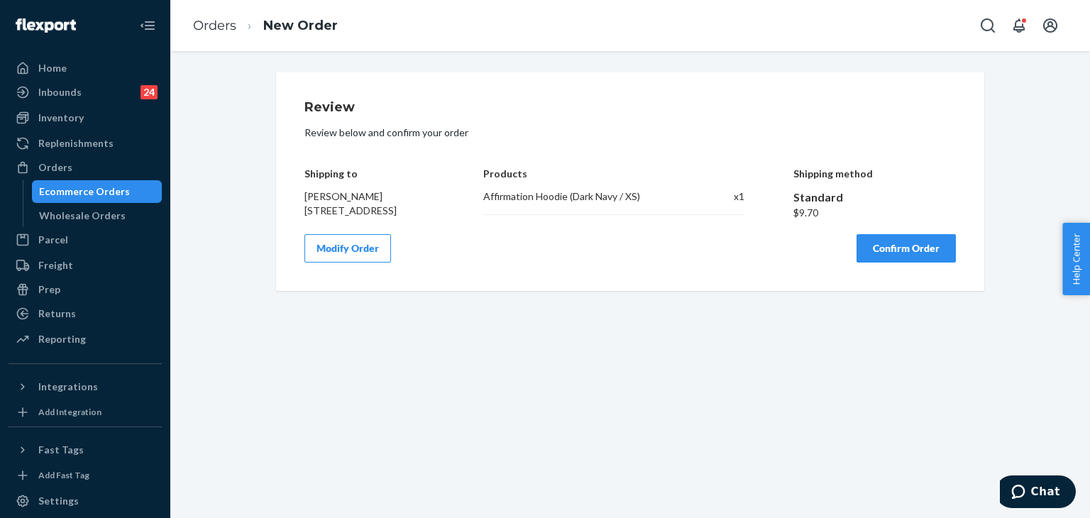
scroll to position [0, 0]
click at [225, 26] on link "Orders" at bounding box center [214, 26] width 43 height 16
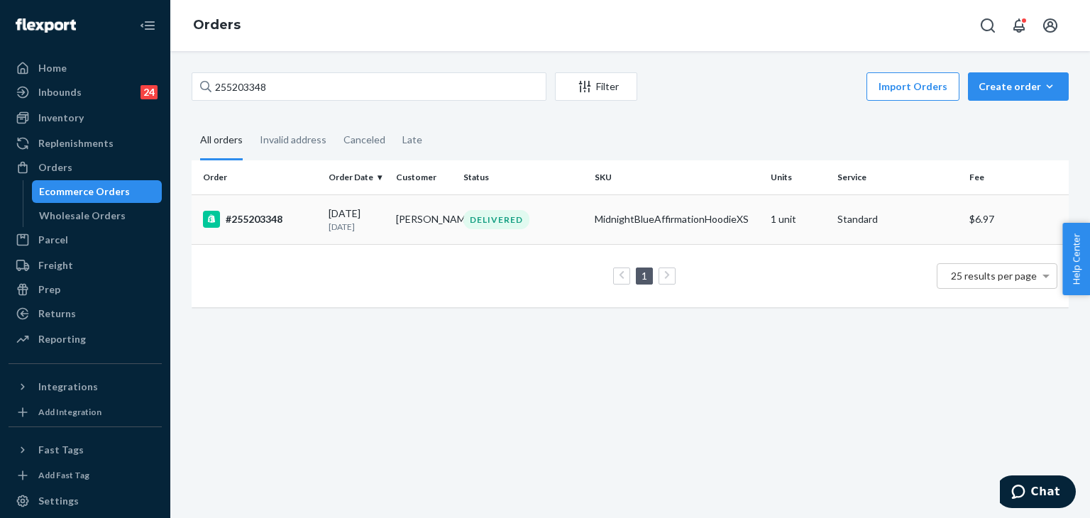
click at [265, 222] on div "#255203348" at bounding box center [260, 219] width 114 height 17
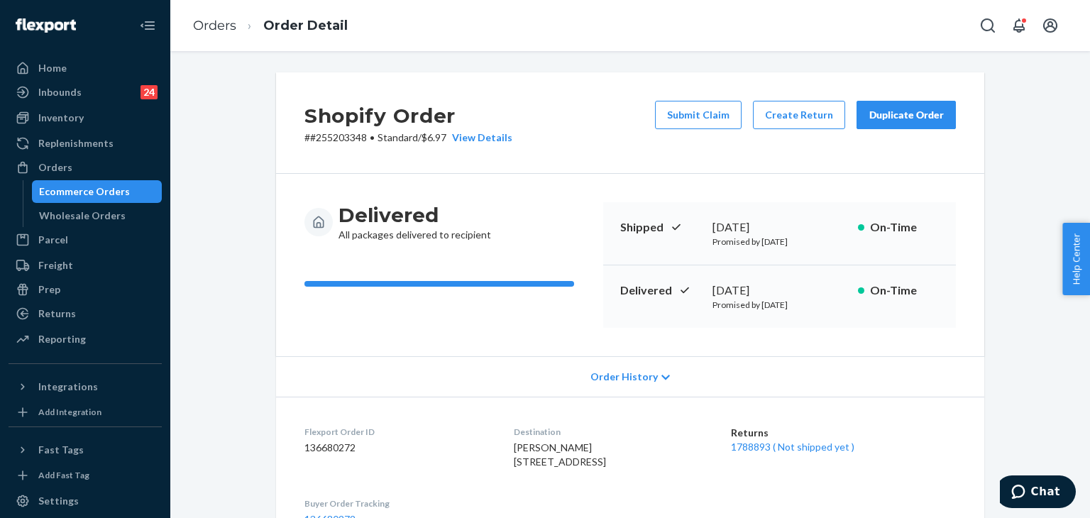
click at [913, 114] on div "Duplicate Order" at bounding box center [906, 115] width 75 height 14
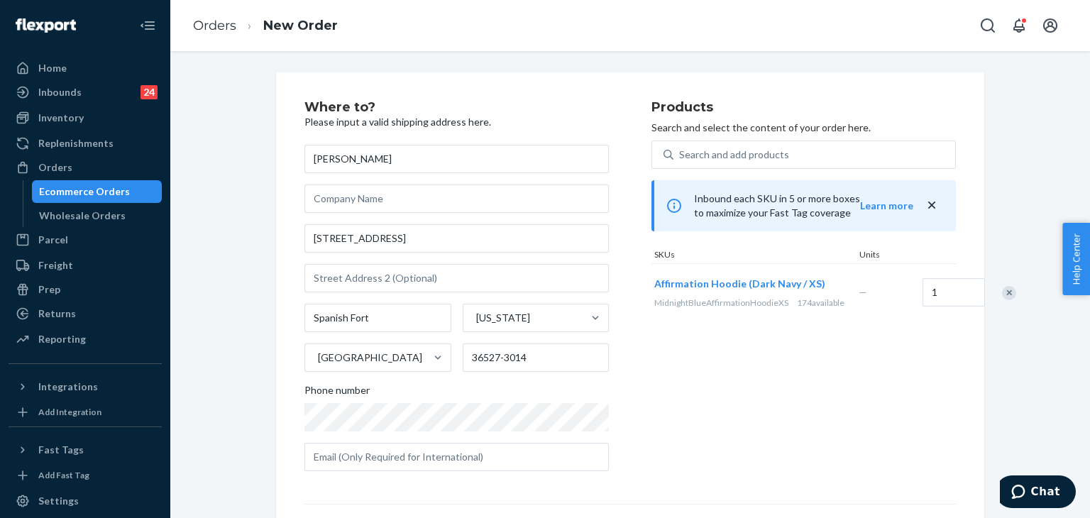
click at [334, 397] on label "Phone number" at bounding box center [456, 407] width 304 height 48
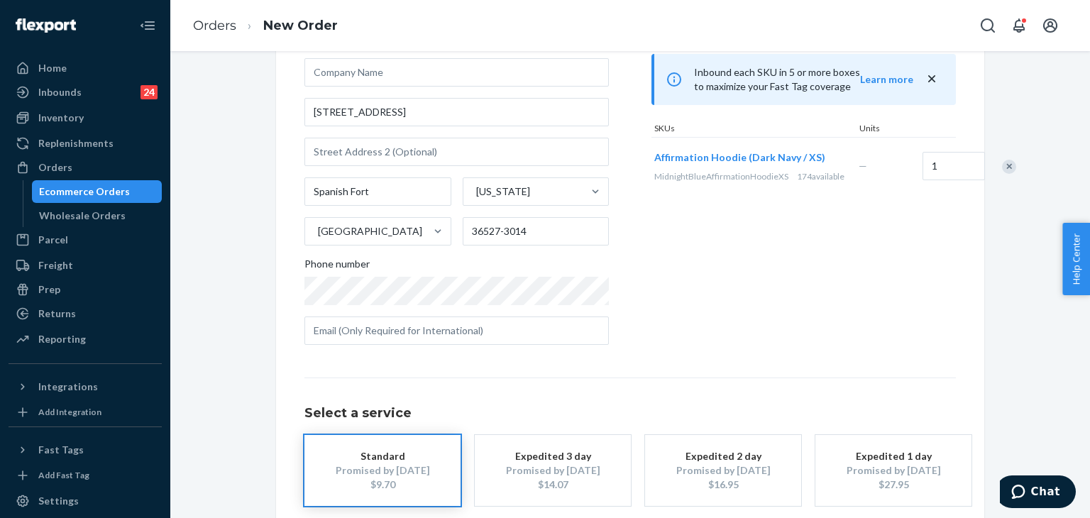
scroll to position [199, 0]
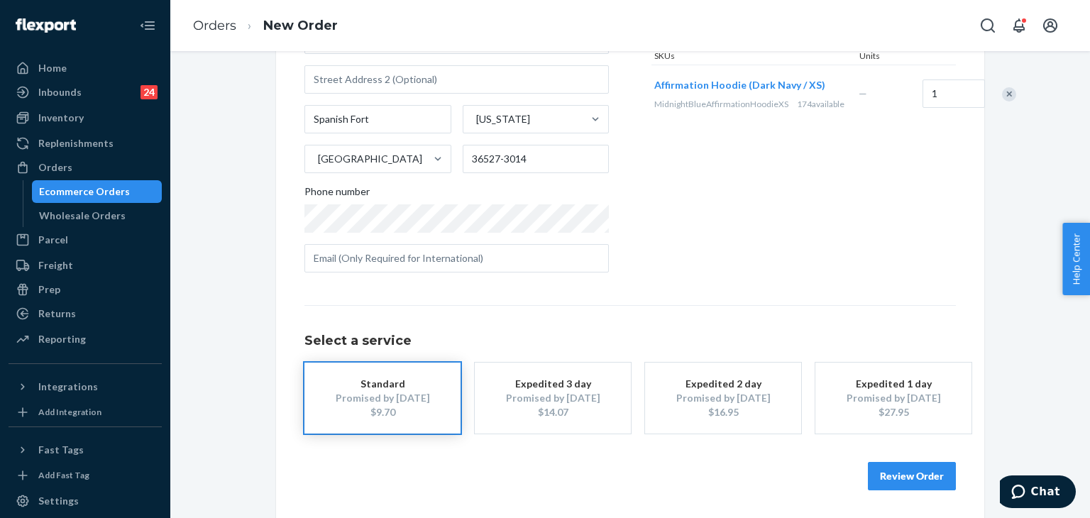
click at [915, 475] on button "Review Order" at bounding box center [912, 476] width 88 height 28
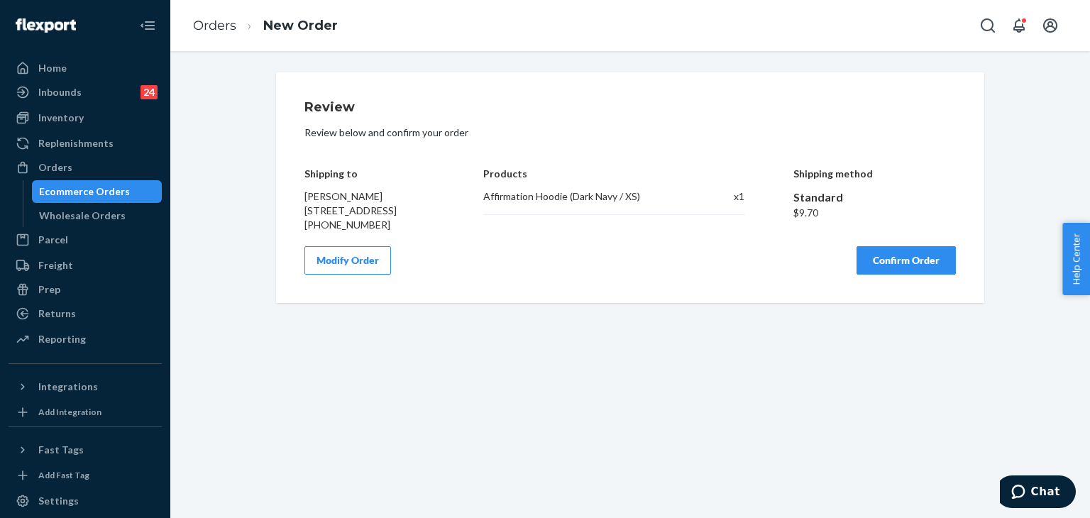
click at [912, 270] on button "Confirm Order" at bounding box center [906, 260] width 99 height 28
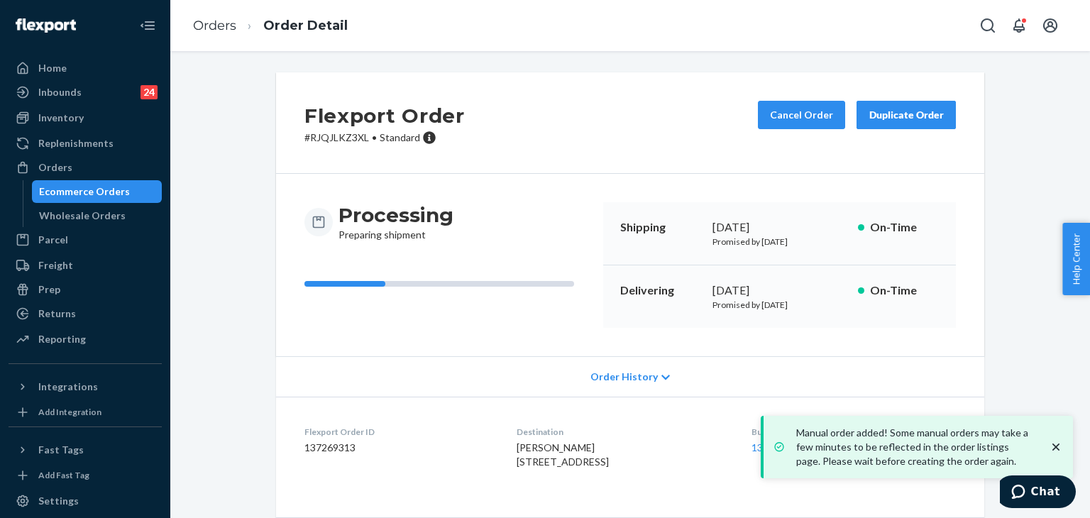
click at [335, 452] on dd "137269313" at bounding box center [398, 448] width 189 height 14
copy dd "137269313"
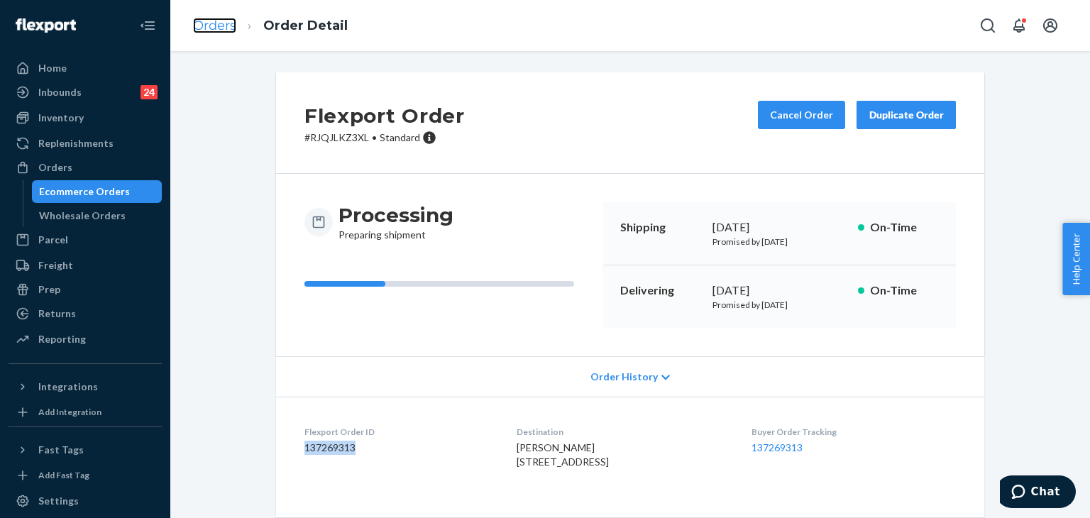
click at [213, 18] on link "Orders" at bounding box center [214, 26] width 43 height 16
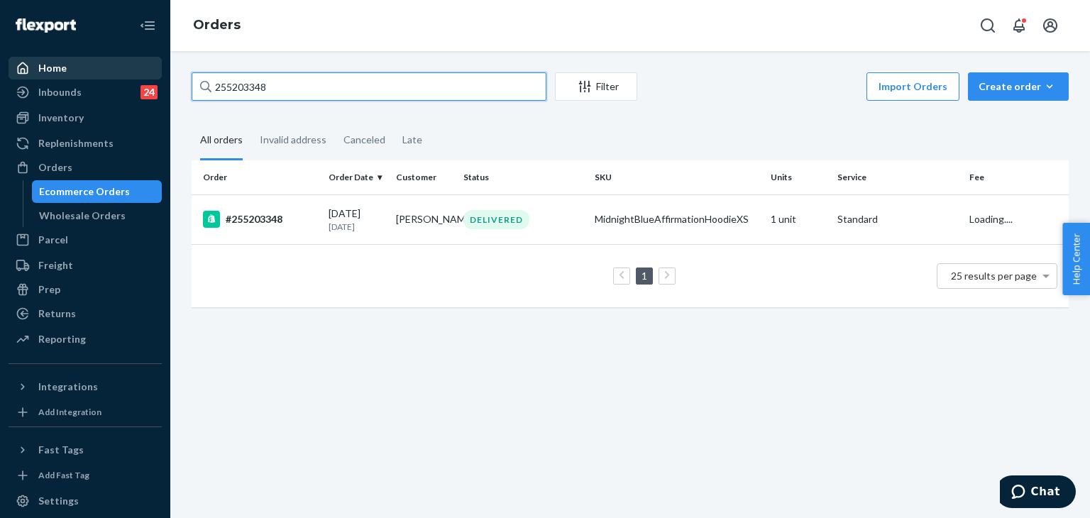
drag, startPoint x: 219, startPoint y: 80, endPoint x: 111, endPoint y: 60, distance: 109.8
click at [32, 80] on div "Home Inbounds 24 Shipping Plans Problems 24 Inventory Products Replenishments O…" at bounding box center [545, 259] width 1090 height 518
paste input "96624"
type input "255296624"
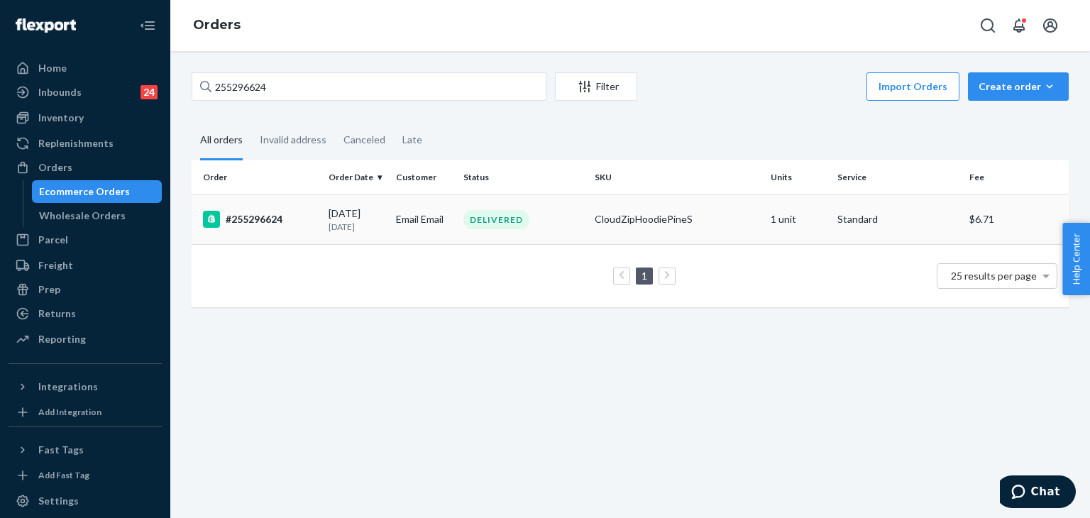
click at [264, 216] on div "#255296624" at bounding box center [260, 219] width 114 height 17
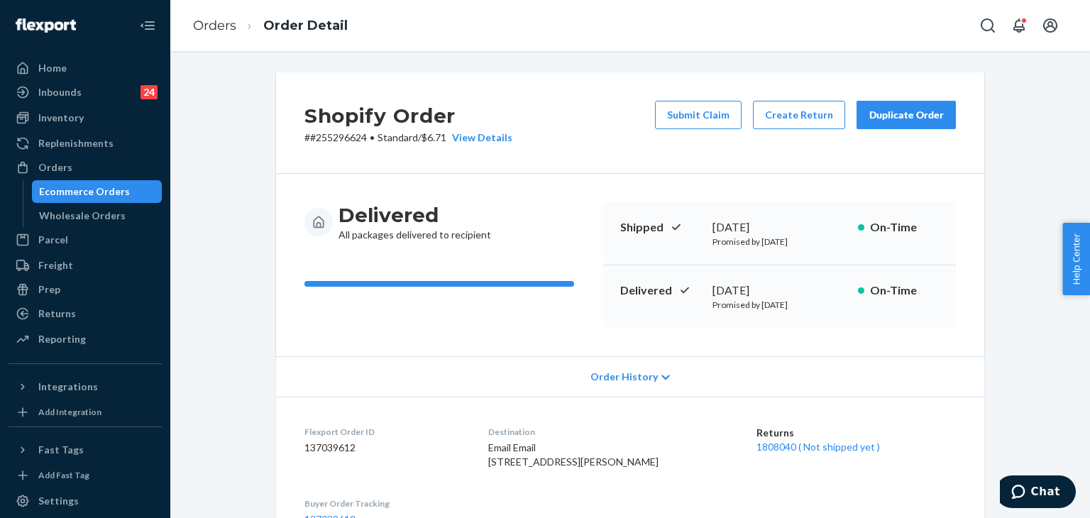
click at [219, 15] on ol "Orders Order Detail" at bounding box center [270, 26] width 177 height 42
click at [211, 27] on link "Orders" at bounding box center [214, 26] width 43 height 16
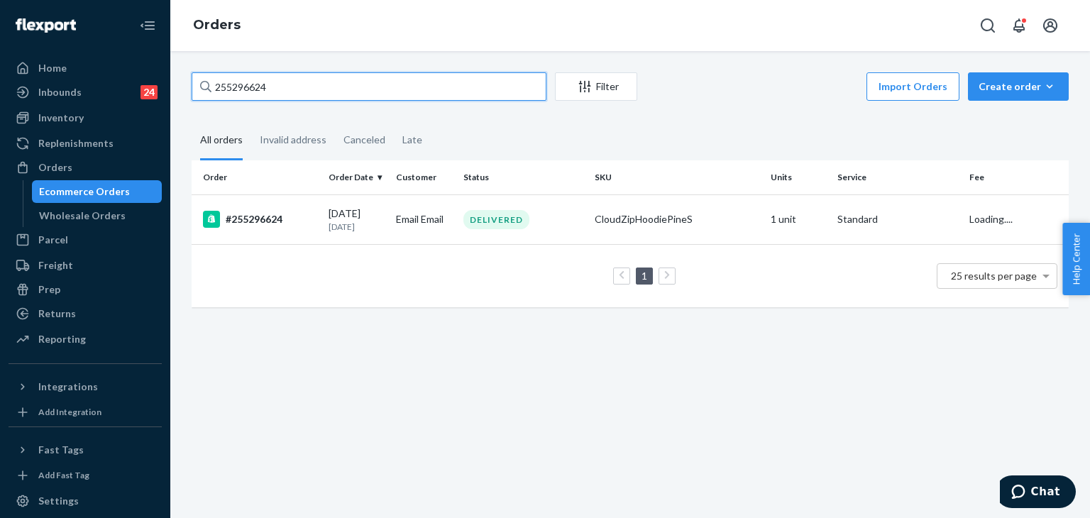
drag, startPoint x: 297, startPoint y: 92, endPoint x: 133, endPoint y: 55, distance: 167.3
click at [133, 55] on div "Home Inbounds 24 Shipping Plans Problems 24 Inventory Products Replenishments O…" at bounding box center [545, 259] width 1090 height 518
click at [264, 213] on div "#255296624" at bounding box center [260, 219] width 114 height 17
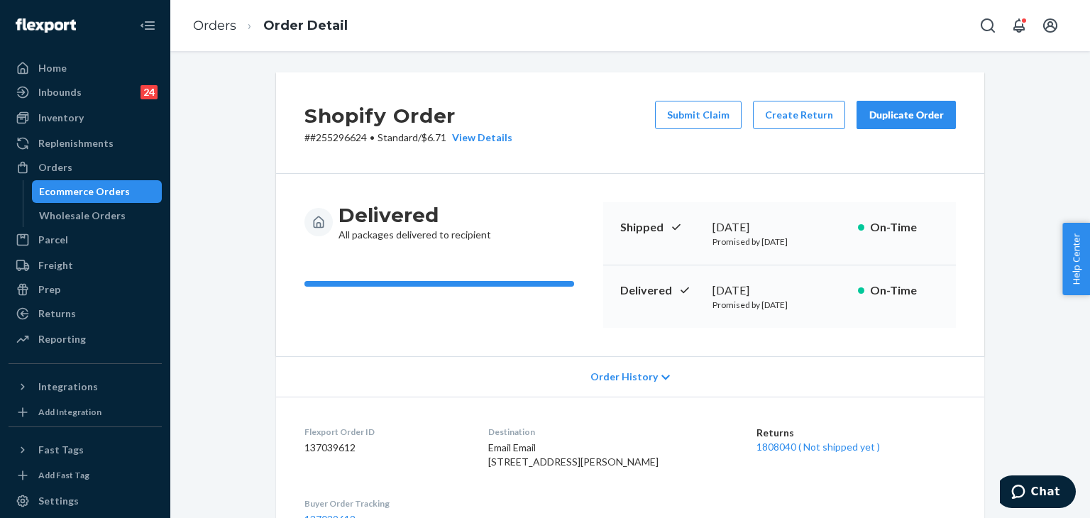
click at [903, 108] on div "Duplicate Order" at bounding box center [906, 115] width 75 height 14
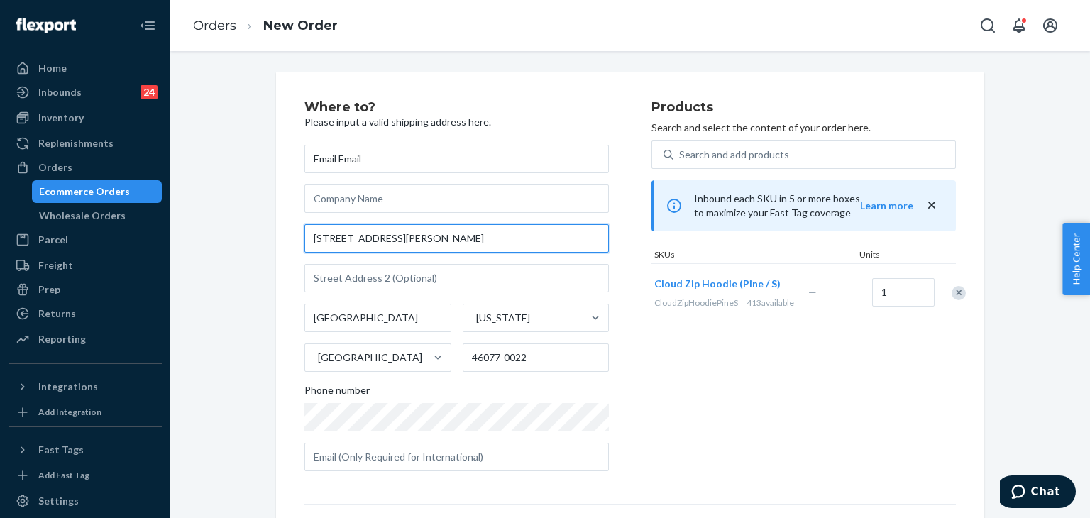
click at [483, 241] on input "[STREET_ADDRESS][PERSON_NAME]" at bounding box center [456, 238] width 304 height 28
paste input "olliday Farms Blvd"
type input "[STREET_ADDRESS][PERSON_NAME]"
type input "[GEOGRAPHIC_DATA]"
type input "46077"
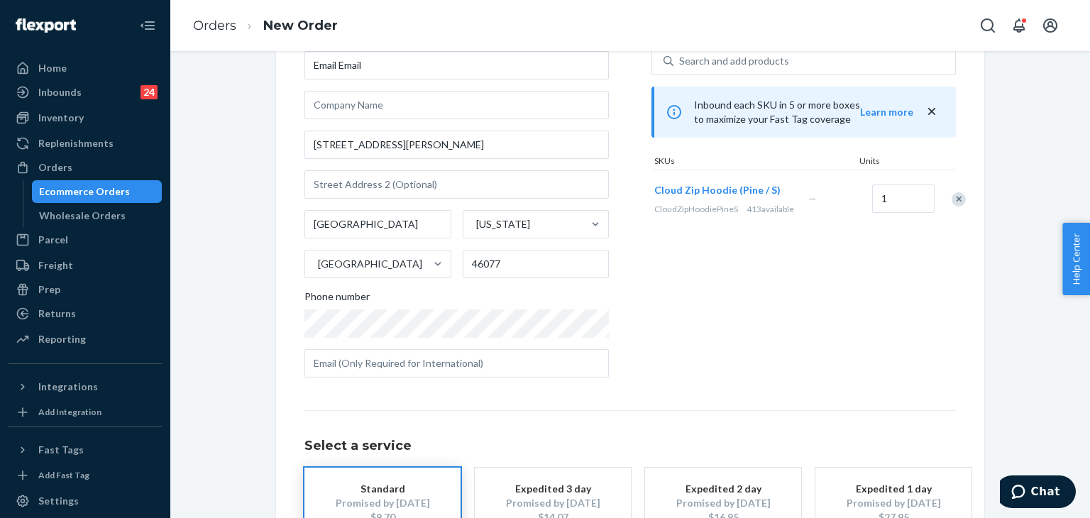
scroll to position [199, 0]
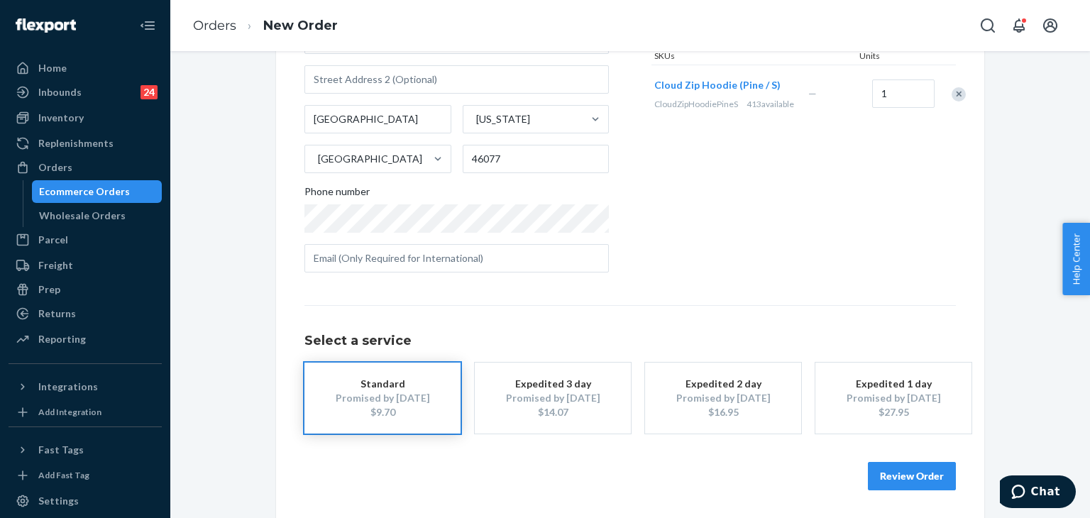
click at [928, 466] on button "Review Order" at bounding box center [912, 476] width 88 height 28
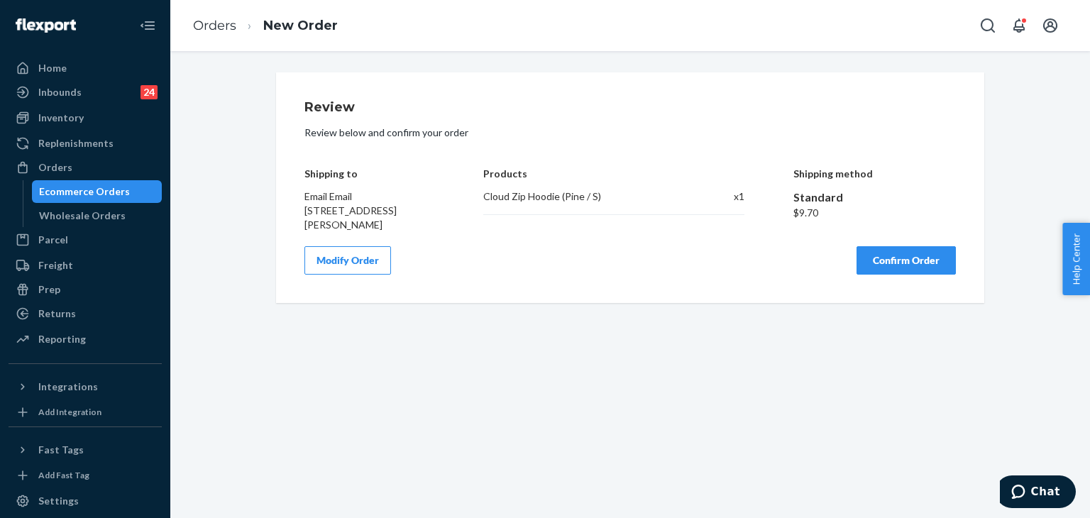
scroll to position [0, 0]
click at [365, 255] on button "Modify Order" at bounding box center [347, 260] width 87 height 28
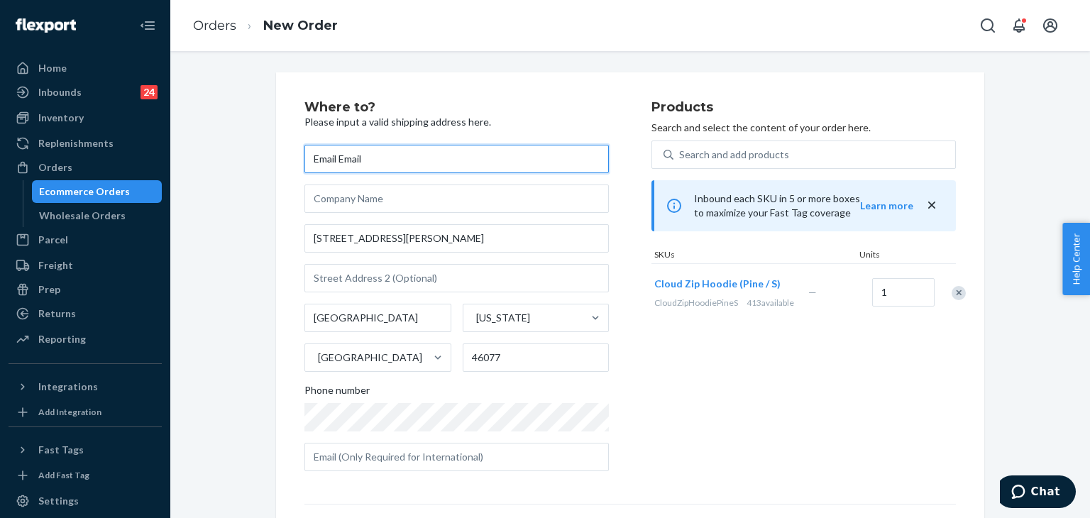
paste input "[PERSON_NAME]"
drag, startPoint x: 389, startPoint y: 160, endPoint x: 253, endPoint y: 128, distance: 139.9
click at [253, 128] on div "Where to? Please input a valid shipping address here. Email Email [STREET_ADDRE…" at bounding box center [630, 394] width 898 height 645
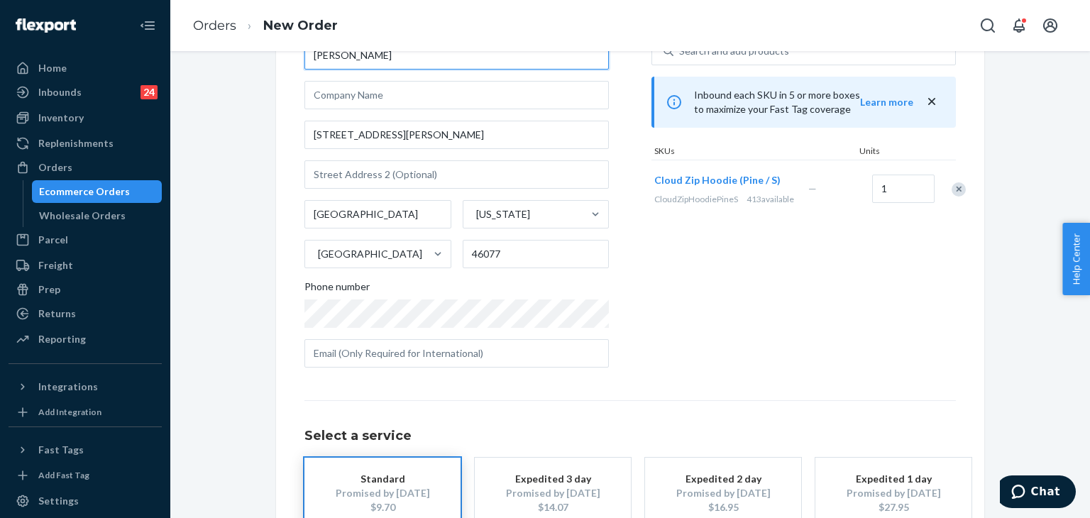
scroll to position [199, 0]
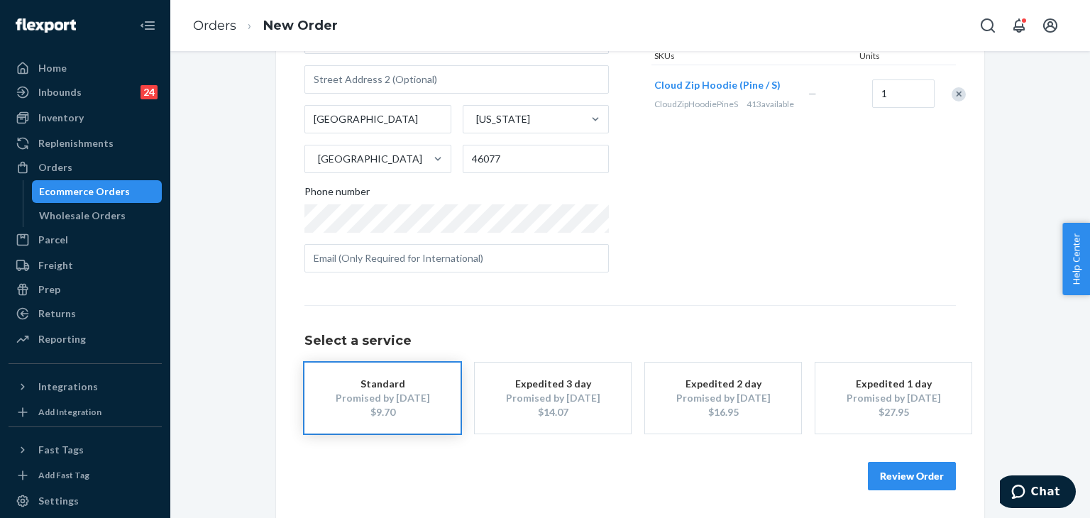
type input "[PERSON_NAME]"
click at [914, 480] on button "Review Order" at bounding box center [912, 476] width 88 height 28
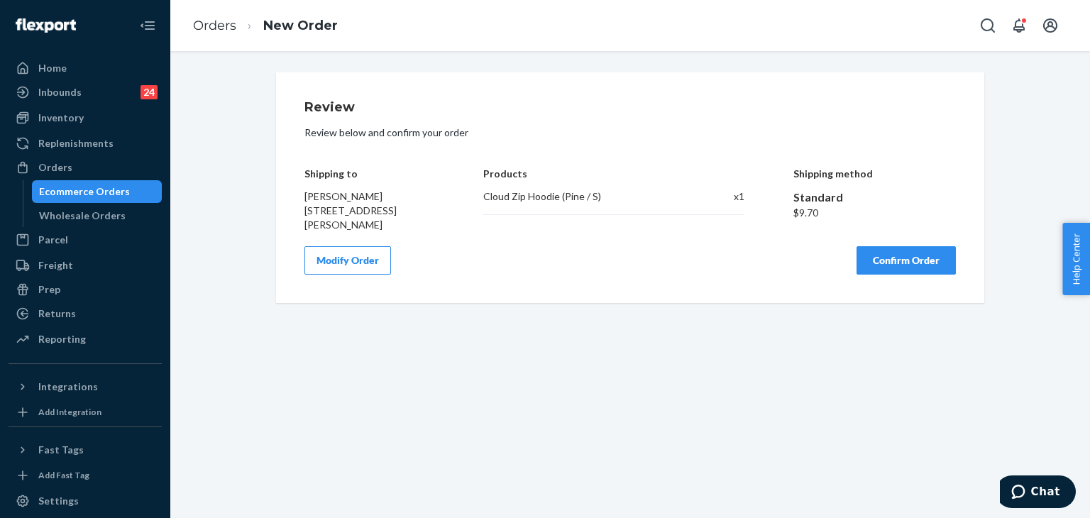
scroll to position [0, 0]
click at [894, 262] on button "Confirm Order" at bounding box center [906, 260] width 99 height 28
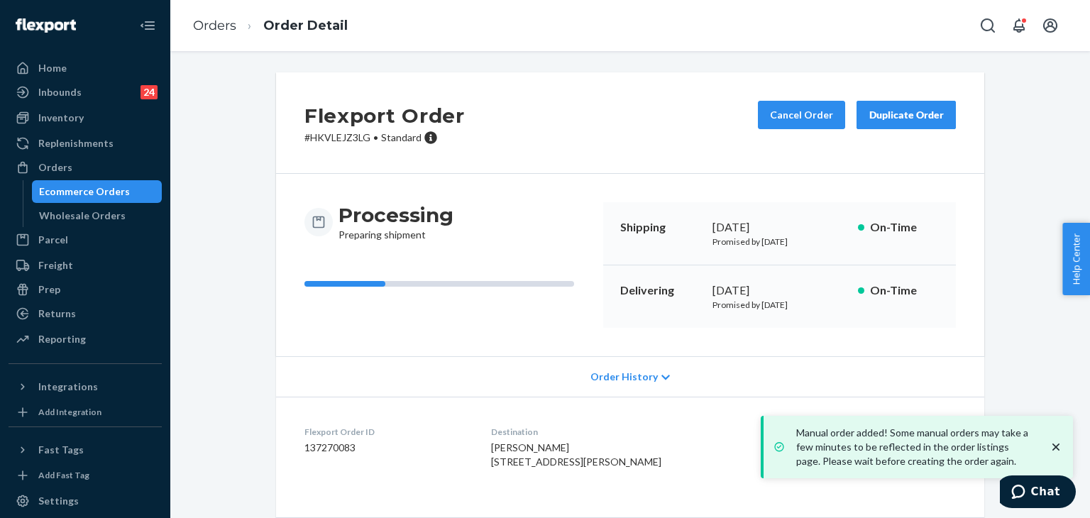
click at [340, 447] on dd "137270083" at bounding box center [386, 448] width 164 height 14
copy dd "137270083"
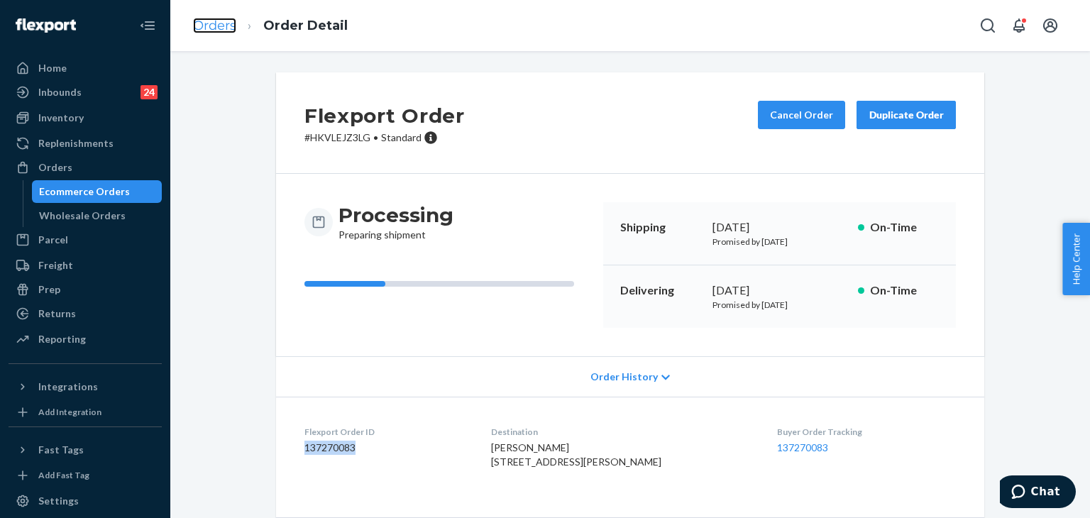
click at [231, 21] on link "Orders" at bounding box center [214, 26] width 43 height 16
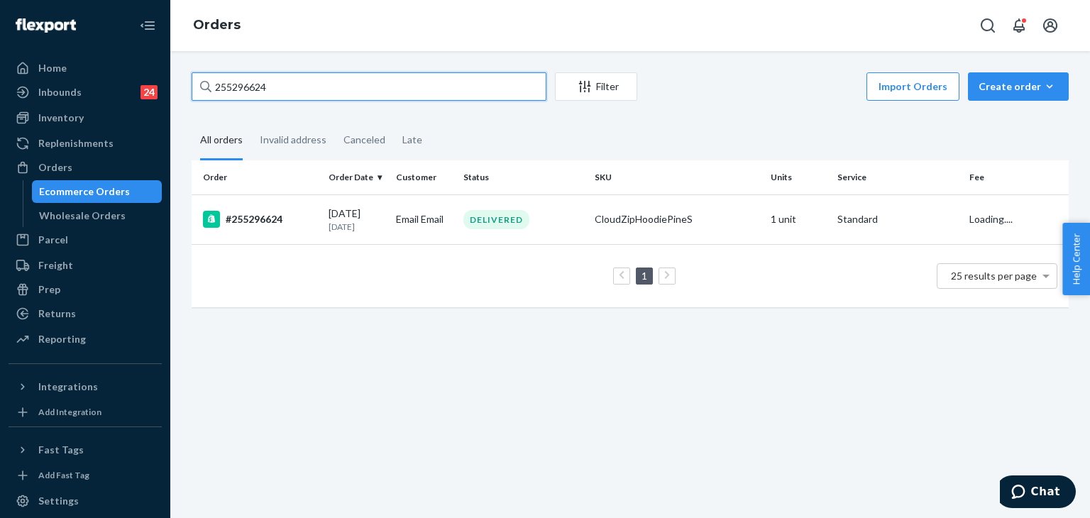
drag, startPoint x: 258, startPoint y: 77, endPoint x: 76, endPoint y: 38, distance: 185.8
click at [11, 26] on div "Home Inbounds 24 Shipping Plans Problems 24 Inventory Products Replenishments O…" at bounding box center [545, 259] width 1090 height 518
paste input "174211"
type input "255174211"
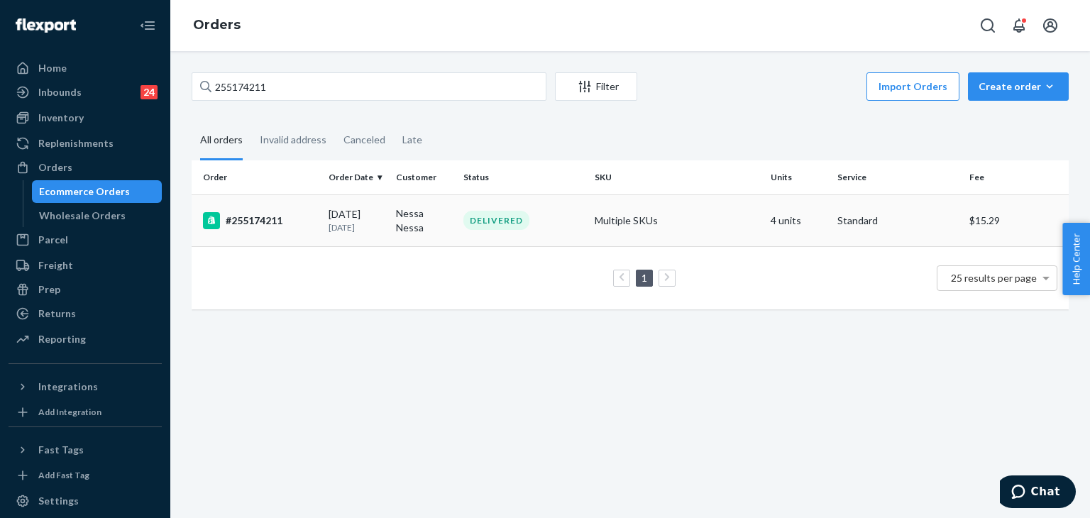
click at [238, 215] on div "#255174211" at bounding box center [260, 220] width 114 height 17
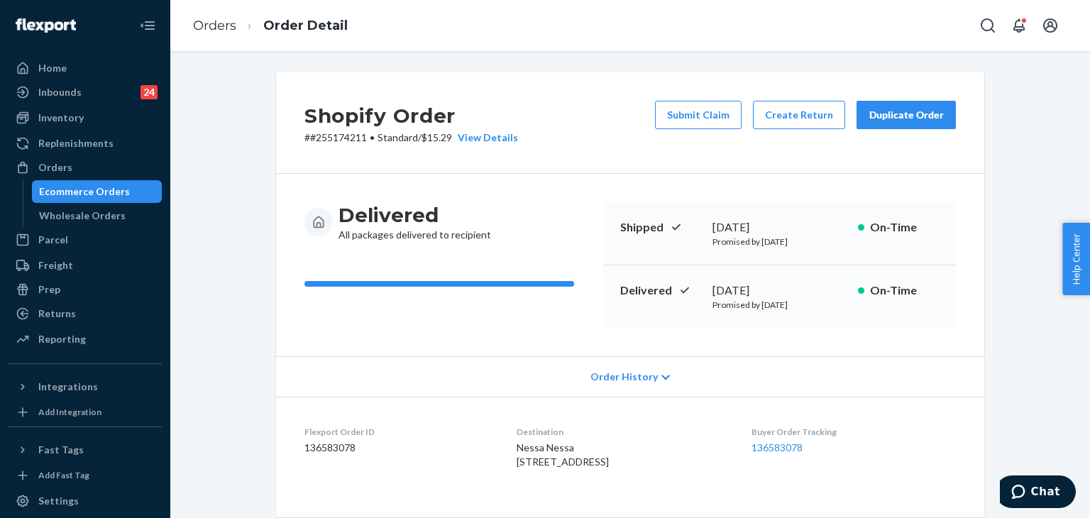
click at [904, 117] on div "Duplicate Order" at bounding box center [906, 115] width 75 height 14
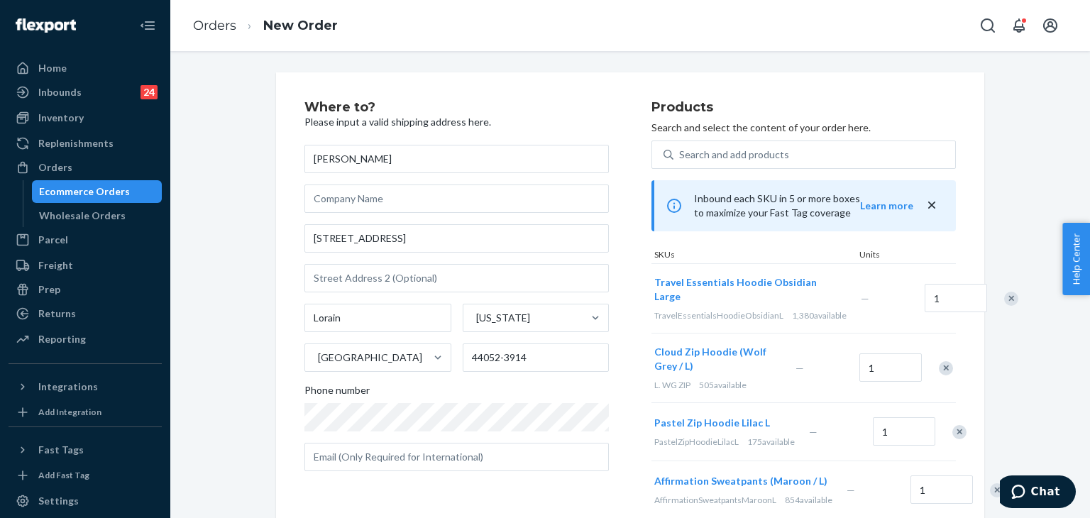
type input "[PERSON_NAME]"
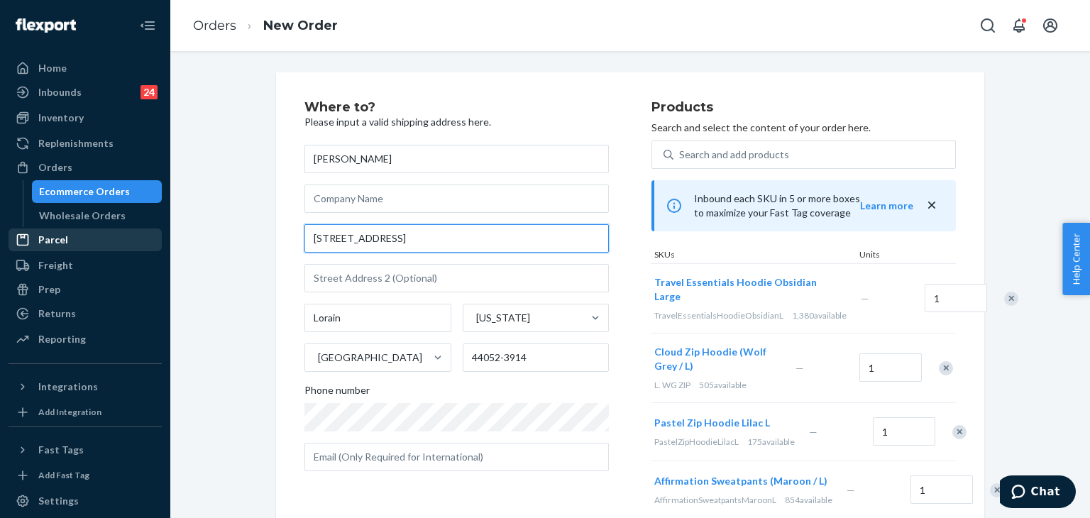
click at [136, 242] on div "Home Inbounds 24 Shipping Plans Problems 24 Inventory Products Replenishments O…" at bounding box center [545, 259] width 1090 height 518
paste input "[STREET_ADDRESS][PERSON_NAME]"
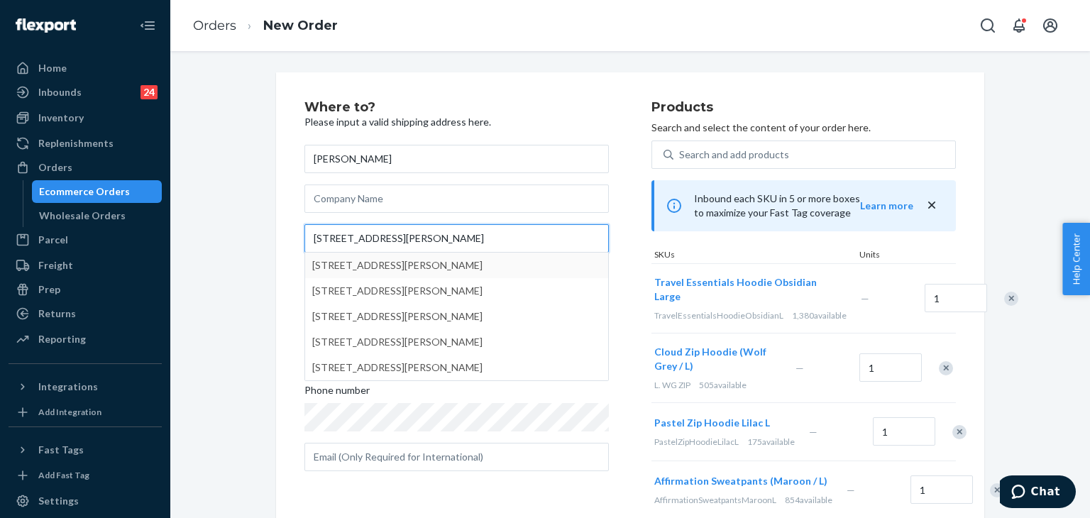
type input "[STREET_ADDRESS][PERSON_NAME]"
type input "[GEOGRAPHIC_DATA]"
type input "44114"
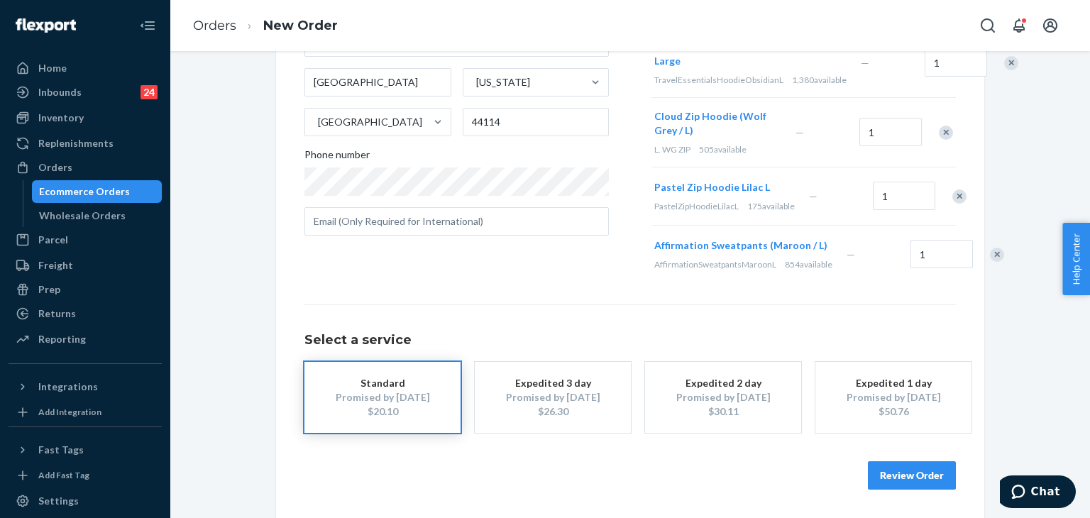
scroll to position [280, 0]
click at [920, 481] on button "Review Order" at bounding box center [912, 475] width 88 height 28
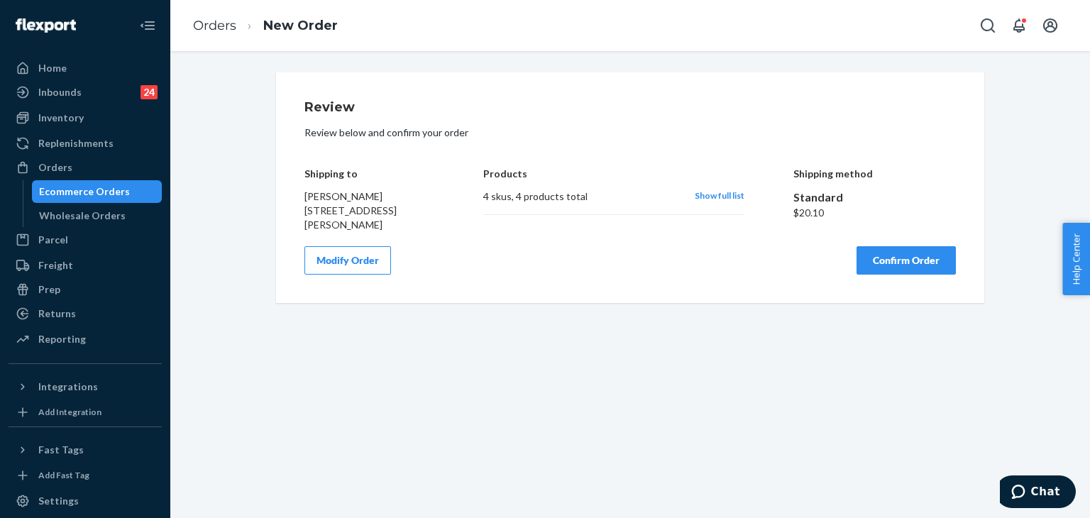
click at [888, 249] on button "Confirm Order" at bounding box center [906, 260] width 99 height 28
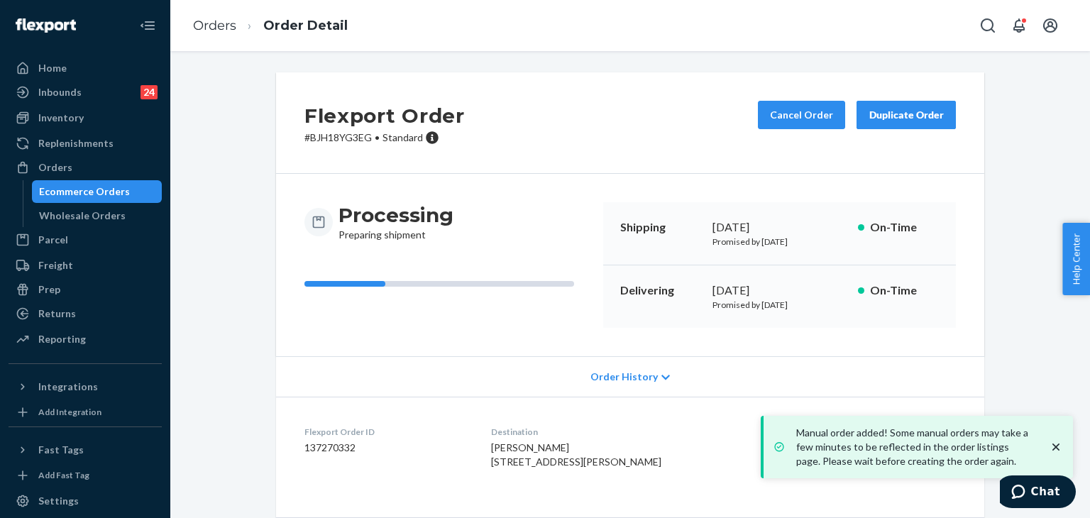
click at [346, 446] on dd "137270332" at bounding box center [386, 448] width 164 height 14
copy dd "137270332"
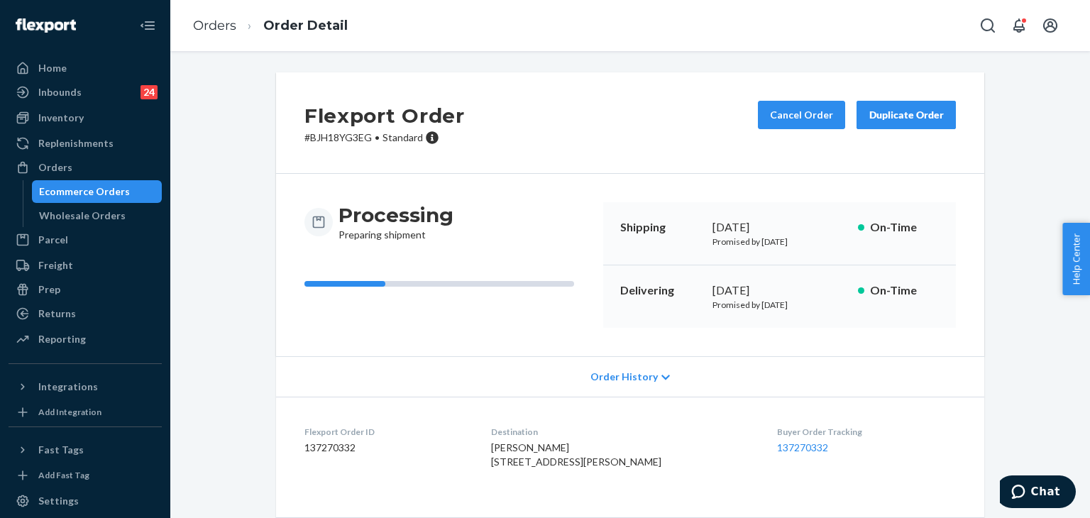
click at [239, 28] on li "Order Detail" at bounding box center [291, 25] width 111 height 19
click at [212, 23] on link "Orders" at bounding box center [214, 26] width 43 height 16
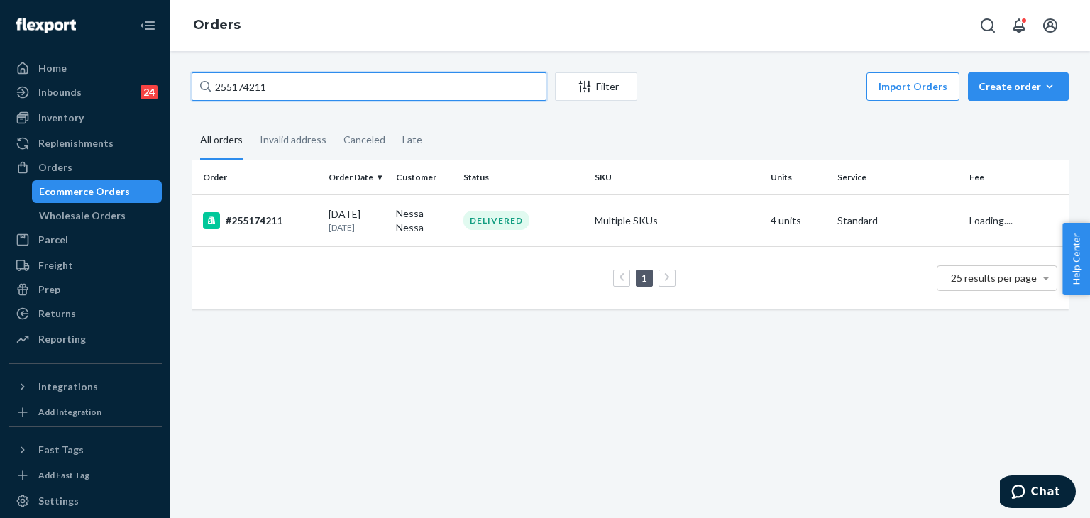
drag, startPoint x: 309, startPoint y: 82, endPoint x: 93, endPoint y: 32, distance: 222.1
click at [93, 32] on div "Home Inbounds 24 Shipping Plans Problems 24 Inventory Products Replenishments O…" at bounding box center [545, 259] width 1090 height 518
paste input "354149"
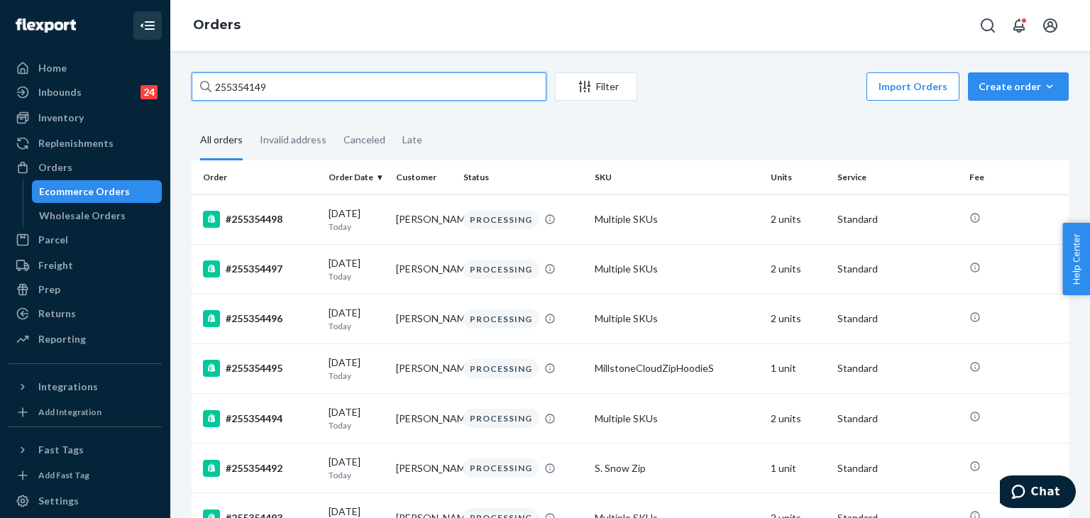
drag, startPoint x: 241, startPoint y: 60, endPoint x: 144, endPoint y: 23, distance: 103.7
click at [111, 30] on div "Home Inbounds 24 Shipping Plans Problems 24 Inventory Products Replenishments O…" at bounding box center [545, 259] width 1090 height 518
paste input "253064"
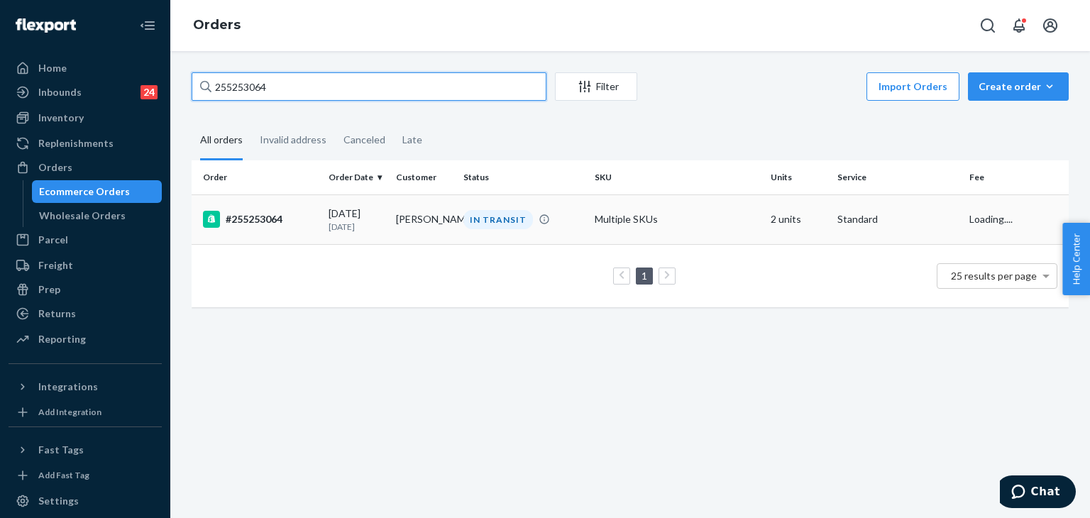
type input "255253064"
click at [267, 209] on td "#255253064" at bounding box center [257, 219] width 131 height 50
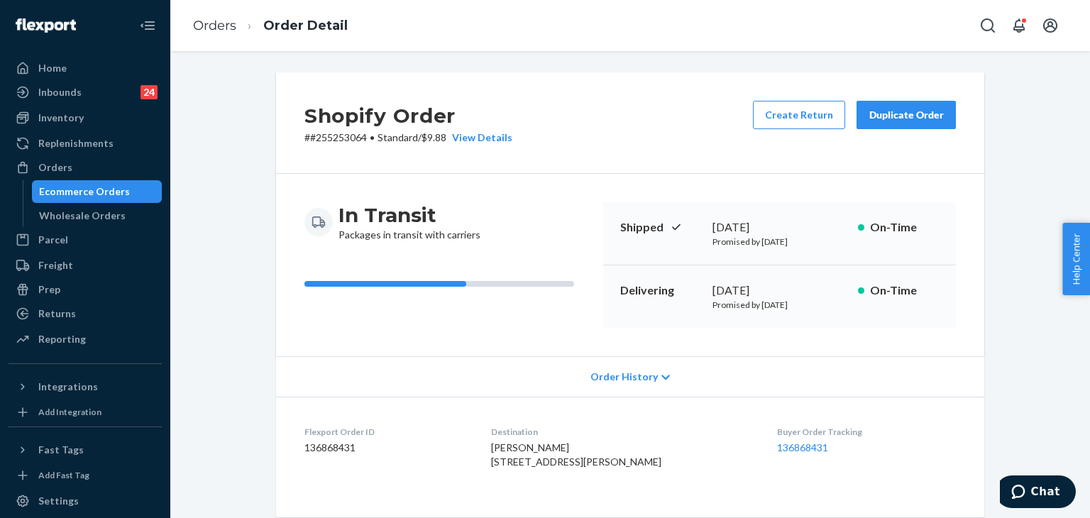
click at [888, 339] on div "In Transit Packages in transit with carriers Shipped [DATE] Promised by [DATE] …" at bounding box center [630, 265] width 708 height 182
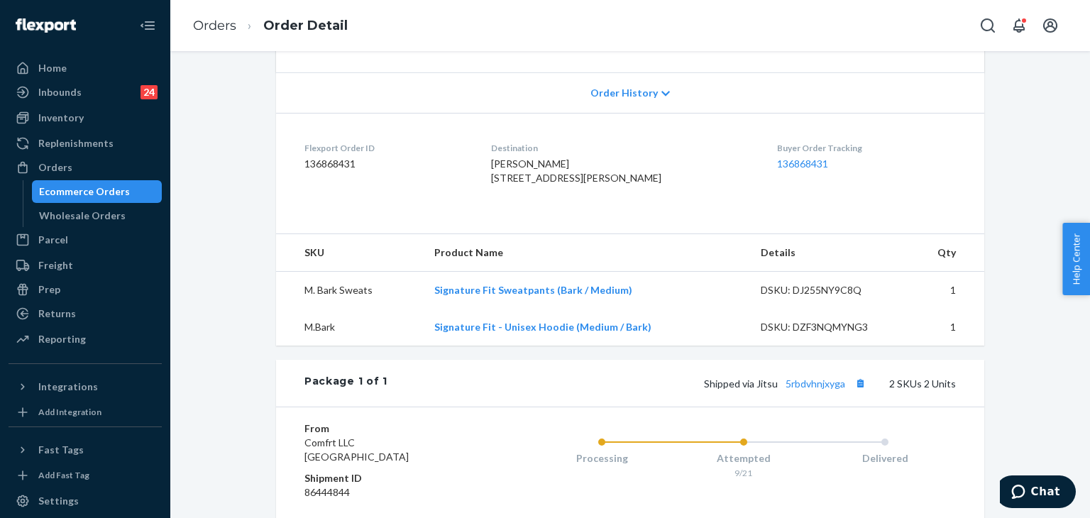
scroll to position [495, 0]
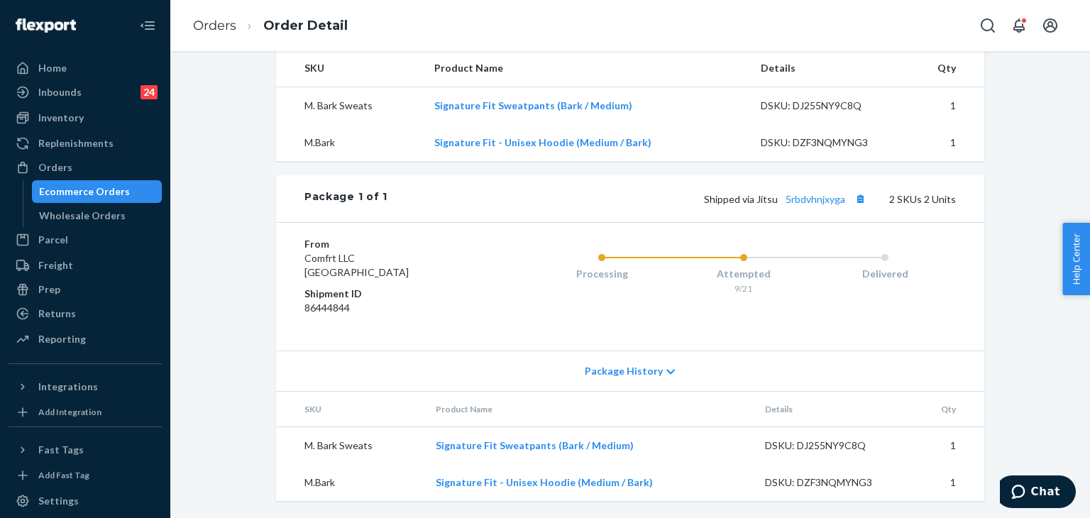
click at [673, 361] on div "Package History" at bounding box center [630, 371] width 708 height 40
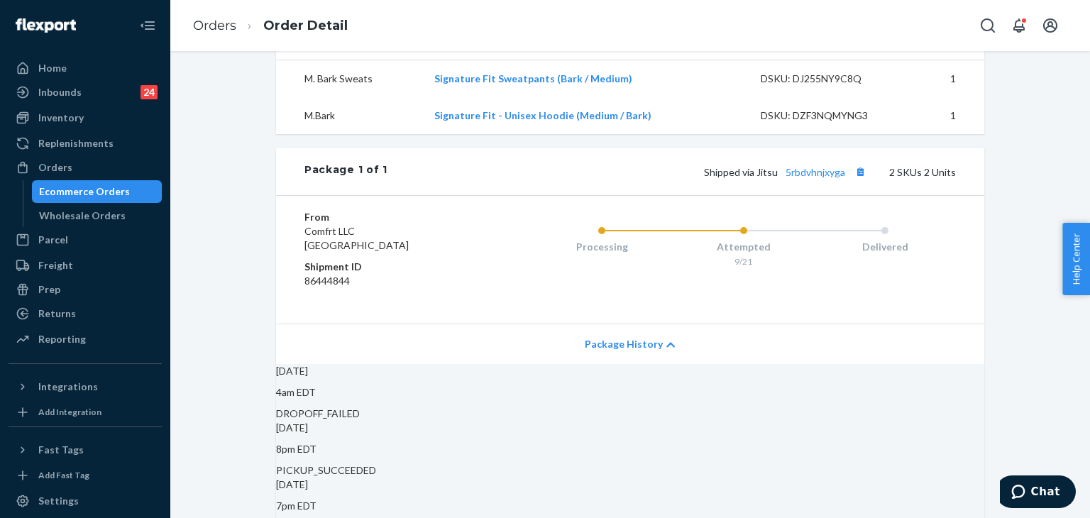
click at [668, 364] on div "Package History" at bounding box center [630, 344] width 708 height 40
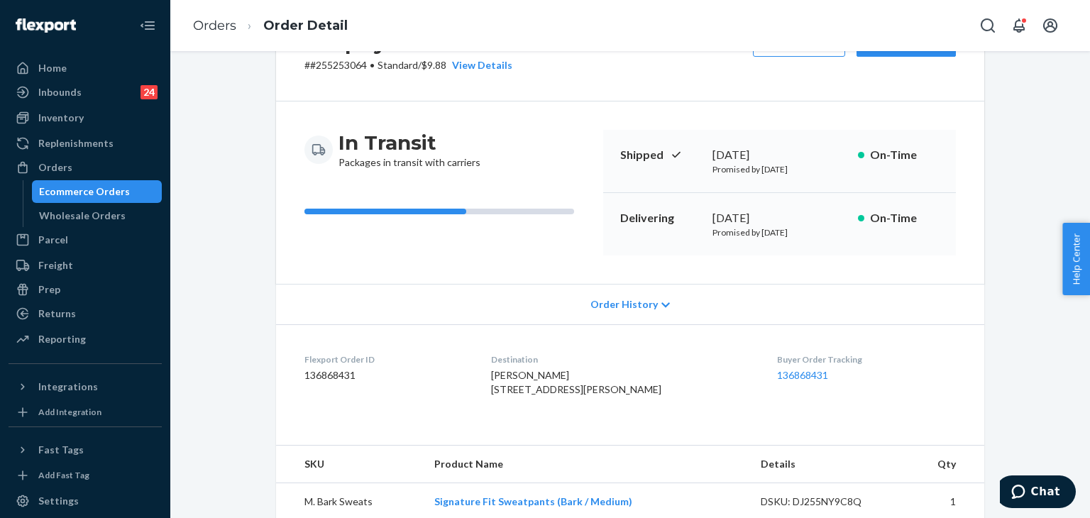
scroll to position [0, 0]
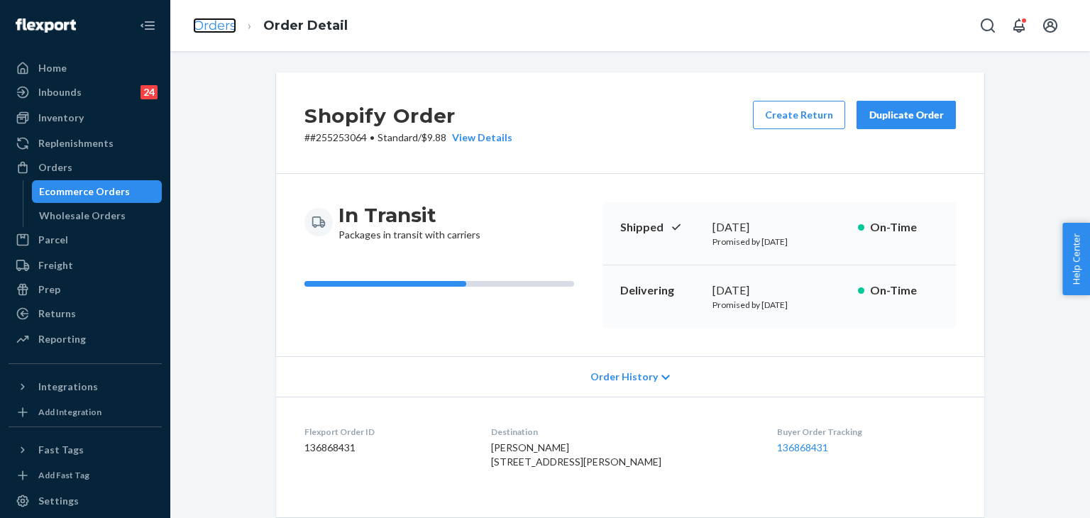
click at [221, 18] on link "Orders" at bounding box center [214, 26] width 43 height 16
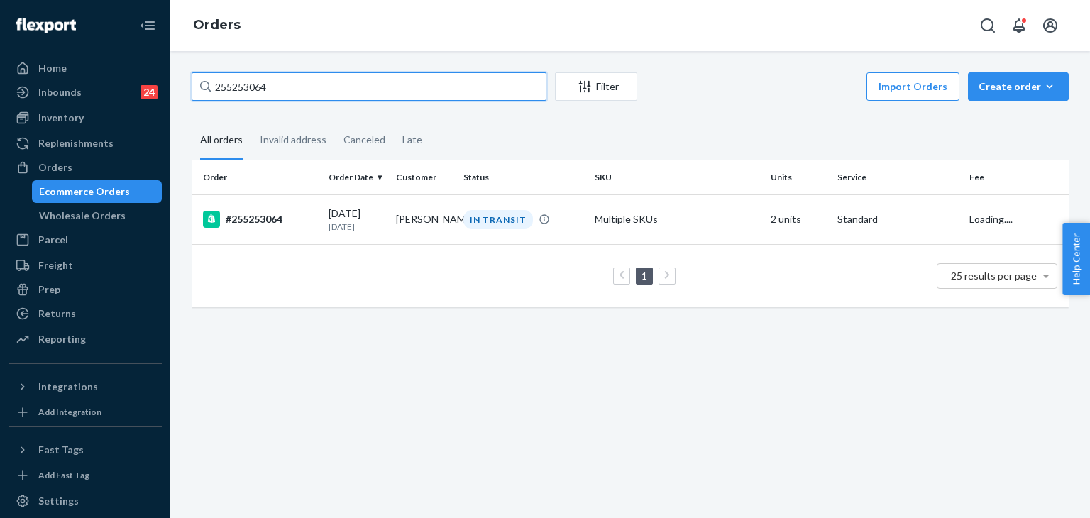
drag, startPoint x: 295, startPoint y: 84, endPoint x: 173, endPoint y: 60, distance: 124.4
click at [137, 70] on div "Home Inbounds 24 Shipping Plans Problems 24 Inventory Products Replenishments O…" at bounding box center [545, 259] width 1090 height 518
paste input "[PERSON_NAME]"
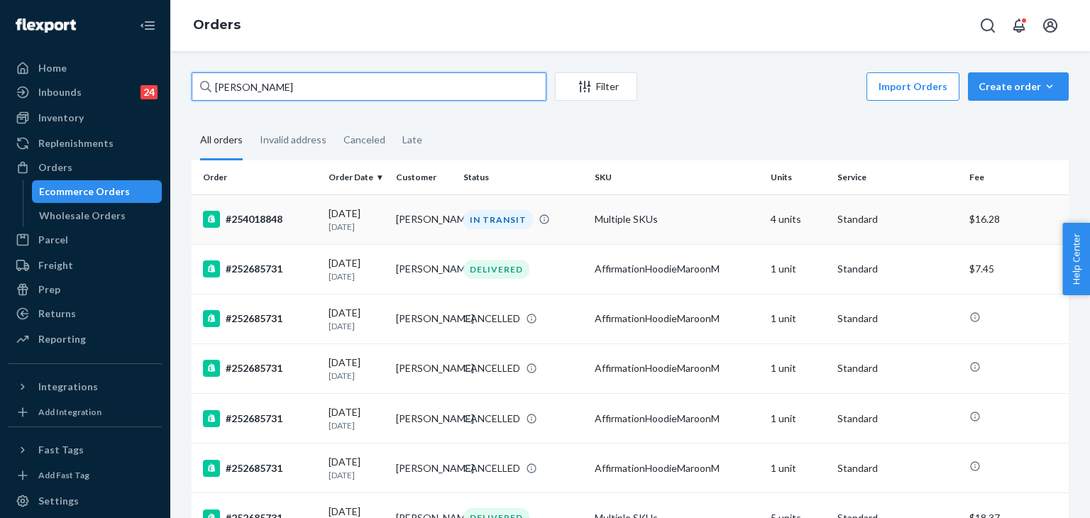
type input "[PERSON_NAME]"
click at [258, 222] on div "#254018848" at bounding box center [260, 219] width 114 height 17
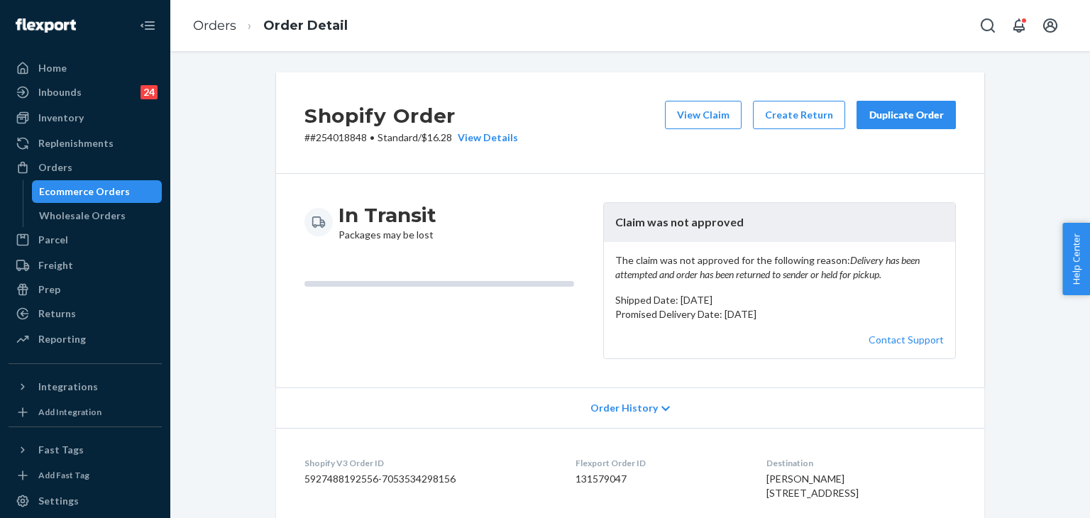
click at [898, 117] on div "Duplicate Order" at bounding box center [906, 115] width 75 height 14
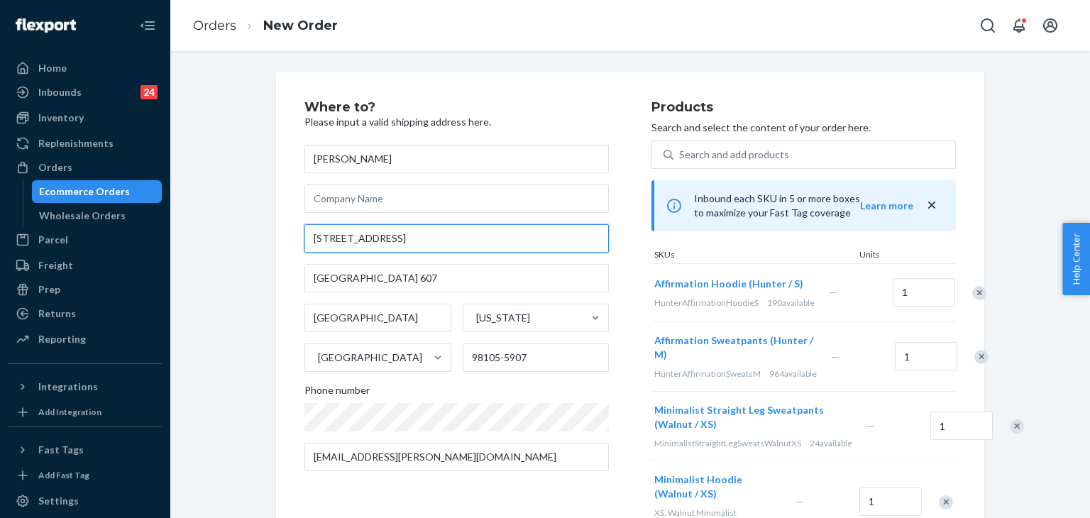
drag, startPoint x: 463, startPoint y: 233, endPoint x: 189, endPoint y: 231, distance: 273.2
click at [189, 231] on div "Where to? Please input a valid shipping address here. [PERSON_NAME] [STREET_ADD…" at bounding box center [630, 424] width 898 height 705
paste input "[STREET_ADDRESS]"
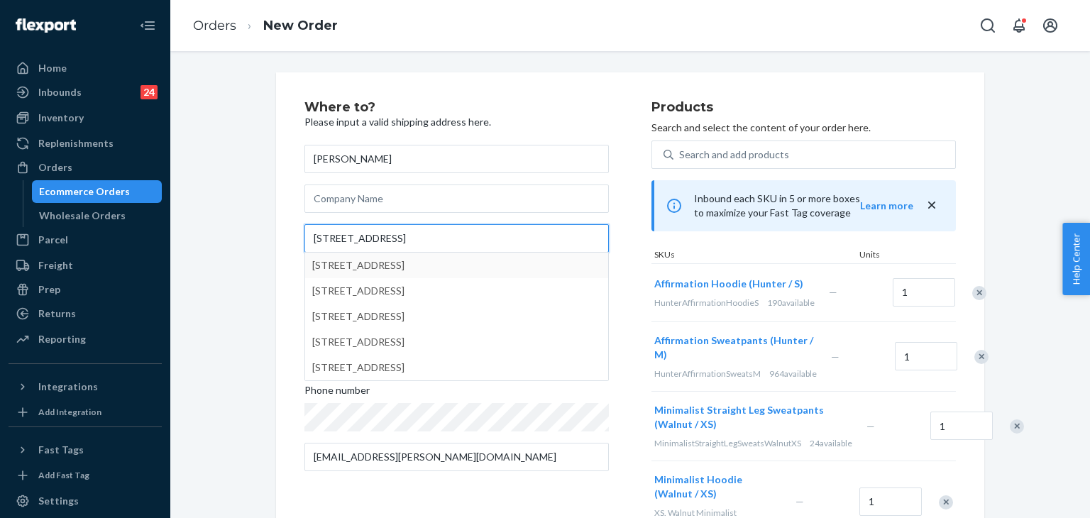
type input "[STREET_ADDRESS]"
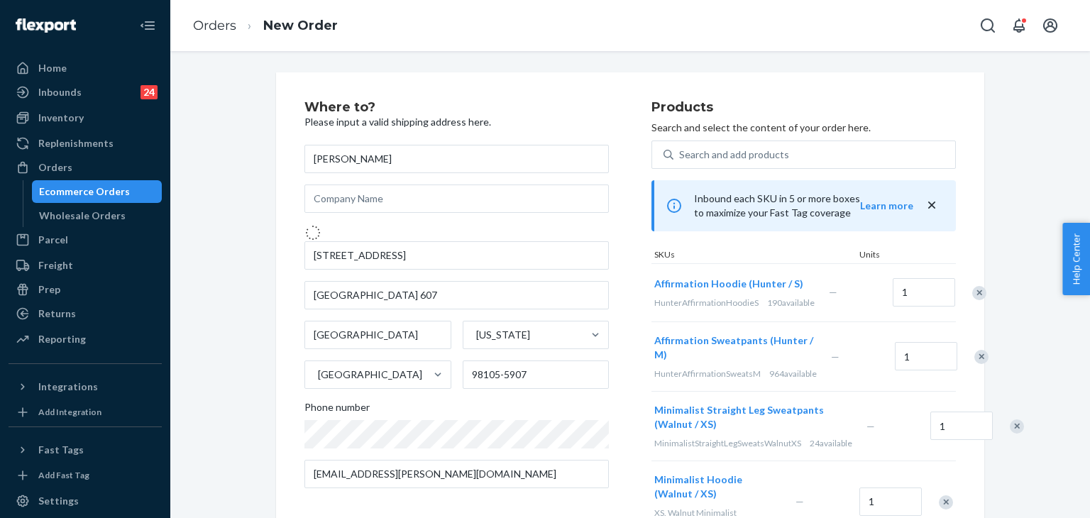
type input "Bellevue"
type input "98006"
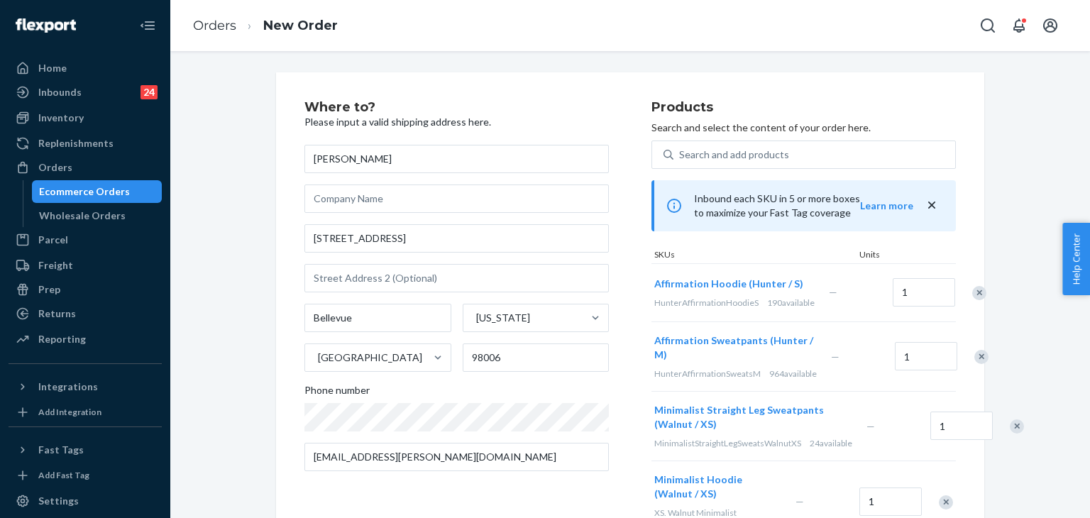
drag, startPoint x: 605, startPoint y: 102, endPoint x: 787, endPoint y: 330, distance: 291.8
click at [605, 102] on div "Where to? Please input a valid shipping address here. [PERSON_NAME] [STREET_ADD…" at bounding box center [477, 322] width 347 height 442
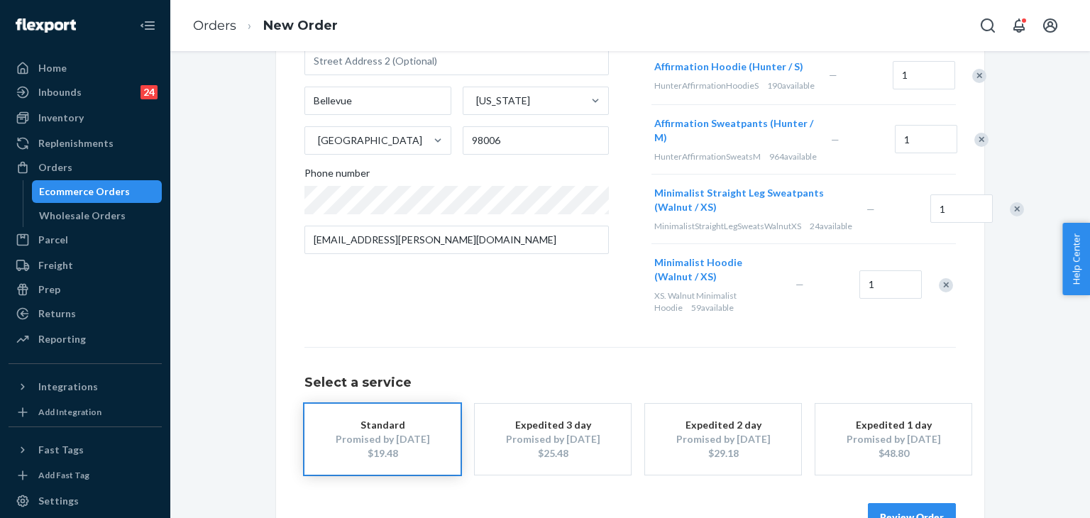
scroll to position [284, 0]
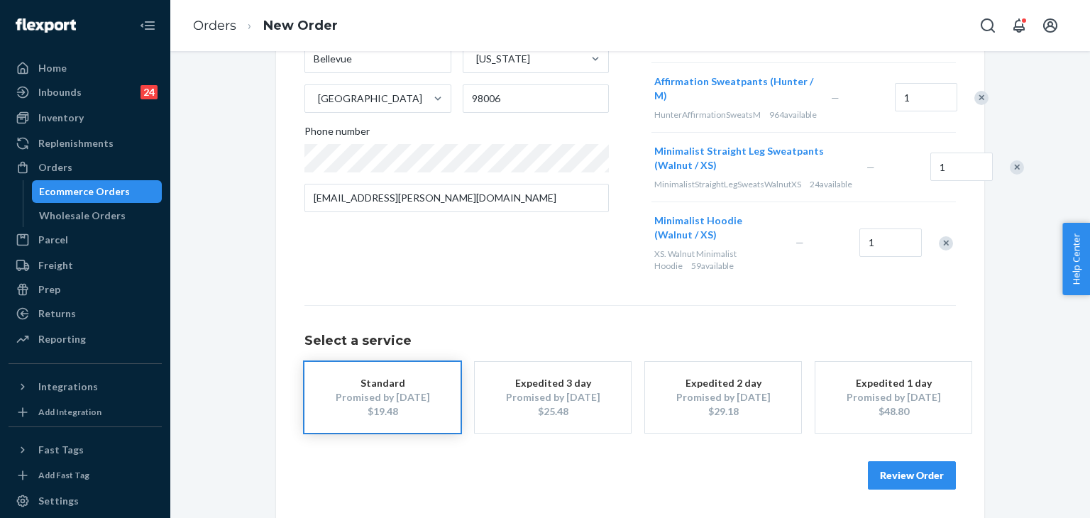
click at [923, 490] on button "Review Order" at bounding box center [912, 475] width 88 height 28
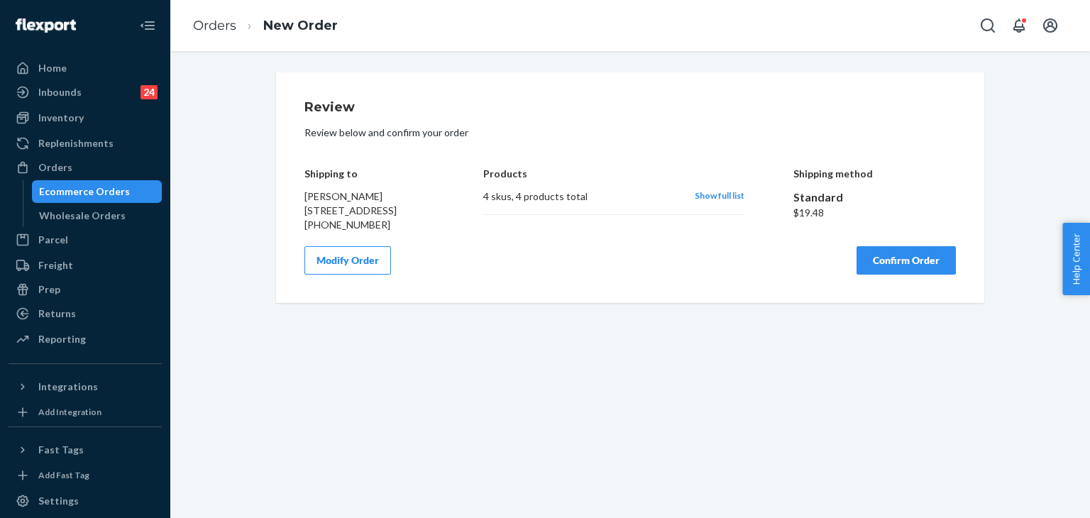
scroll to position [0, 0]
click at [903, 270] on button "Confirm Order" at bounding box center [906, 260] width 99 height 28
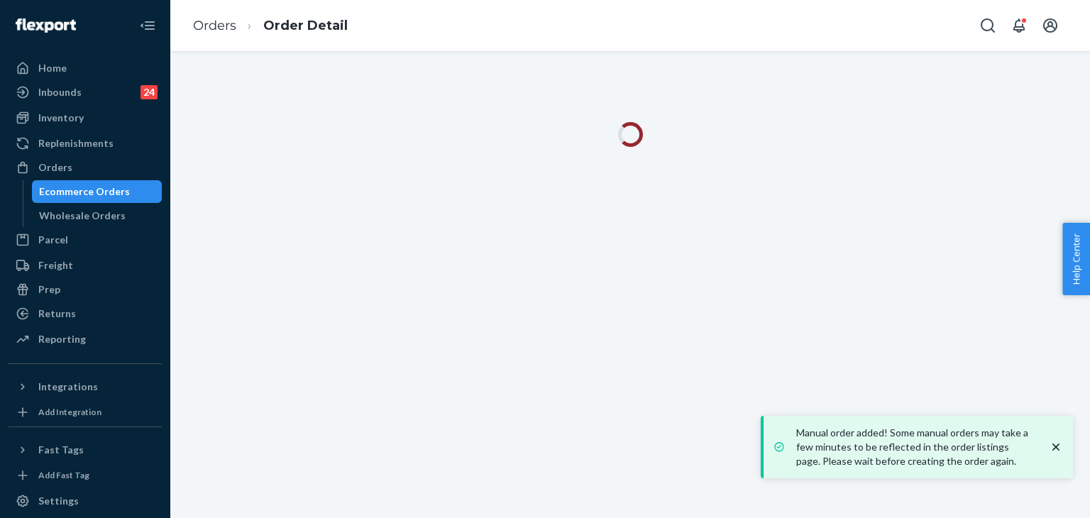
click at [194, 164] on div at bounding box center [630, 143] width 898 height 42
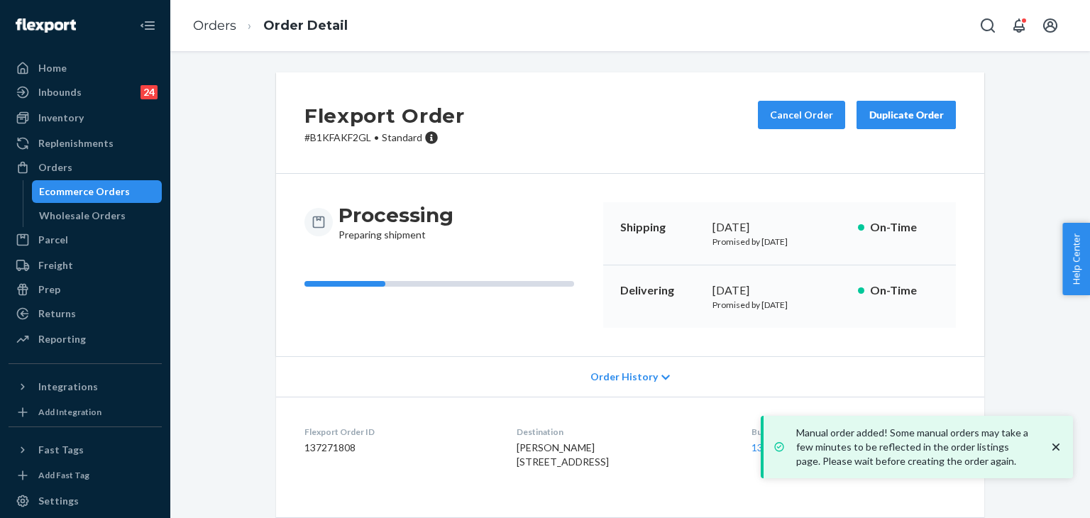
click at [321, 445] on dd "137271808" at bounding box center [398, 448] width 189 height 14
copy dd "137271808"
